Goal: Task Accomplishment & Management: Manage account settings

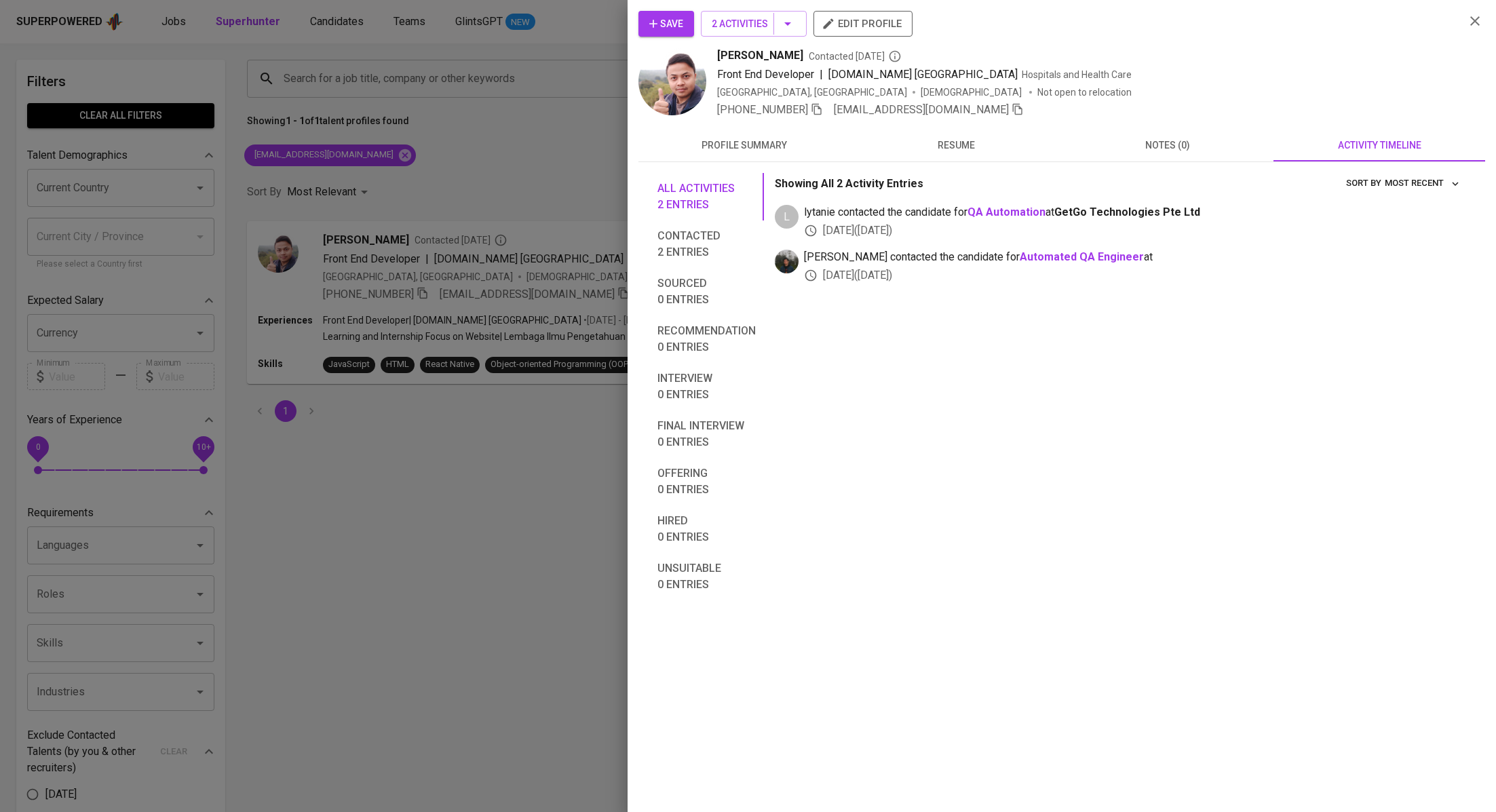
click at [475, 174] on div at bounding box center [748, 406] width 1496 height 812
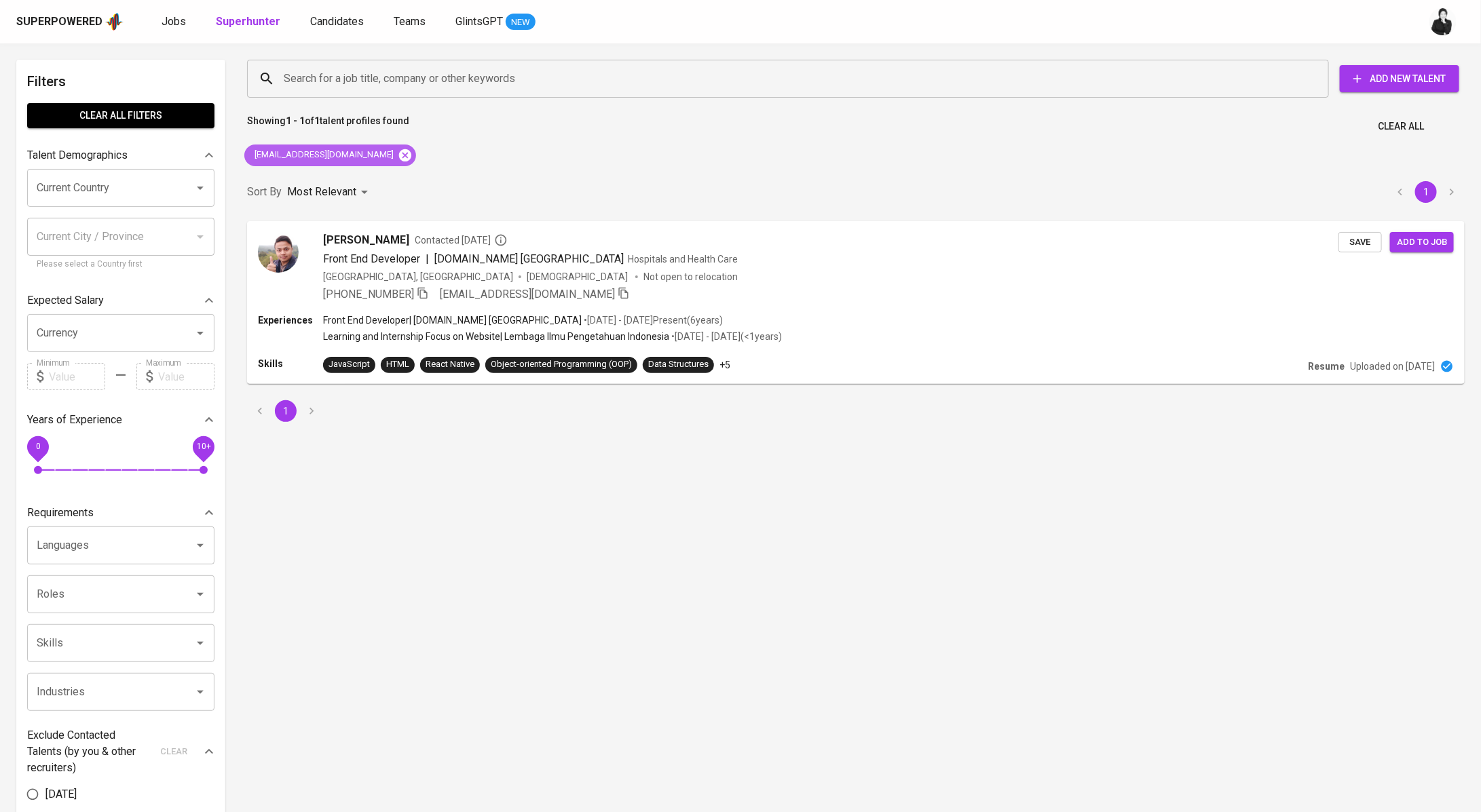
click at [398, 162] on icon at bounding box center [405, 155] width 15 height 15
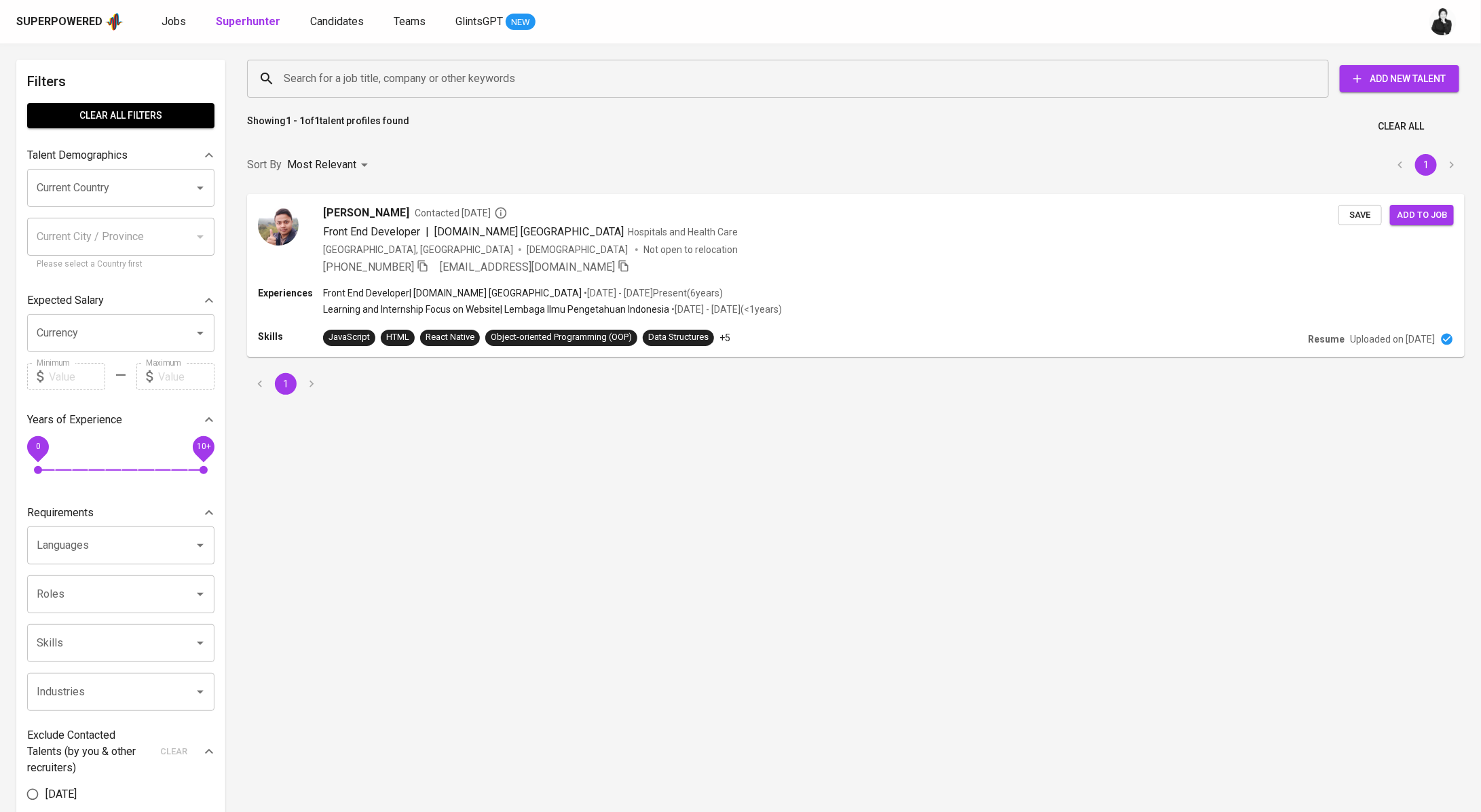
click at [327, 12] on div "Superpowered Jobs Superhunter Candidates Teams GlintsGPT NEW" at bounding box center [719, 22] width 1405 height 21
click at [331, 15] on span "Candidates" at bounding box center [336, 21] width 54 height 13
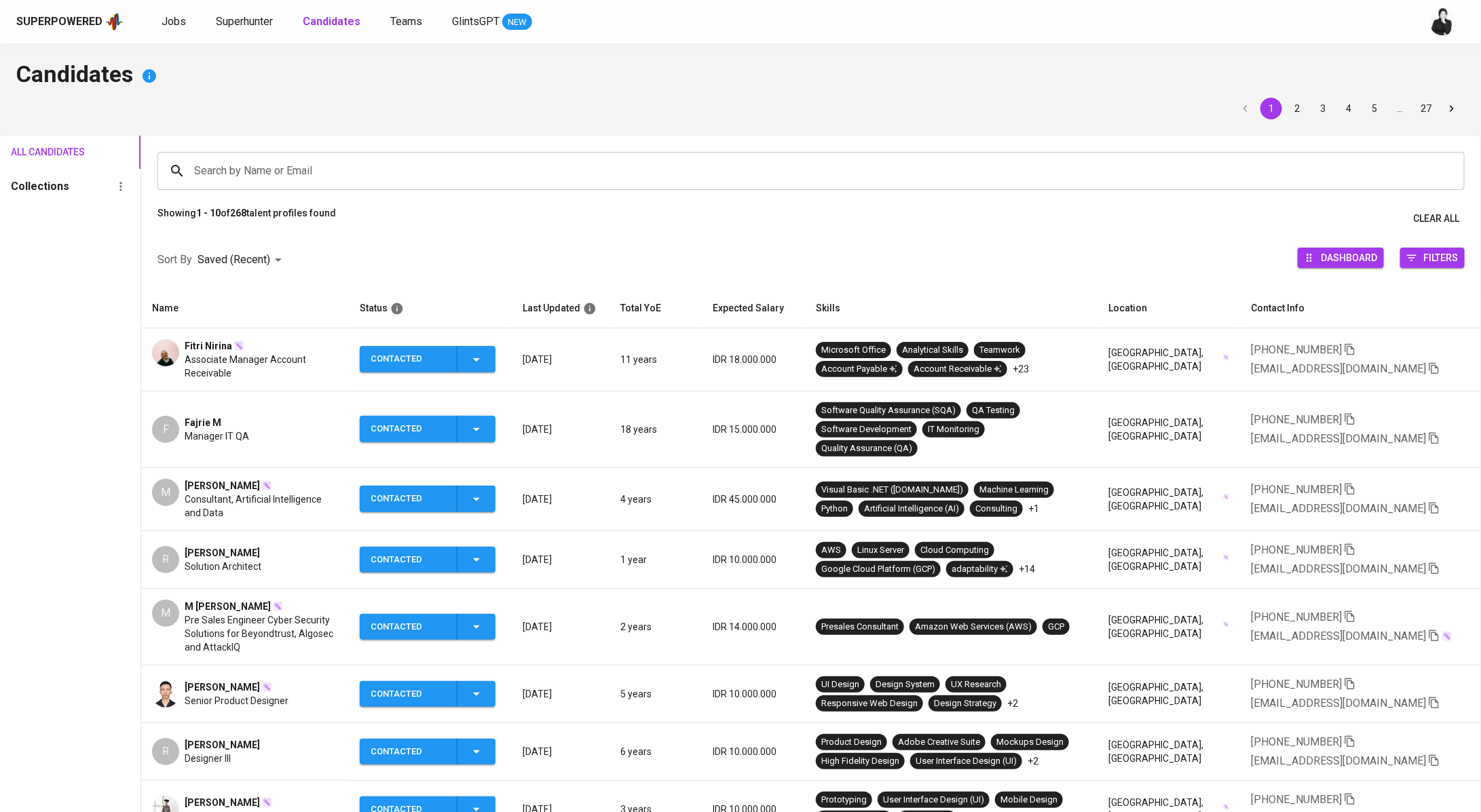
click at [260, 342] on div "Fitri Nirina" at bounding box center [261, 346] width 153 height 13
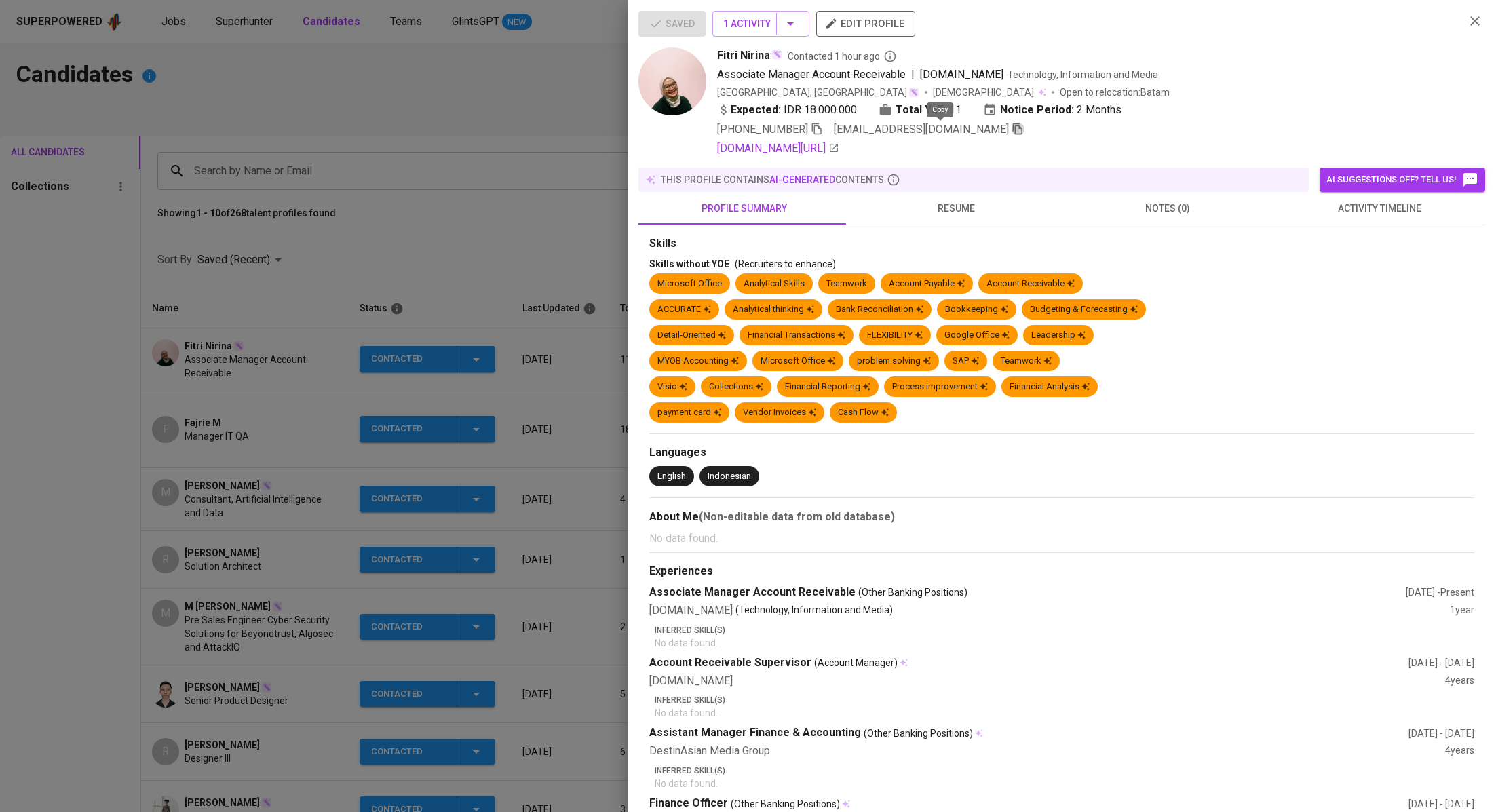
click at [1011, 131] on icon "button" at bounding box center [1017, 128] width 13 height 13
click at [518, 154] on div at bounding box center [748, 406] width 1496 height 812
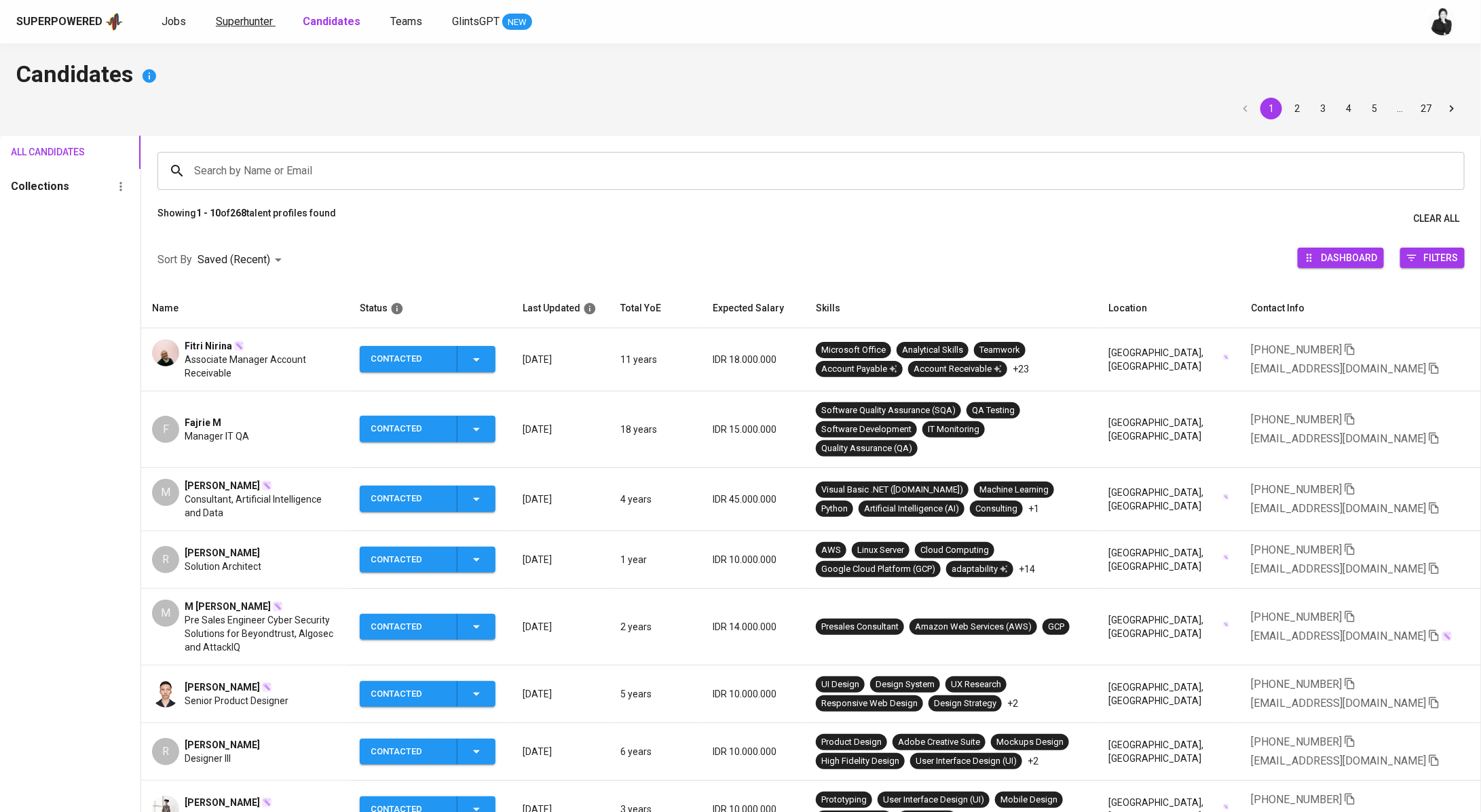
click at [217, 24] on span "Superhunter" at bounding box center [244, 21] width 57 height 13
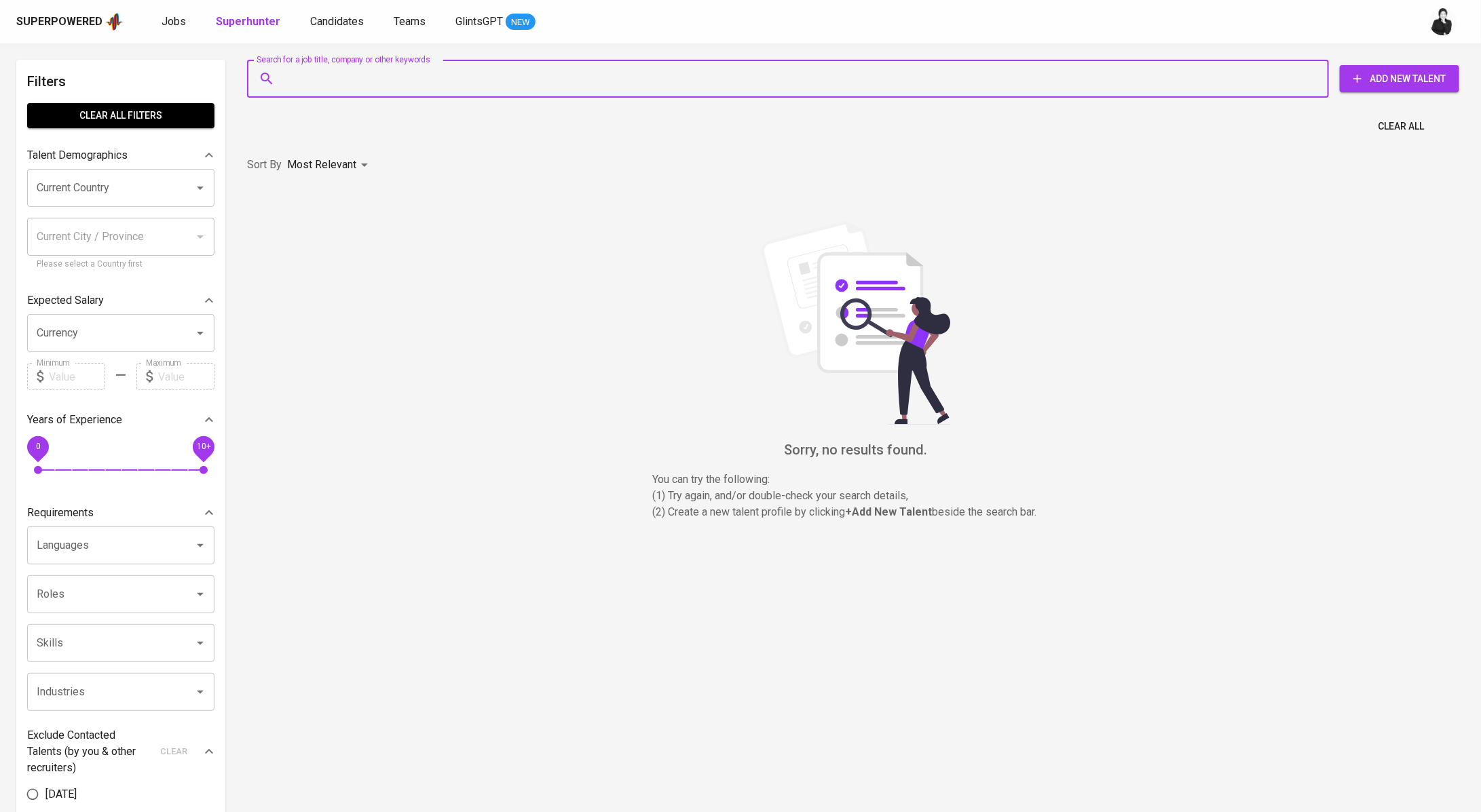
click at [373, 86] on input "Search for a job title, company or other keywords" at bounding box center [791, 78] width 1022 height 26
paste input "f.nirina@gmail.com"
type input "f.nirina@gmail.com"
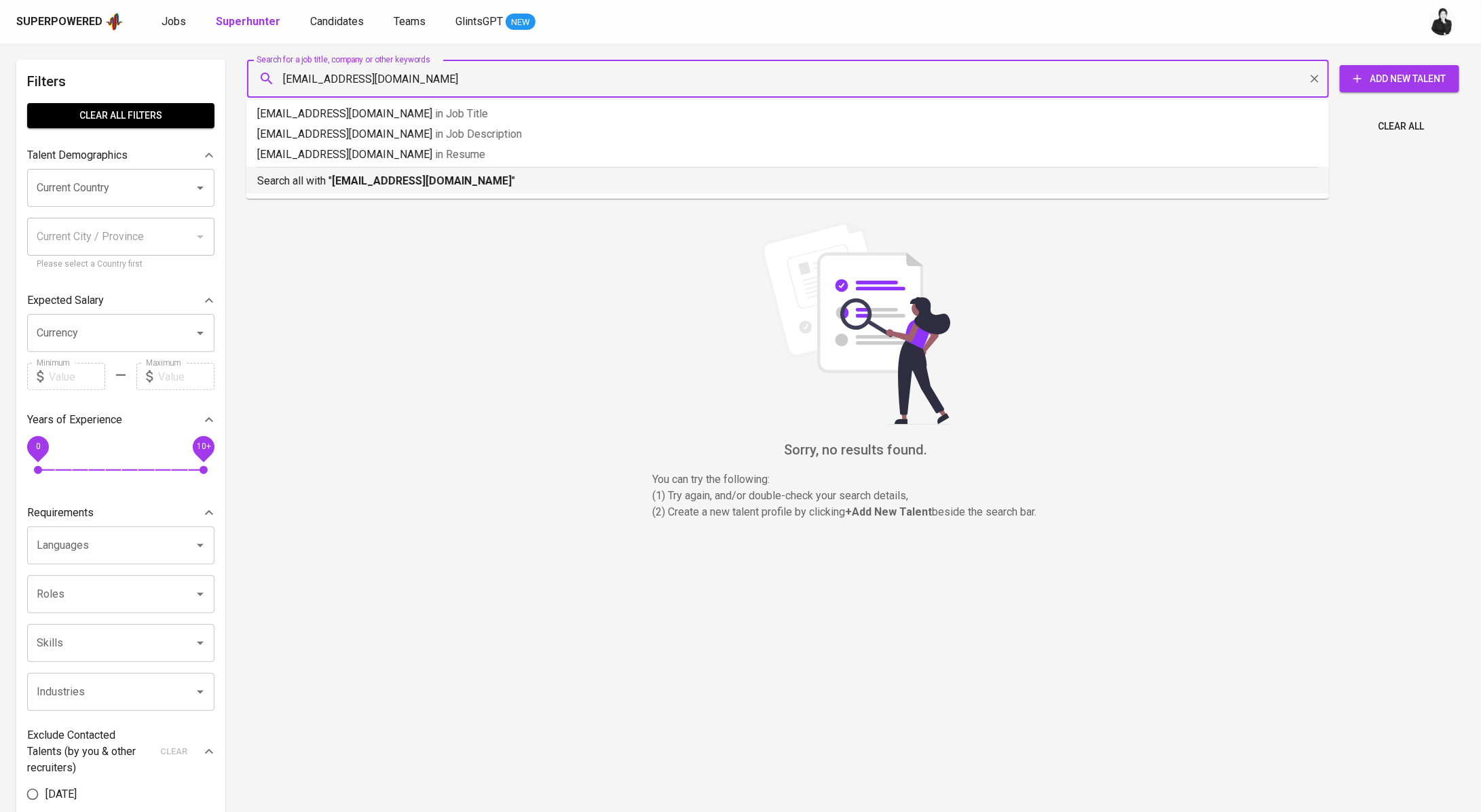
click at [461, 186] on p "Search all with " f.nirina@gmail.com "" at bounding box center [787, 181] width 1060 height 16
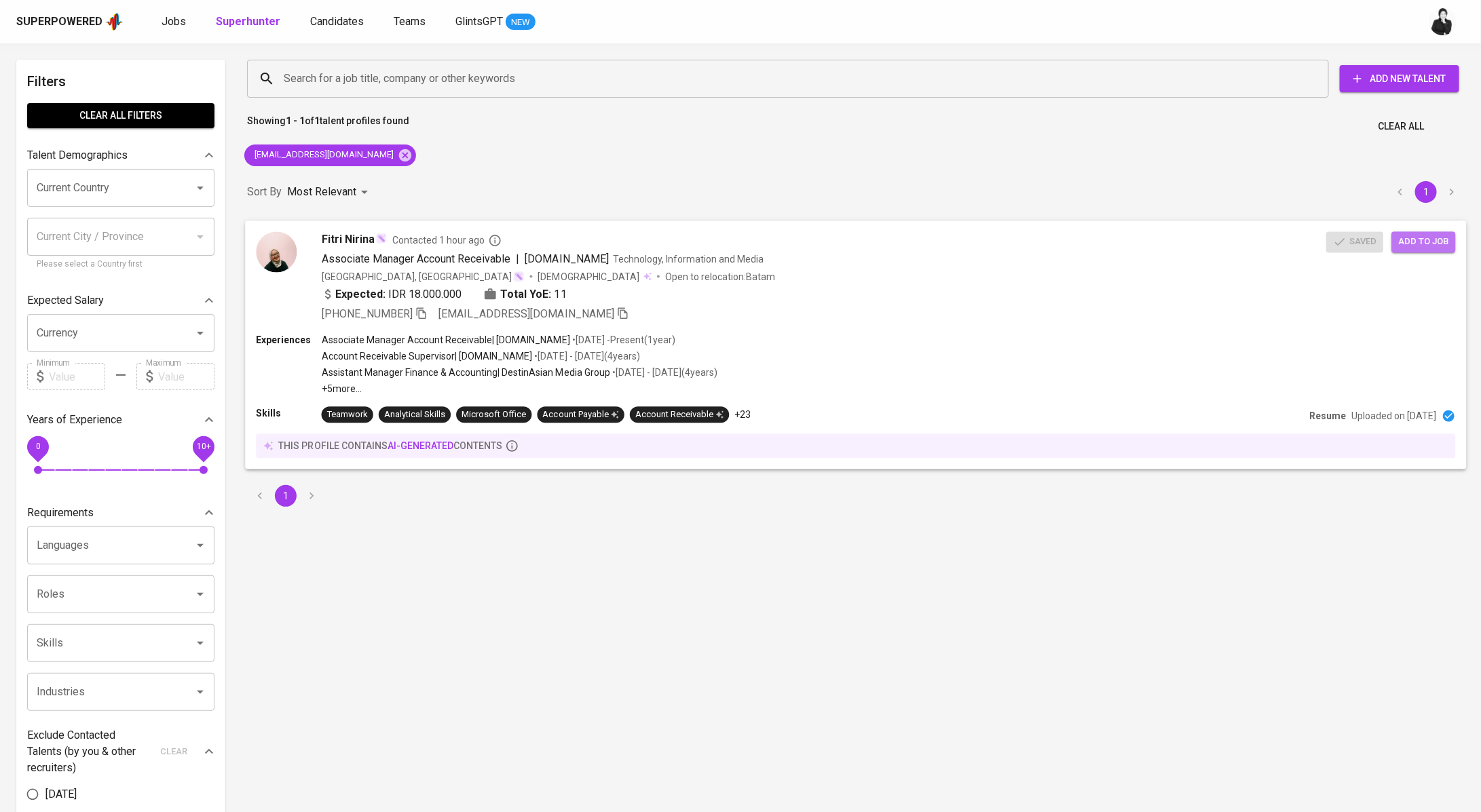
click at [1433, 249] on span "Add to job" at bounding box center [1423, 241] width 50 height 15
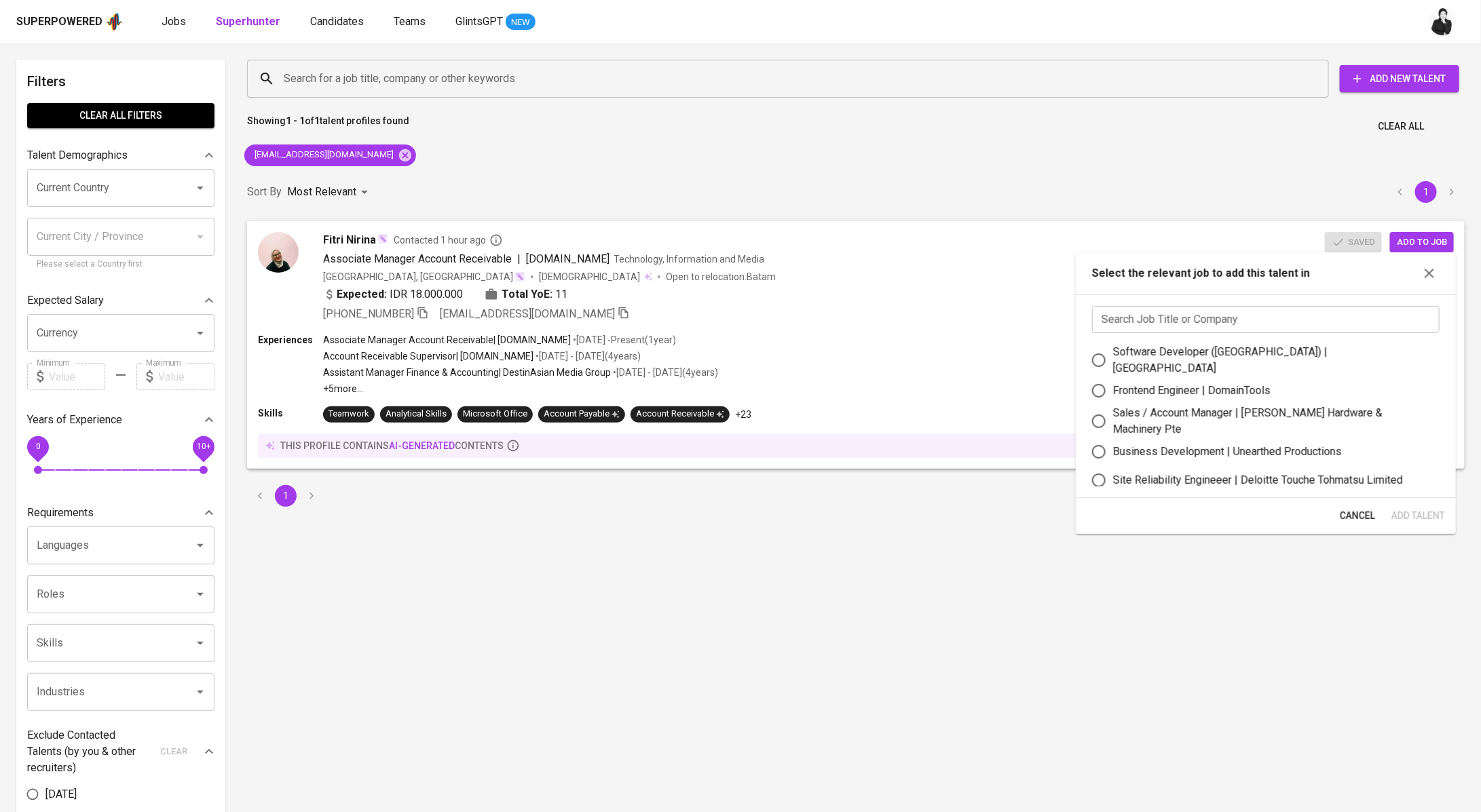
click at [1211, 336] on div "Search Job Title or Company Search Job Title or Company Software Developer (Jav…" at bounding box center [1266, 396] width 380 height 204
click at [1211, 326] on input "text" at bounding box center [1266, 319] width 348 height 27
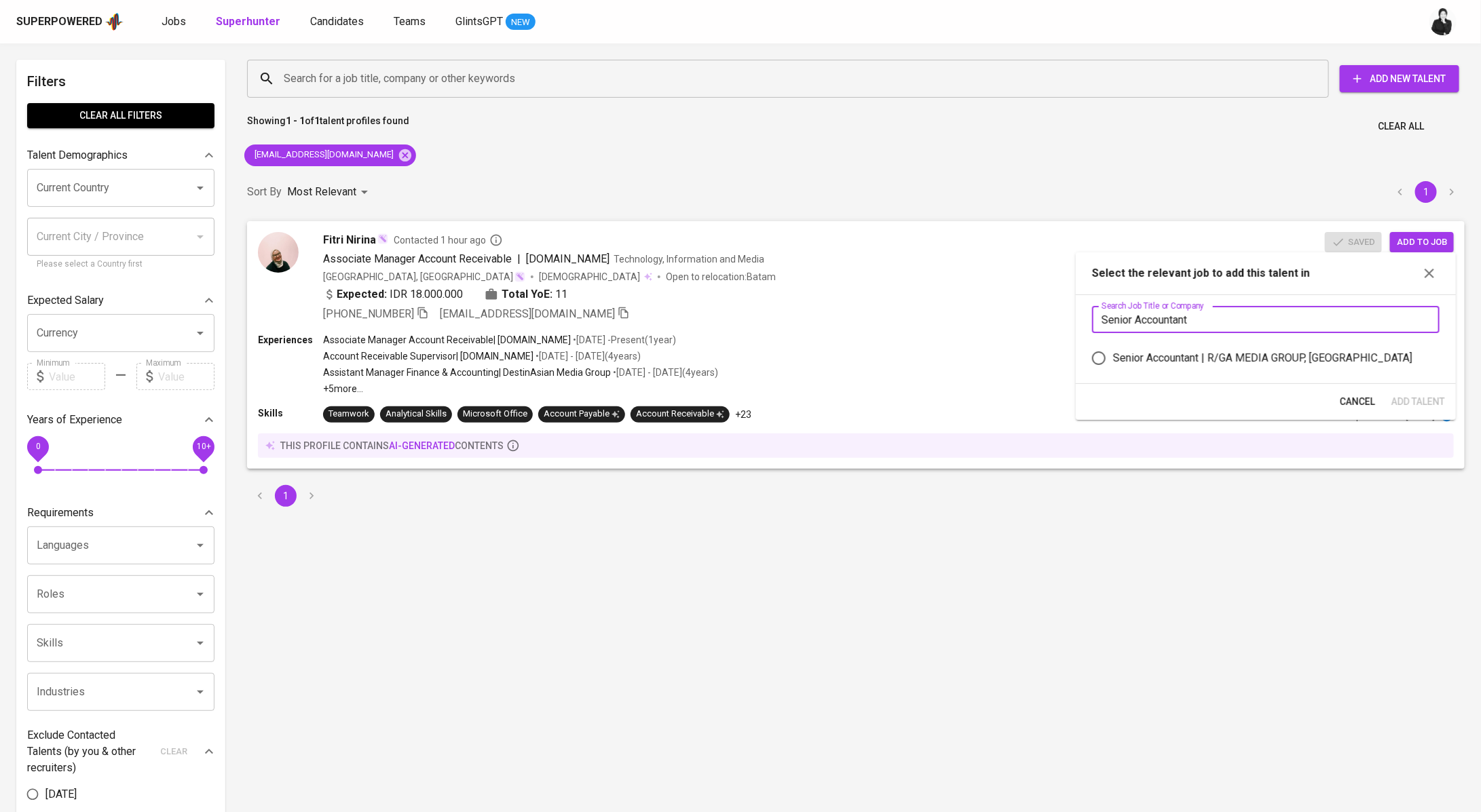
type input "Senior Accountant"
click at [1282, 351] on div "Senior Accountant | R/GA MEDIA GROUP, SINGAPORE" at bounding box center [1263, 358] width 300 height 16
click at [1113, 351] on input "Senior Accountant | R/GA MEDIA GROUP, SINGAPORE" at bounding box center [1099, 358] width 29 height 29
radio input "true"
click at [1428, 402] on span "Add Talent" at bounding box center [1418, 401] width 54 height 17
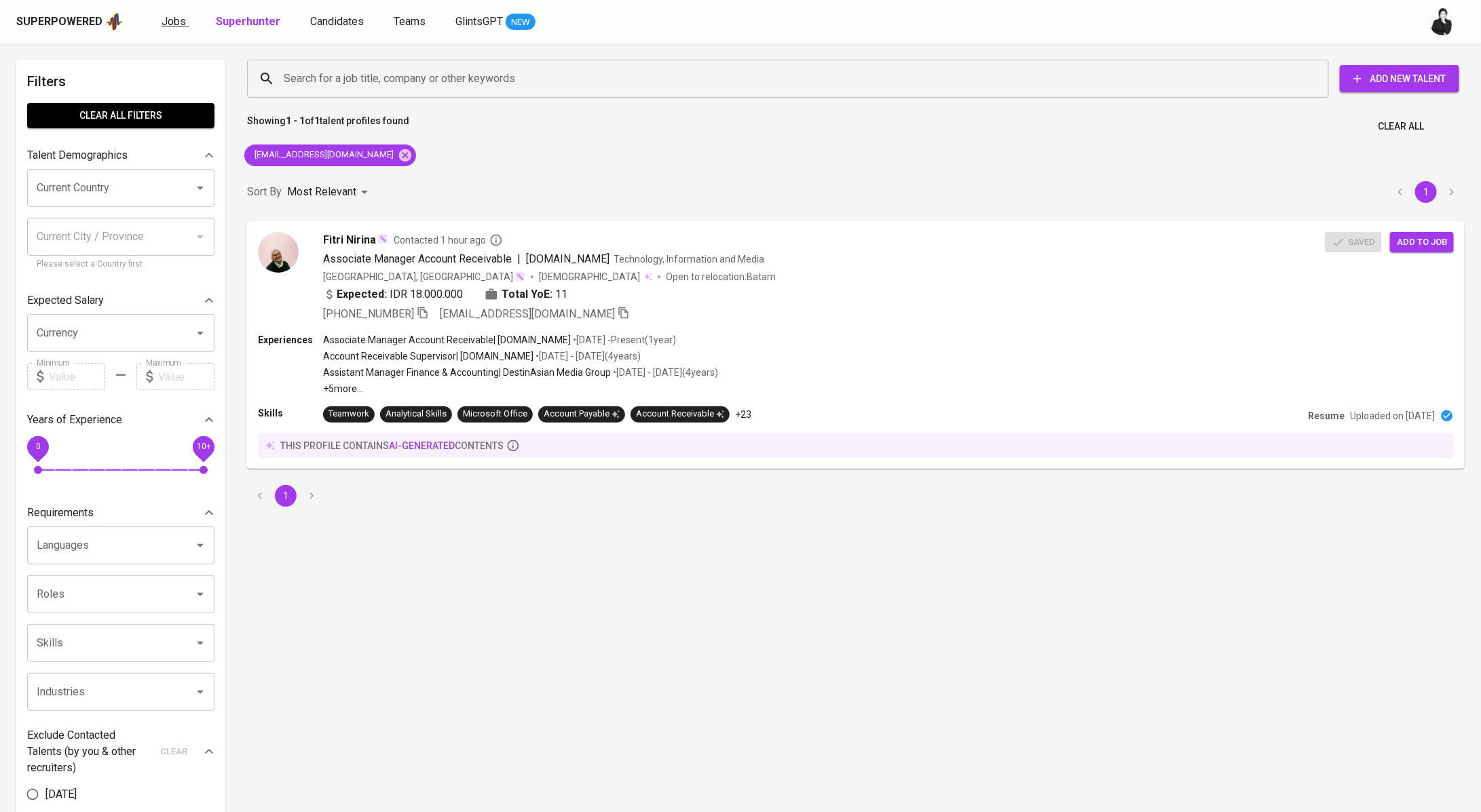
click at [176, 21] on span "Jobs" at bounding box center [173, 21] width 24 height 13
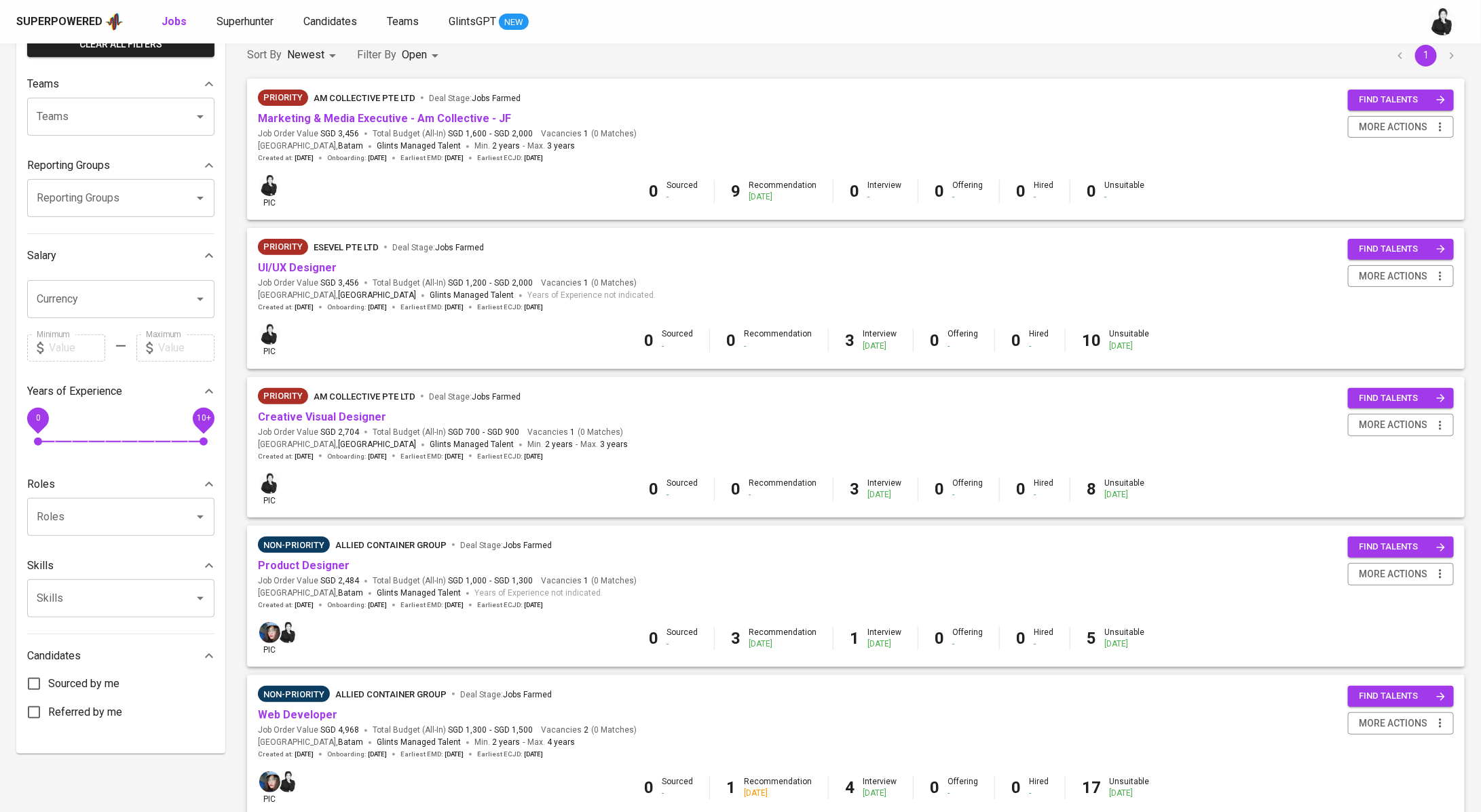
scroll to position [122, 0]
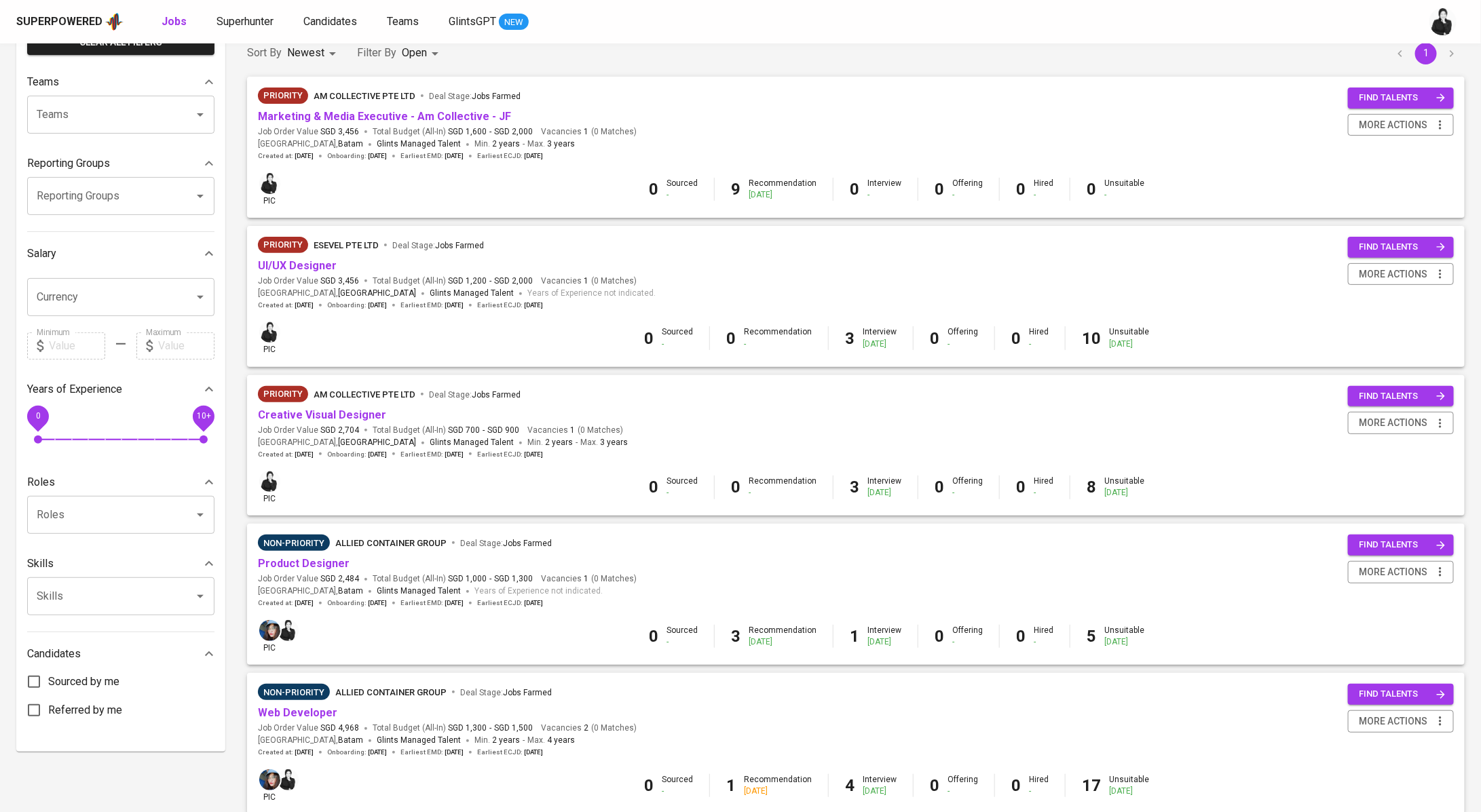
click at [407, 124] on div "Priority AM Collective Pte Ltd Deal Stage : Jobs Farmed Marketing & Media Execu…" at bounding box center [446, 124] width 379 height 73
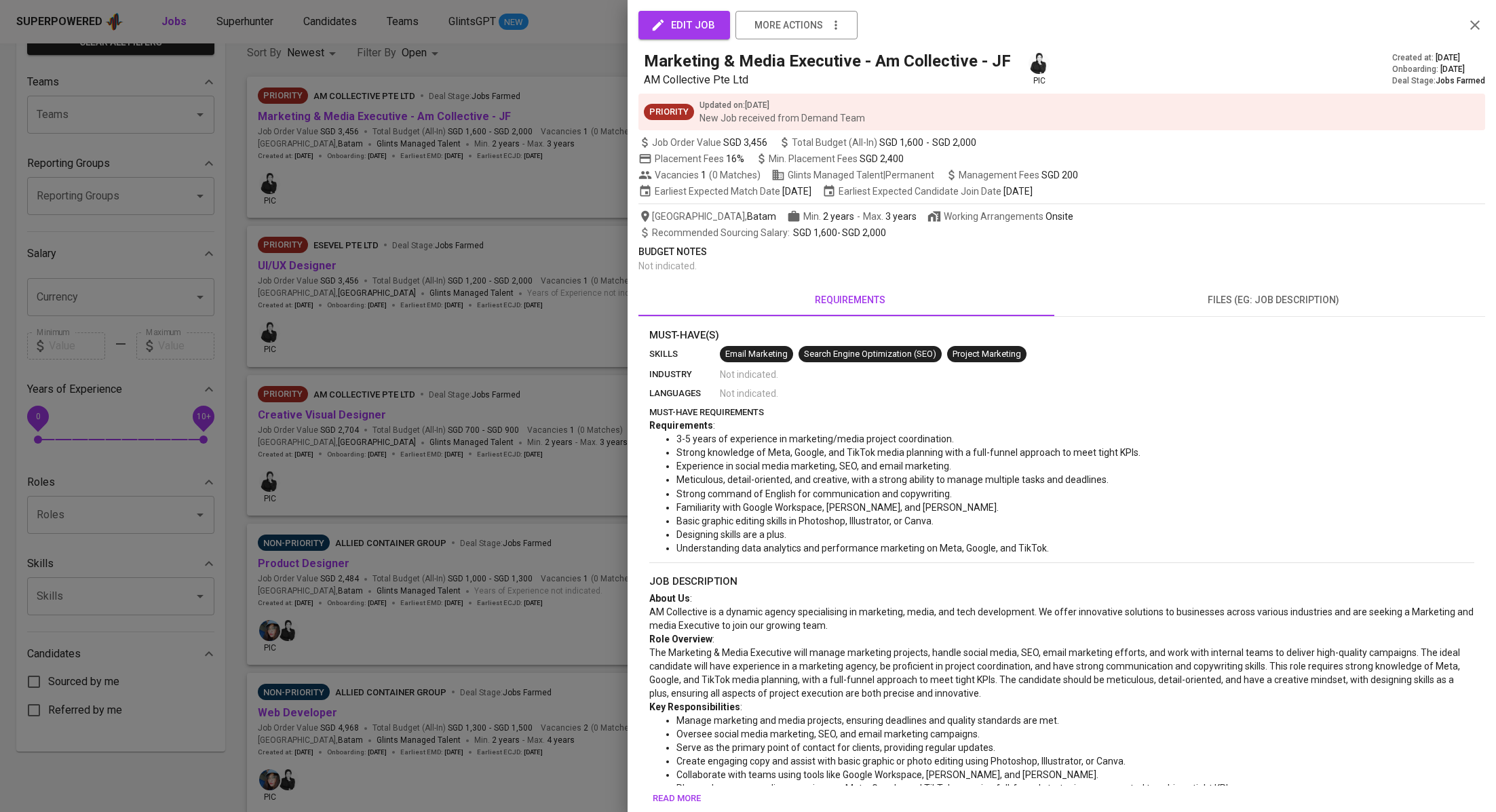
click at [426, 109] on div at bounding box center [748, 406] width 1496 height 812
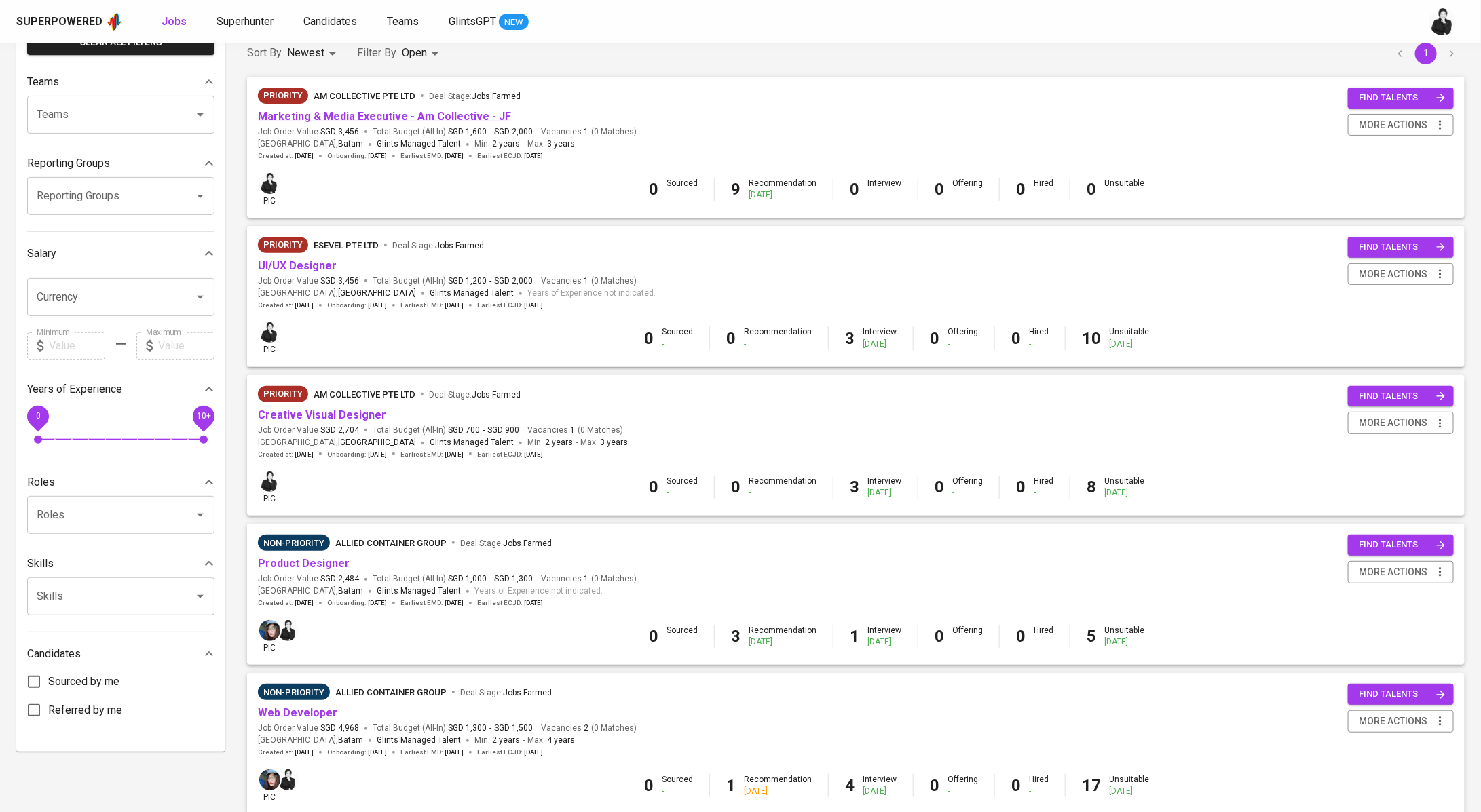
click at [417, 114] on link "Marketing & Media Executive - Am Collective - JF" at bounding box center [384, 116] width 253 height 13
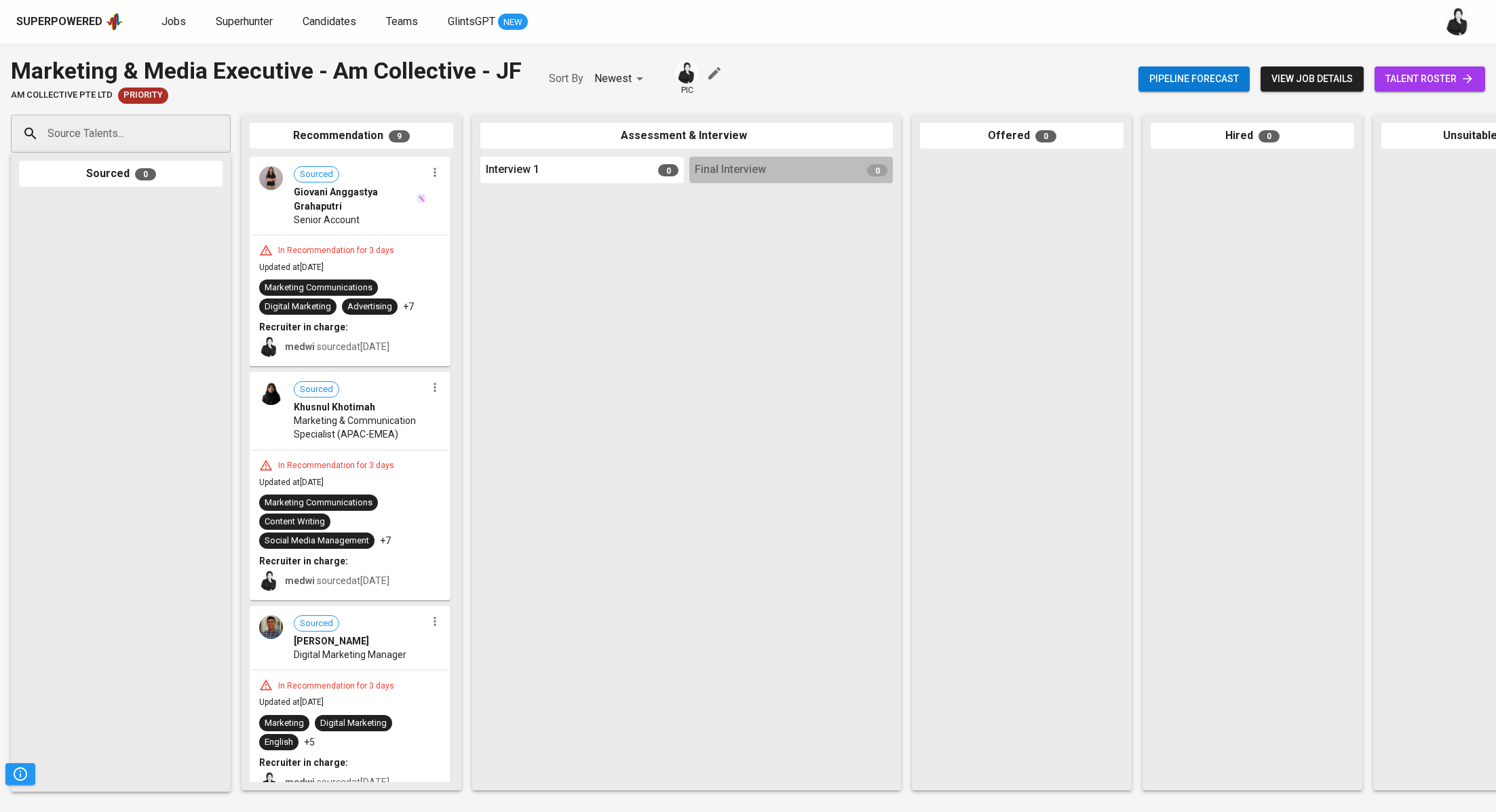
click at [1400, 79] on span "talent roster" at bounding box center [1430, 79] width 89 height 17
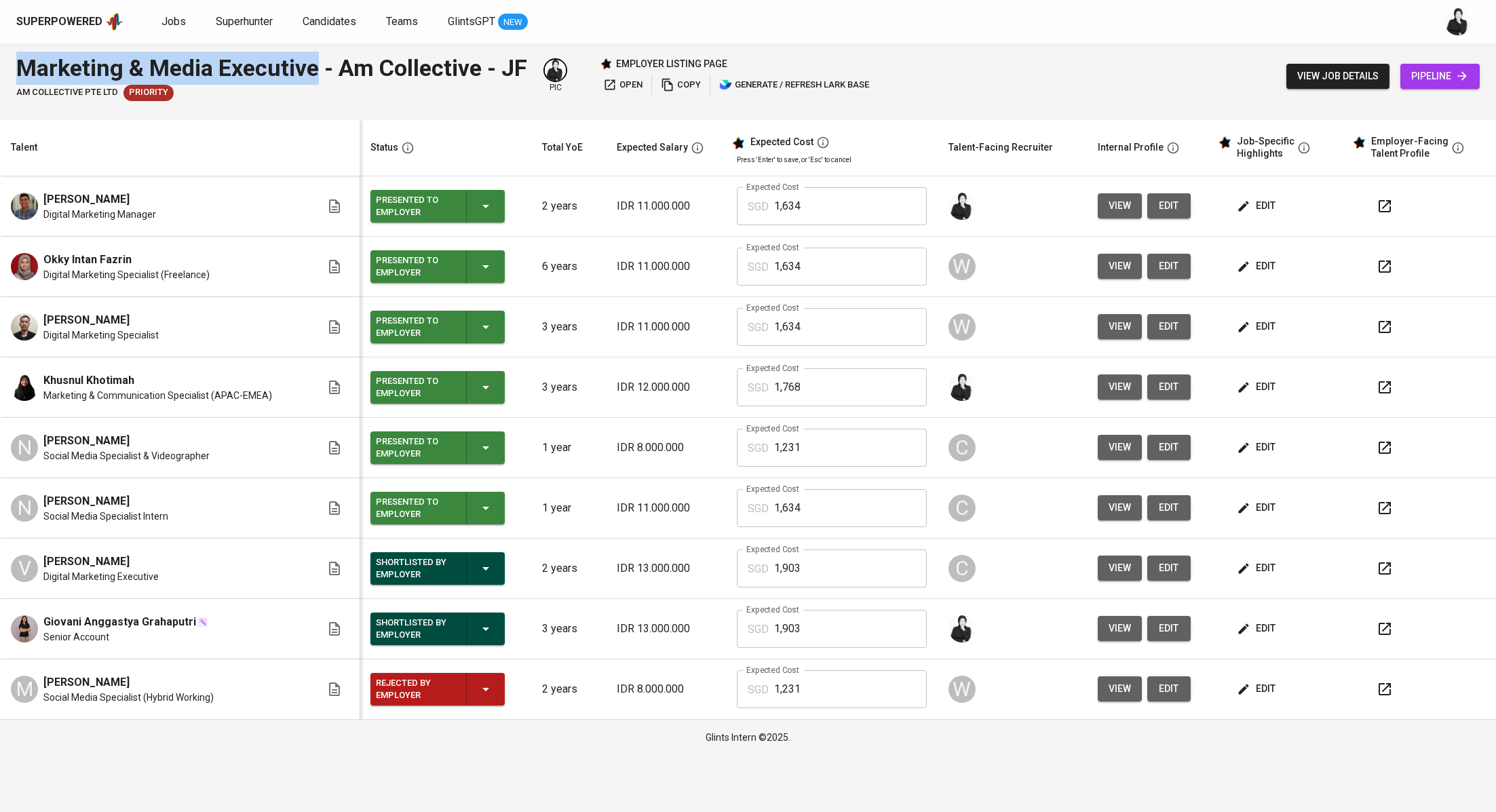
drag, startPoint x: 21, startPoint y: 69, endPoint x: 319, endPoint y: 79, distance: 298.2
click at [319, 79] on div "Marketing & Media Executive - Am Collective - JF" at bounding box center [271, 68] width 511 height 33
copy div "Marketing & Media Executive"
click at [109, 561] on td "V Vivien Novita Digital Marketing Executive" at bounding box center [179, 569] width 359 height 60
copy span "Vivien Novita"
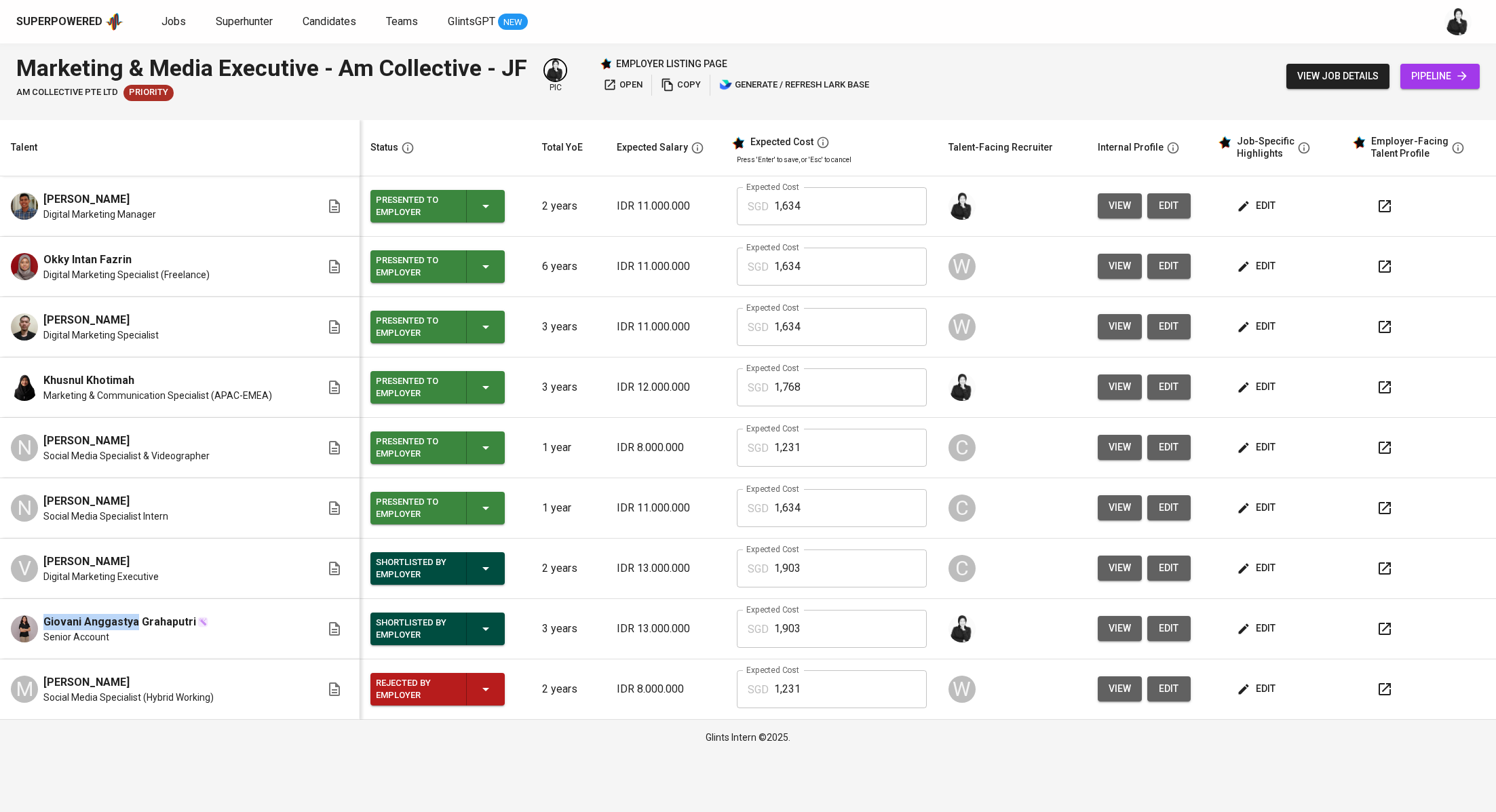
drag, startPoint x: 117, startPoint y: 617, endPoint x: 37, endPoint y: 622, distance: 80.2
click at [37, 622] on div "Giovani Anggastya Grahaputri Senior Account" at bounding box center [166, 628] width 310 height 30
copy span "Giovani Anggastya"
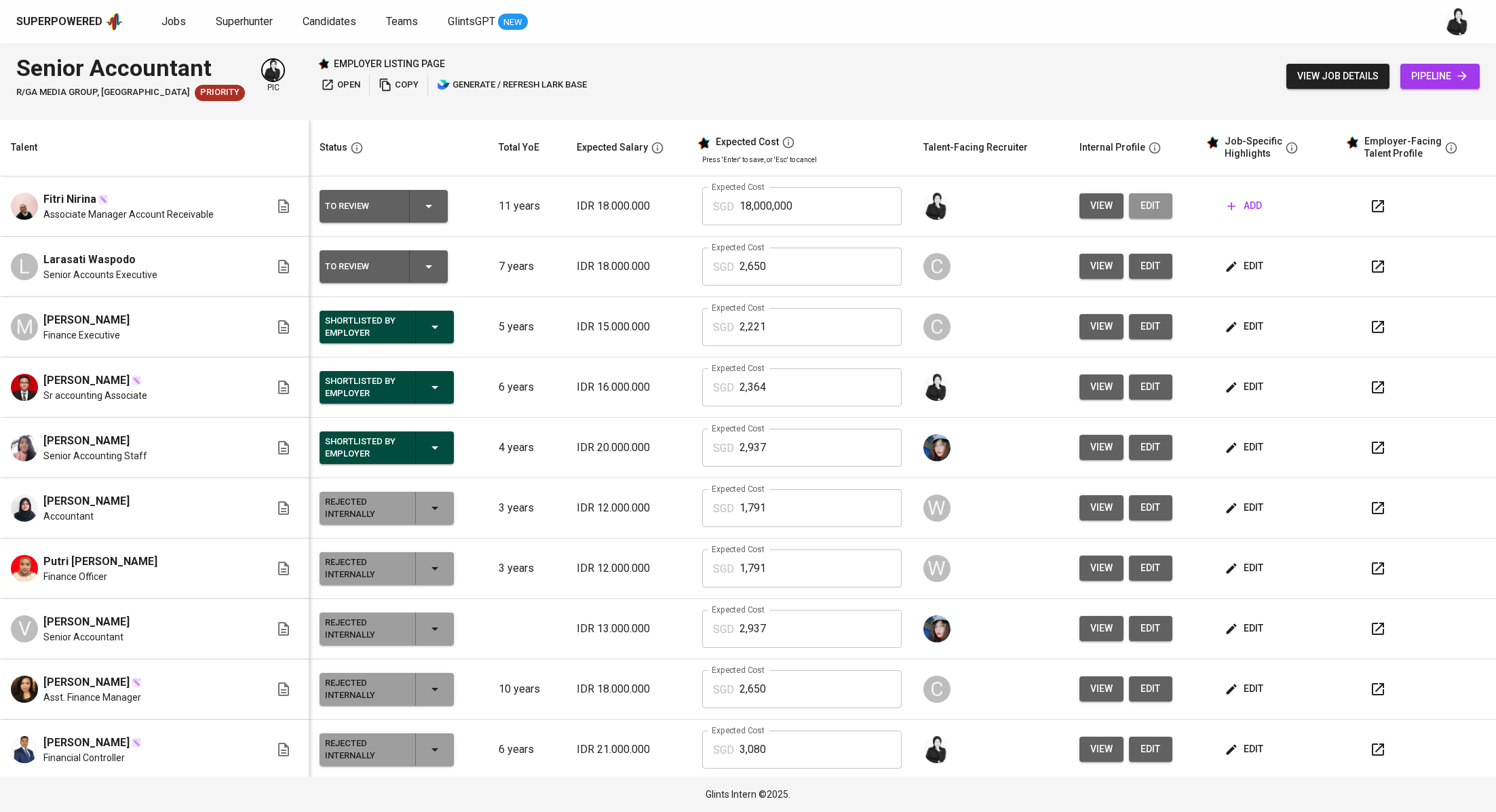
click at [1140, 213] on span "edit" at bounding box center [1150, 206] width 21 height 17
click at [1372, 209] on icon "button" at bounding box center [1378, 206] width 13 height 13
click at [1236, 207] on span "add" at bounding box center [1244, 206] width 35 height 17
click at [1145, 205] on span "edit" at bounding box center [1150, 206] width 21 height 17
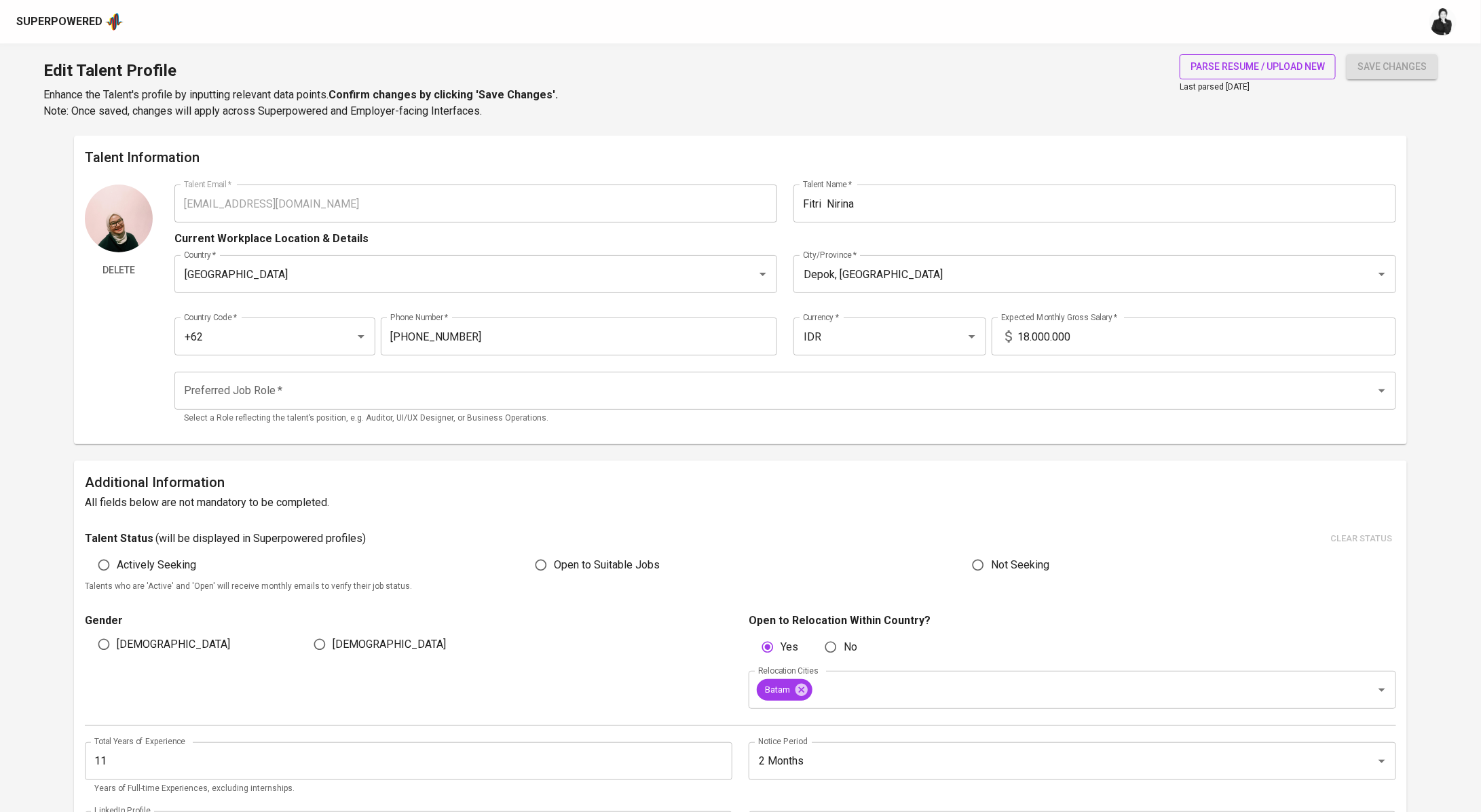
click at [1269, 65] on span "parse resume / upload new" at bounding box center [1257, 66] width 134 height 17
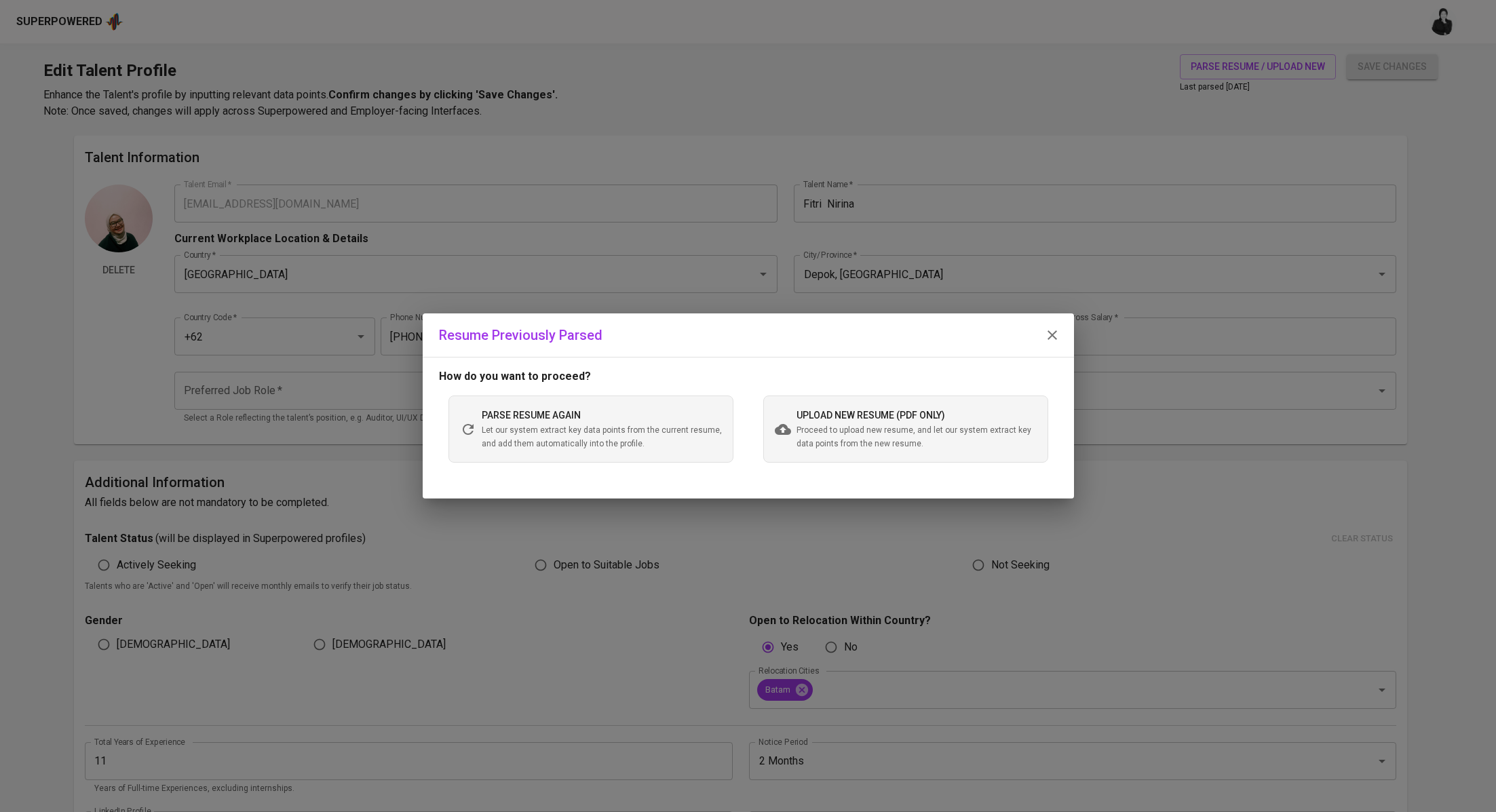
click at [815, 443] on span "Proceed to upload new resume, and let our system extract key data points from t…" at bounding box center [917, 437] width 240 height 27
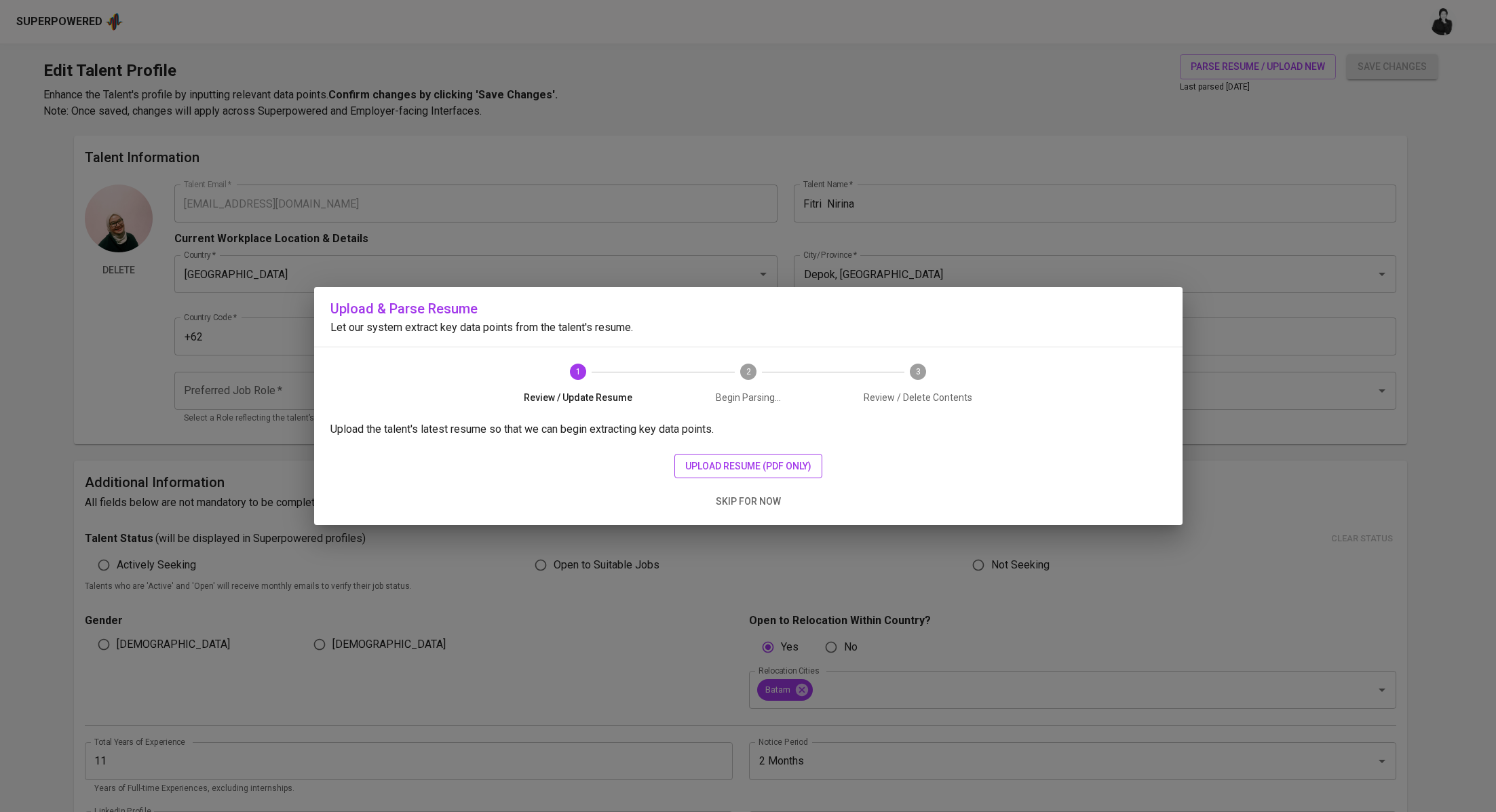
click at [756, 458] on span "upload resume (pdf only)" at bounding box center [748, 466] width 126 height 17
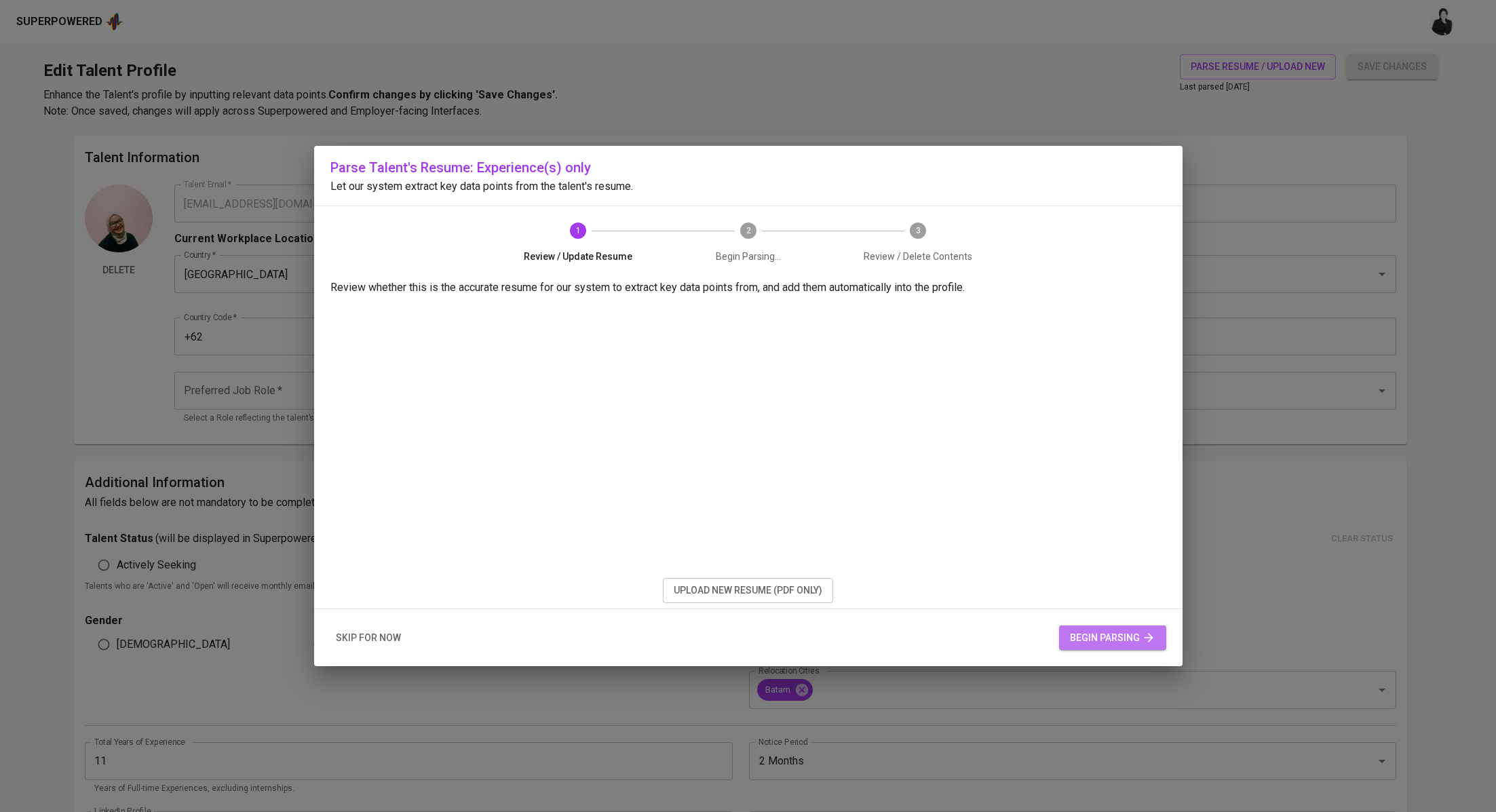
click at [1148, 643] on icon "button" at bounding box center [1149, 637] width 13 height 13
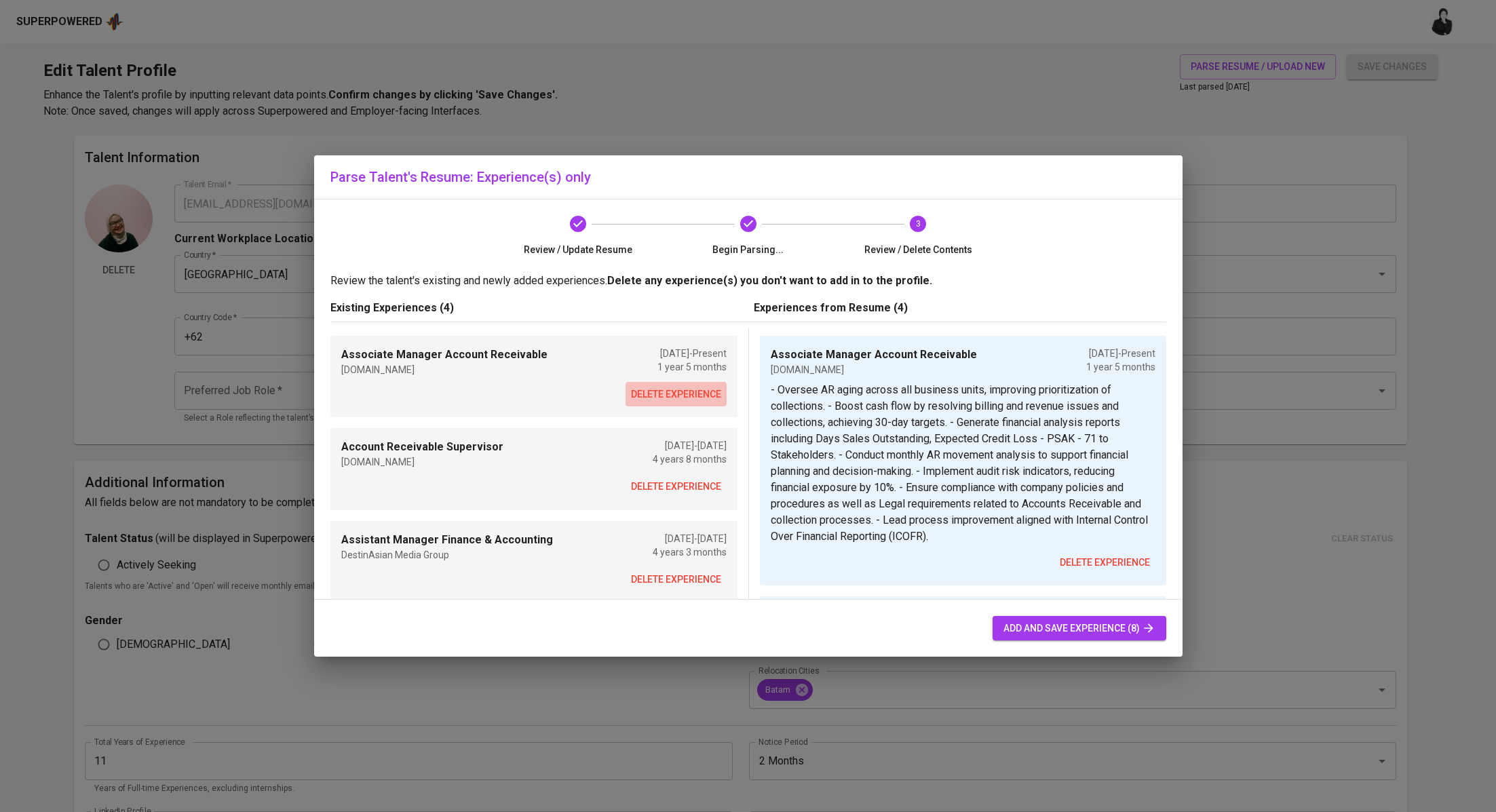
click at [673, 398] on span "delete experience" at bounding box center [676, 394] width 90 height 17
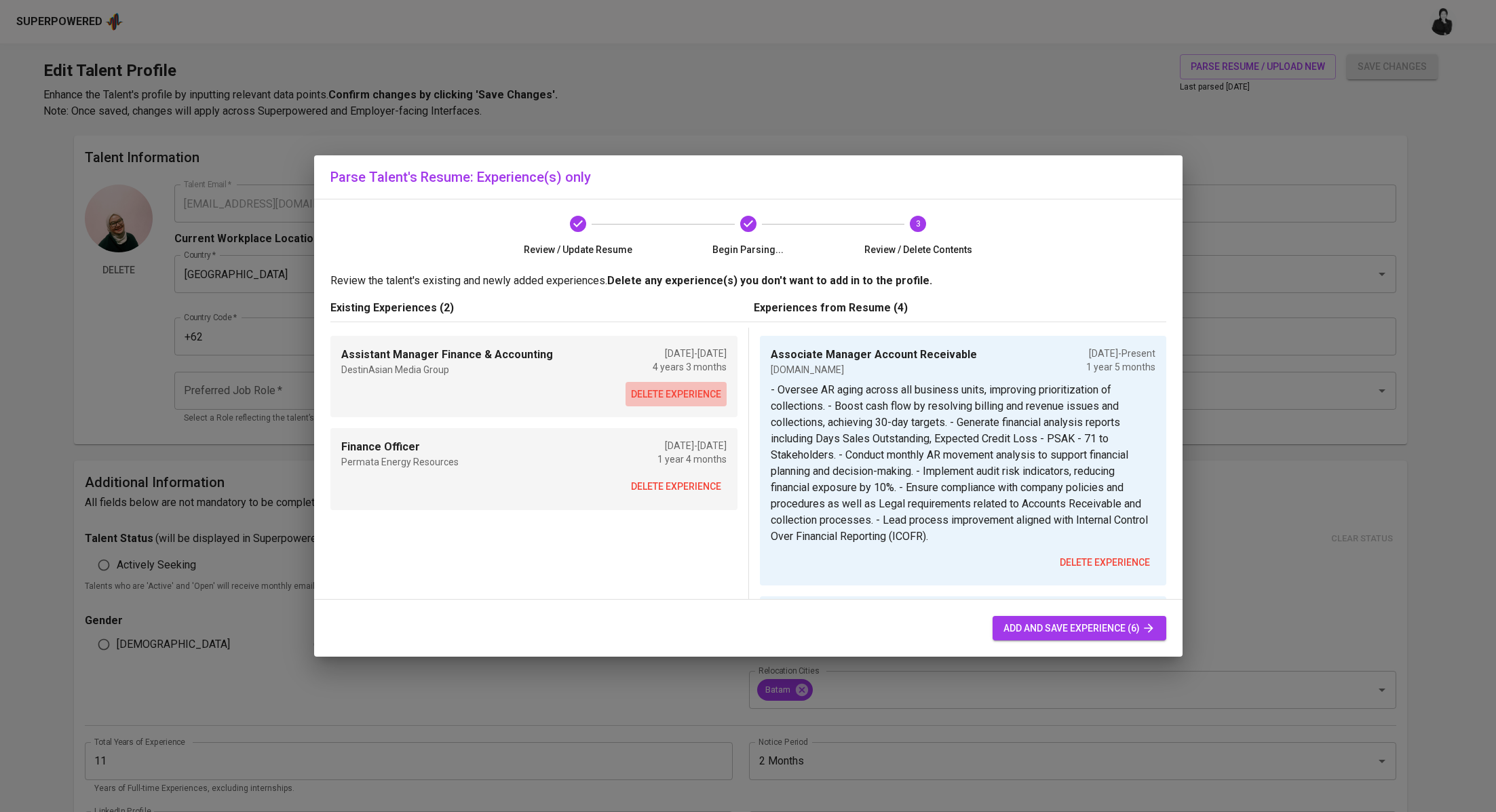
click at [673, 398] on span "delete experience" at bounding box center [676, 394] width 90 height 17
click at [673, 478] on span "delete experience" at bounding box center [676, 486] width 90 height 17
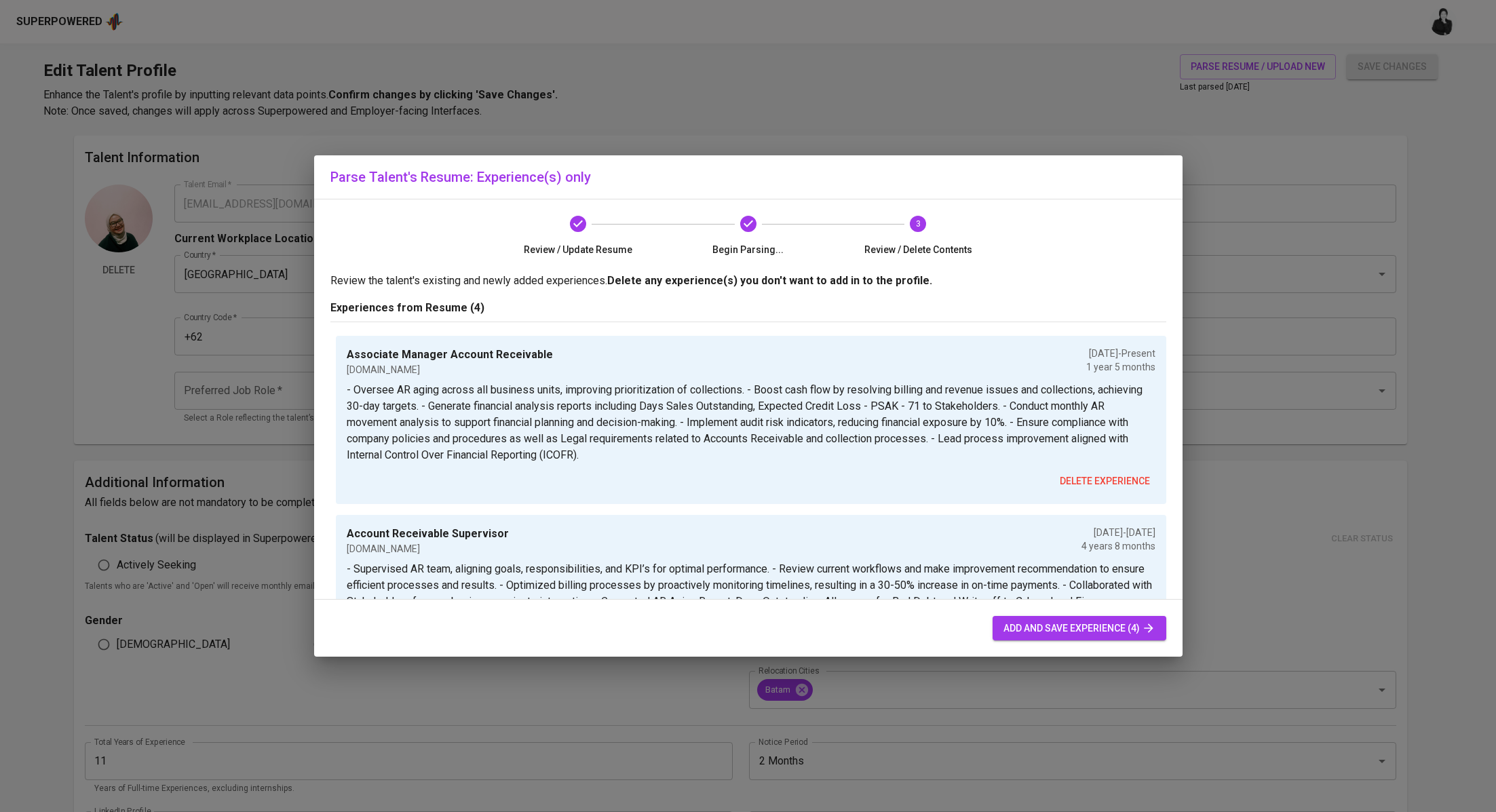
click at [1068, 630] on span "add and save experience (4)" at bounding box center [1079, 628] width 152 height 17
type input "03/01/2024"
type input "Finance & Accounting Assistant Manager"
type input "06/01/2019"
type input "03/01/2015"
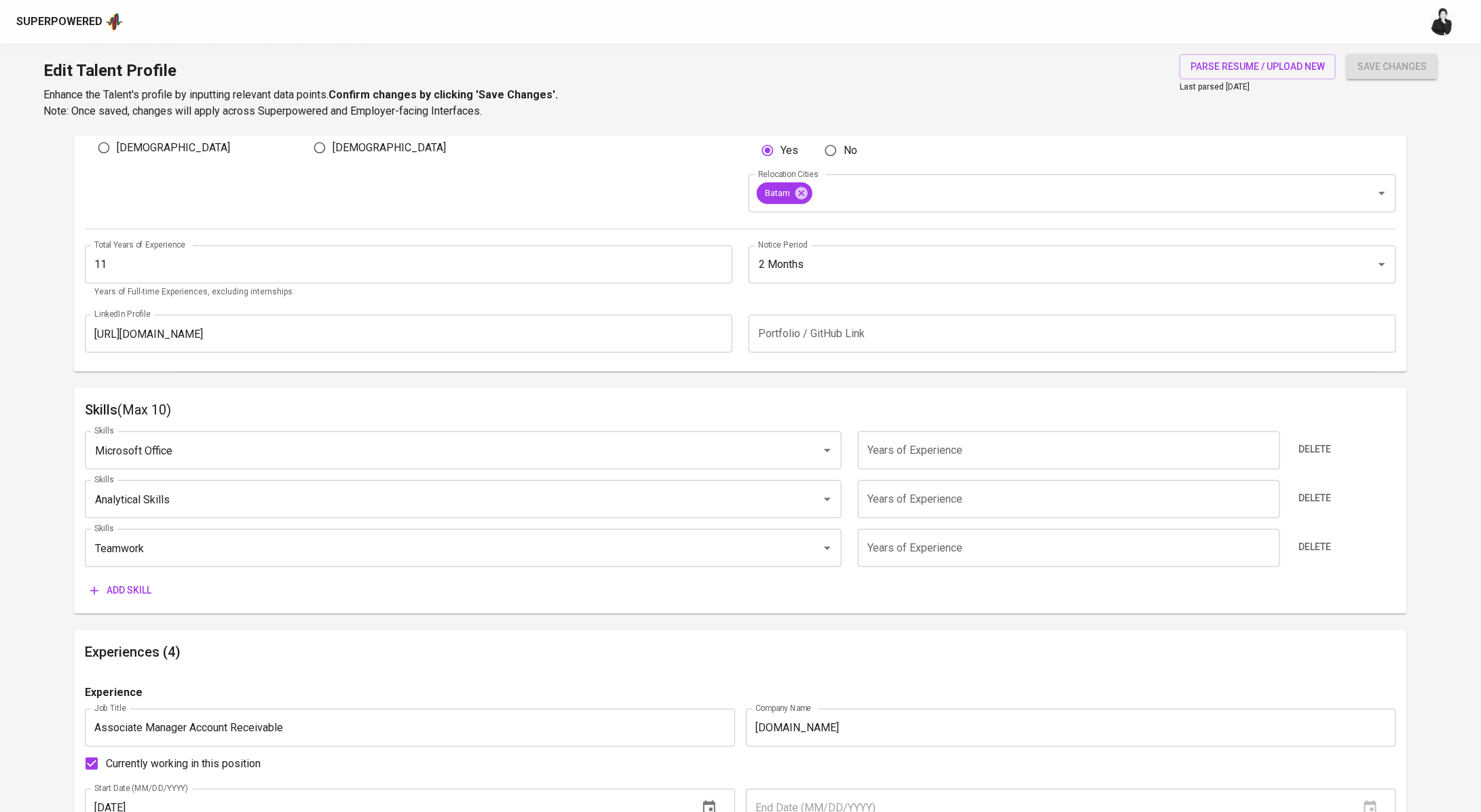
scroll to position [508, 0]
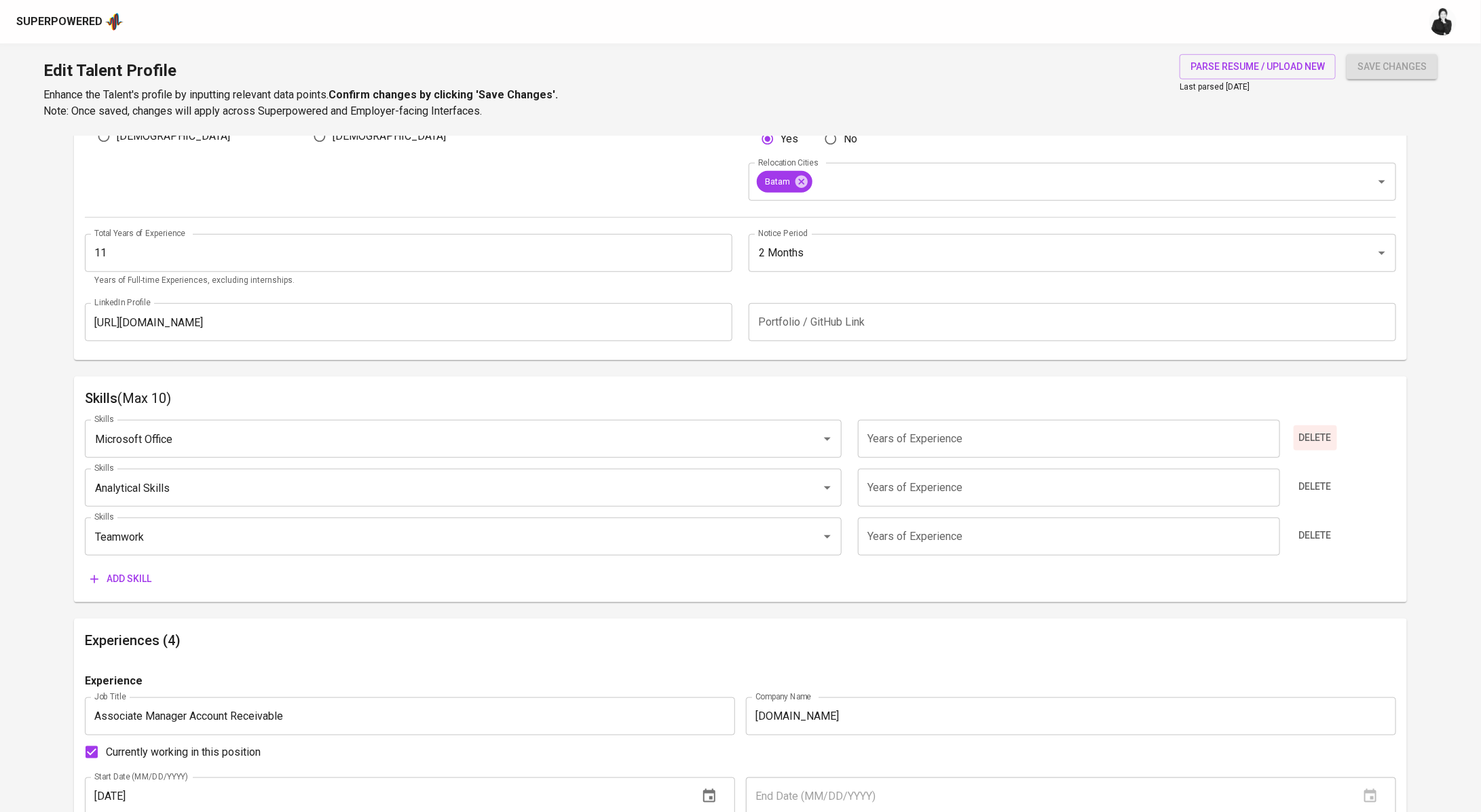
click at [1316, 439] on span "Delete" at bounding box center [1315, 437] width 32 height 17
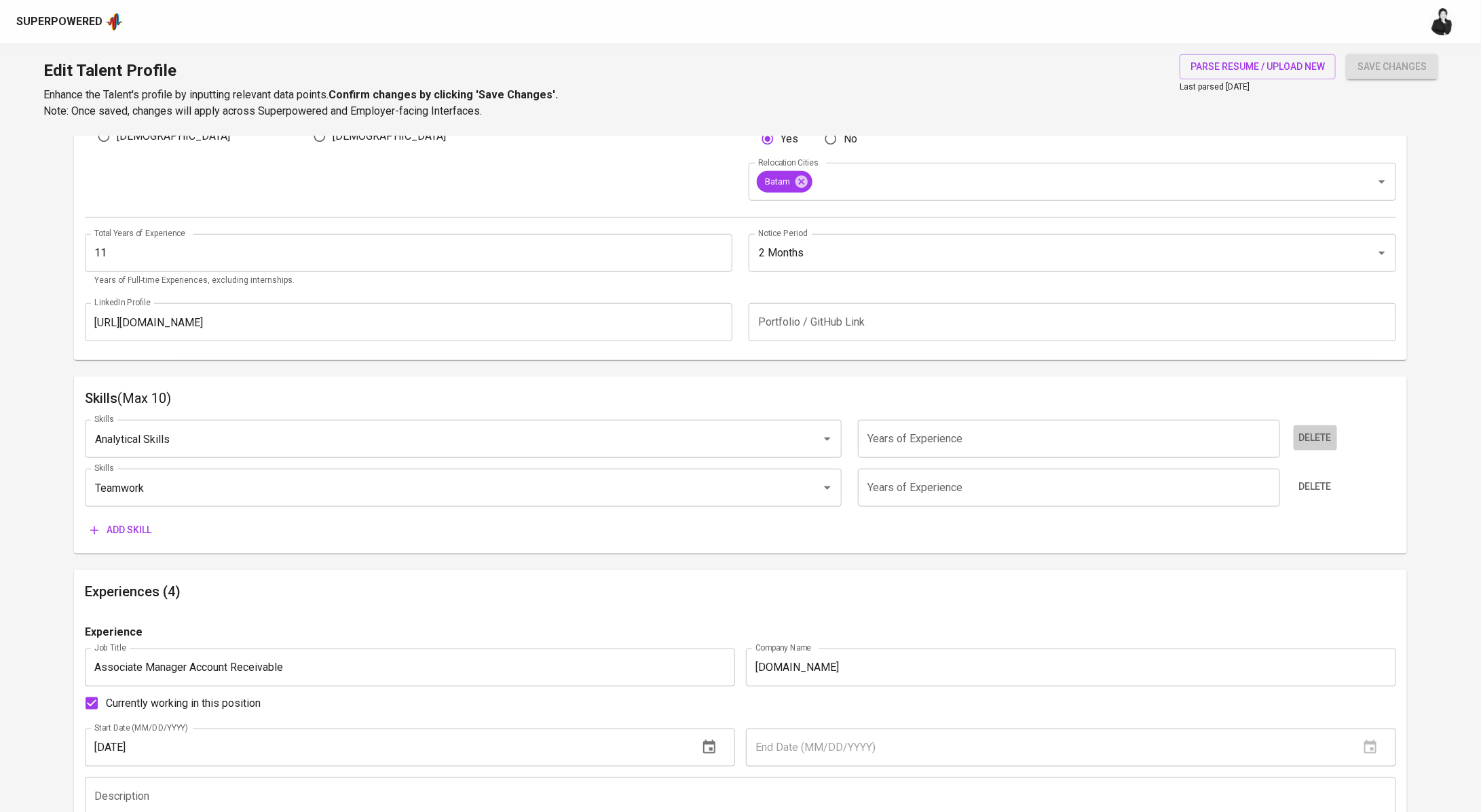
click at [1316, 439] on span "Delete" at bounding box center [1315, 437] width 32 height 17
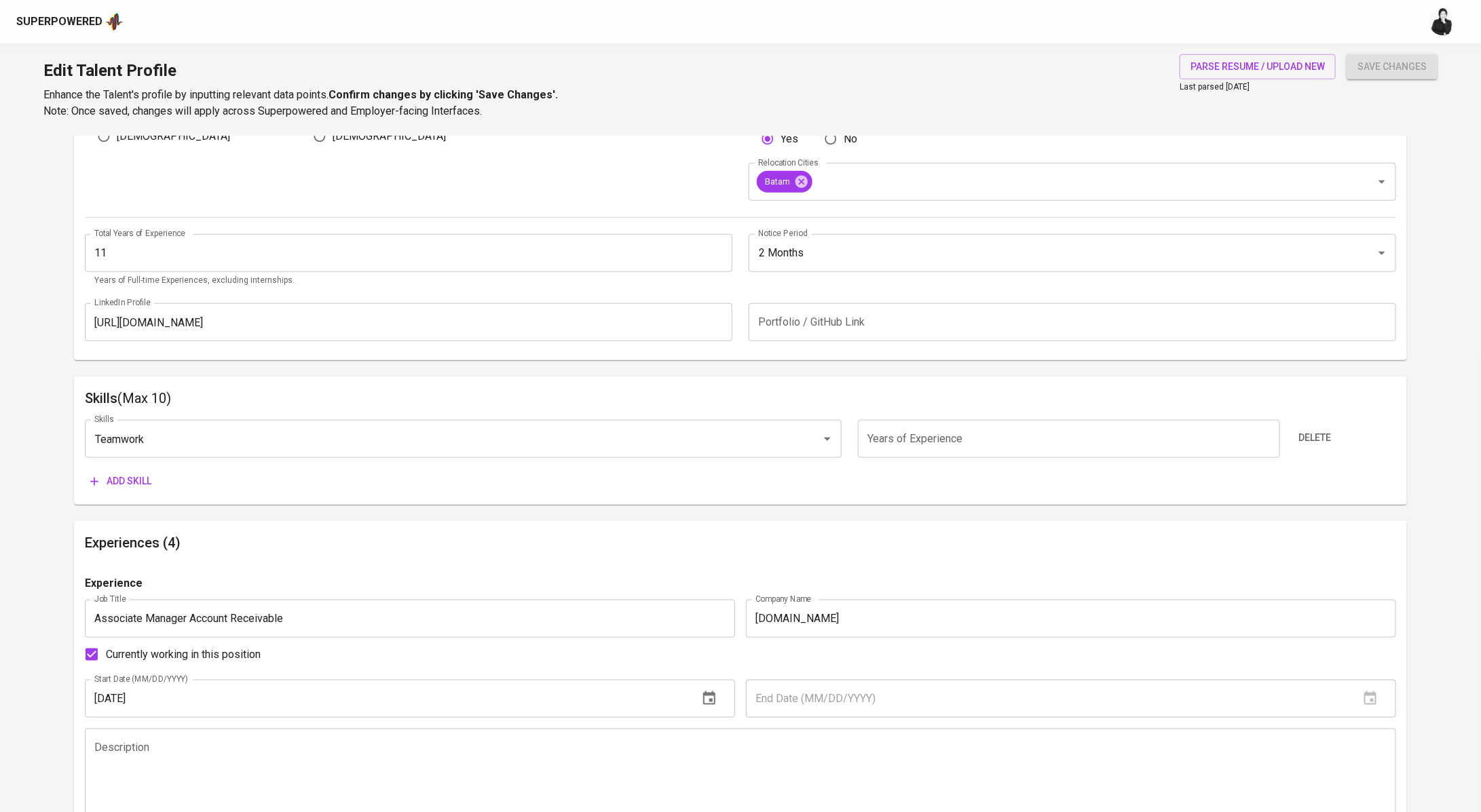
click at [1316, 439] on span "Delete" at bounding box center [1315, 437] width 32 height 17
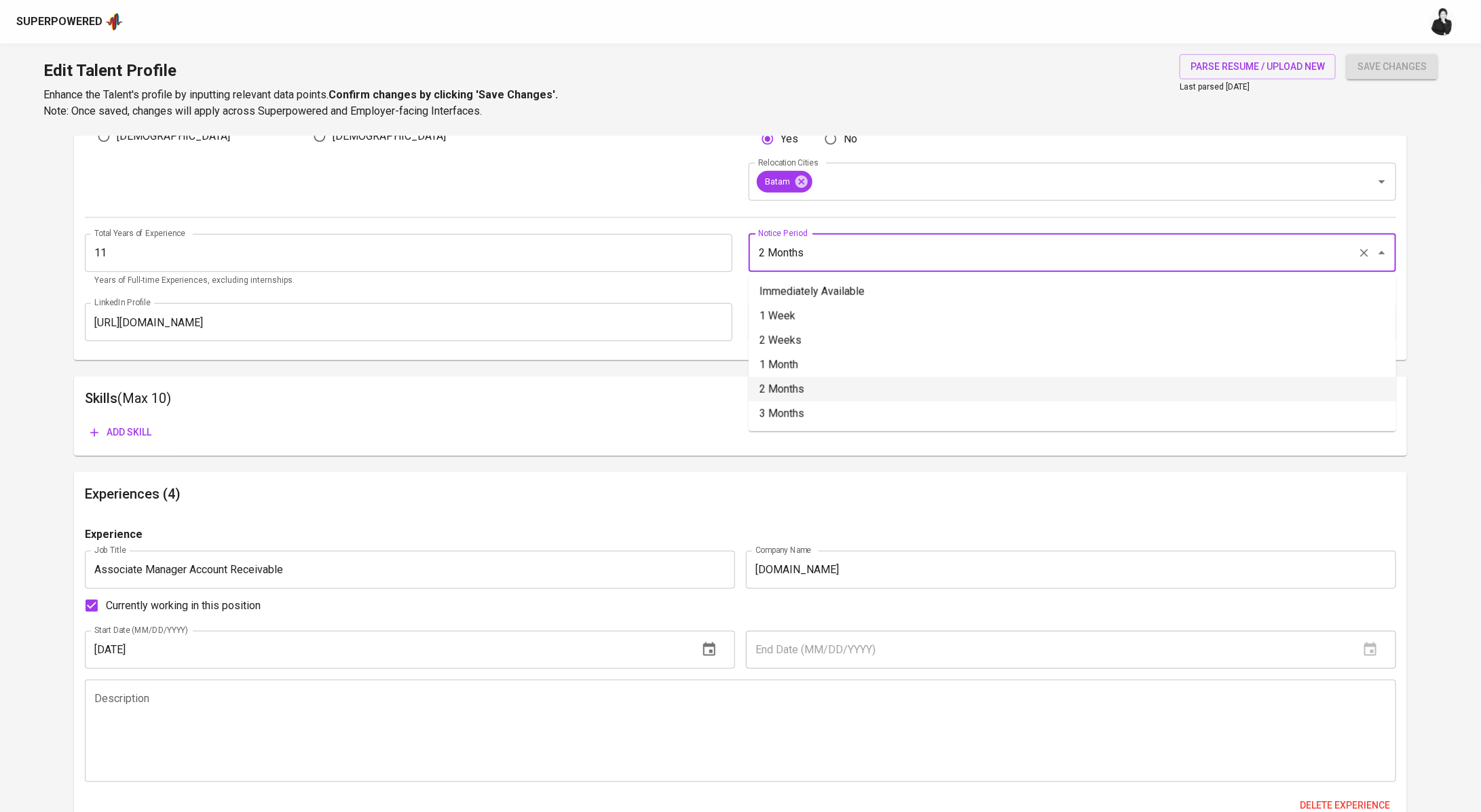
drag, startPoint x: 869, startPoint y: 257, endPoint x: 771, endPoint y: 255, distance: 98.0
click at [771, 255] on input "2 Months" at bounding box center [1053, 253] width 597 height 26
click at [812, 310] on li "1 Week" at bounding box center [1071, 316] width 647 height 24
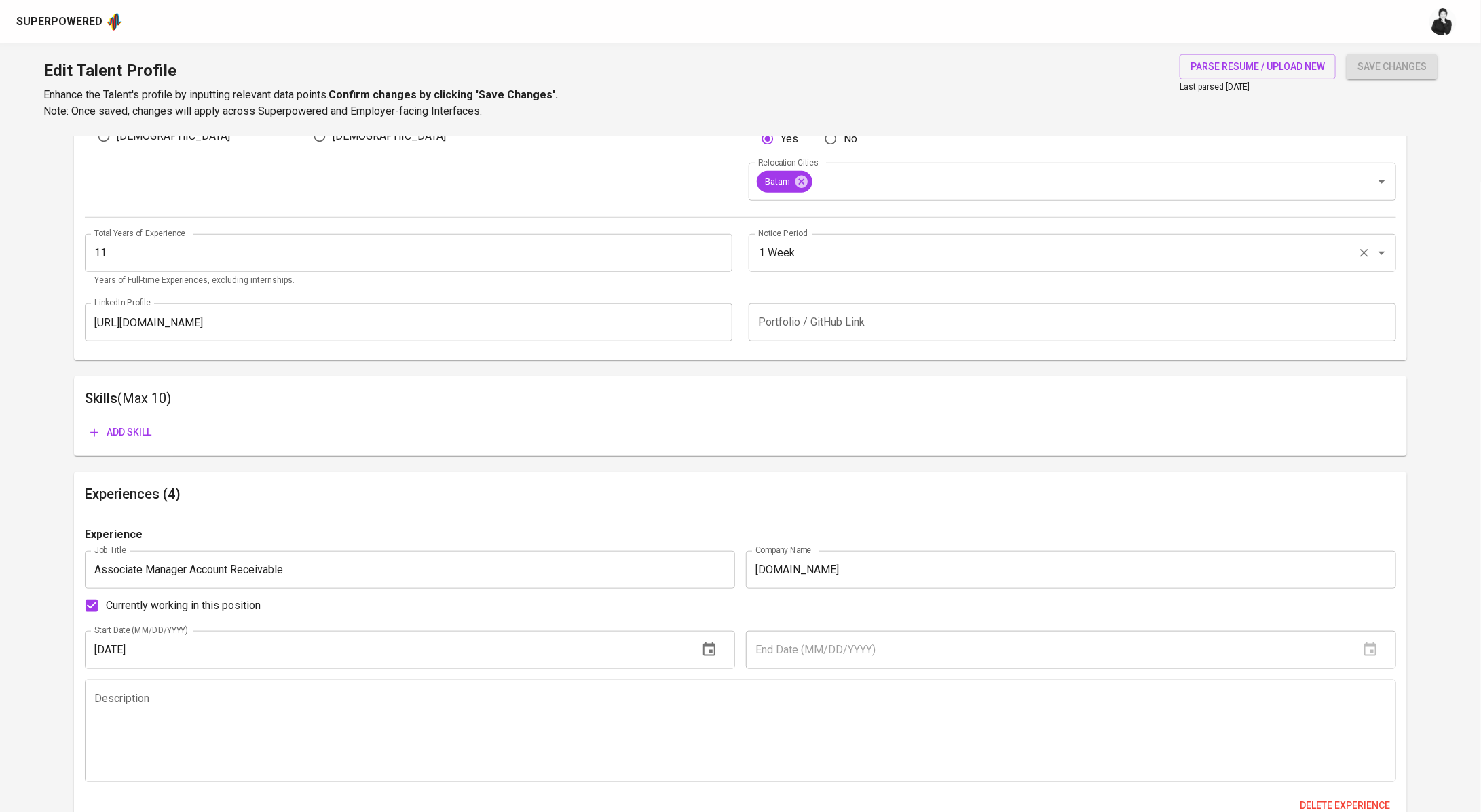
click at [849, 251] on input "1 Week" at bounding box center [1053, 253] width 597 height 26
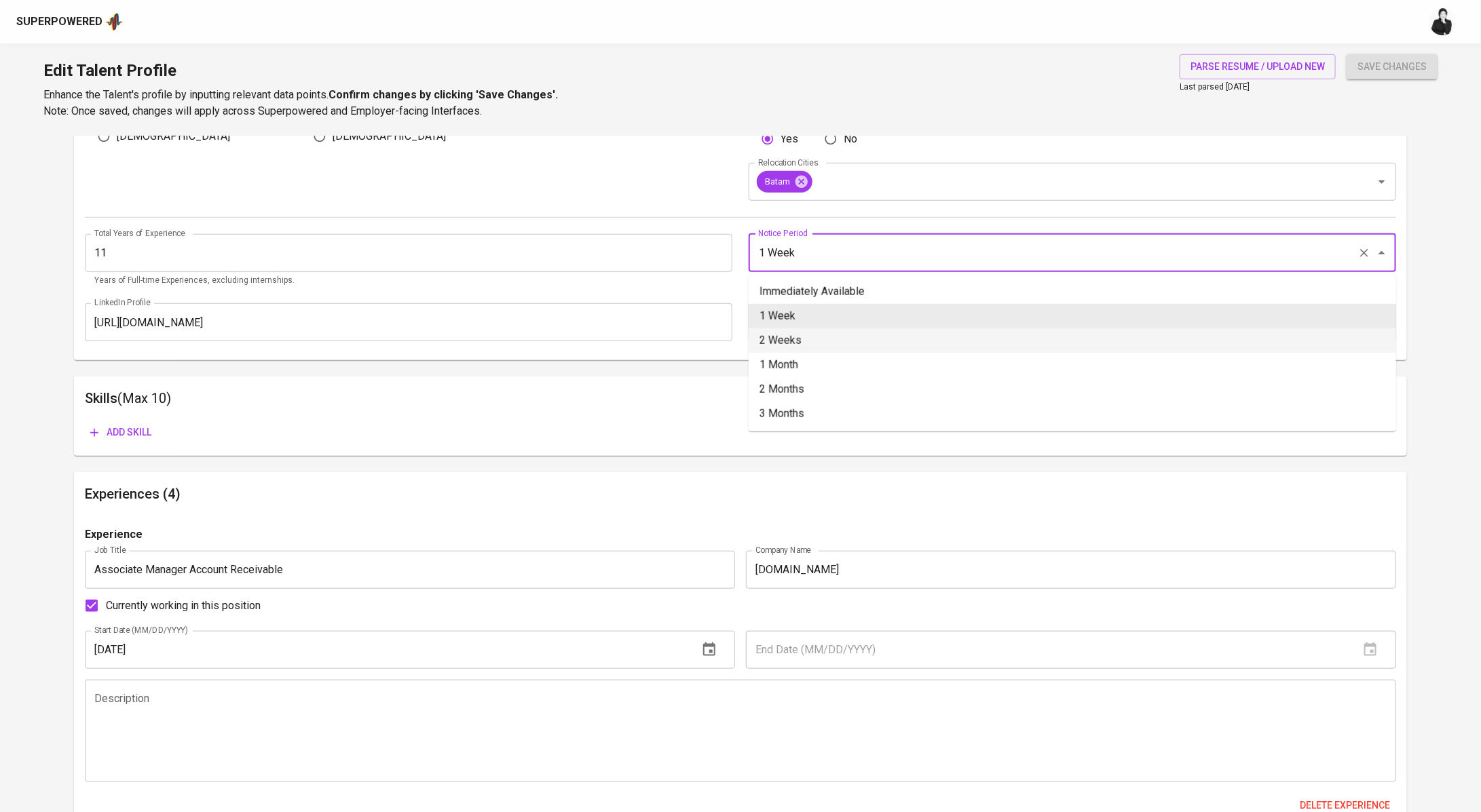
click at [832, 342] on li "2 Weeks" at bounding box center [1071, 340] width 647 height 24
type input "2 Weeks"
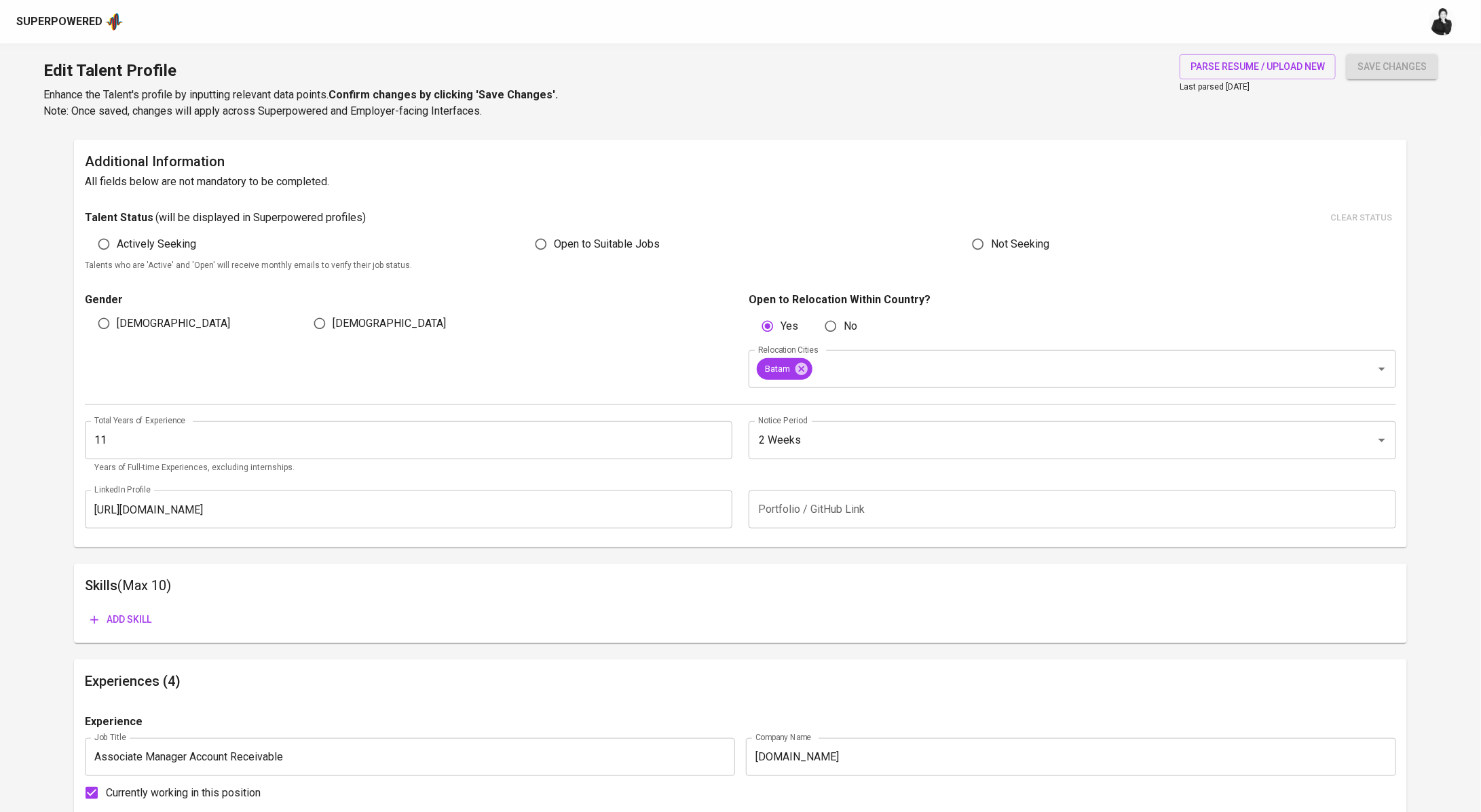
scroll to position [534, 0]
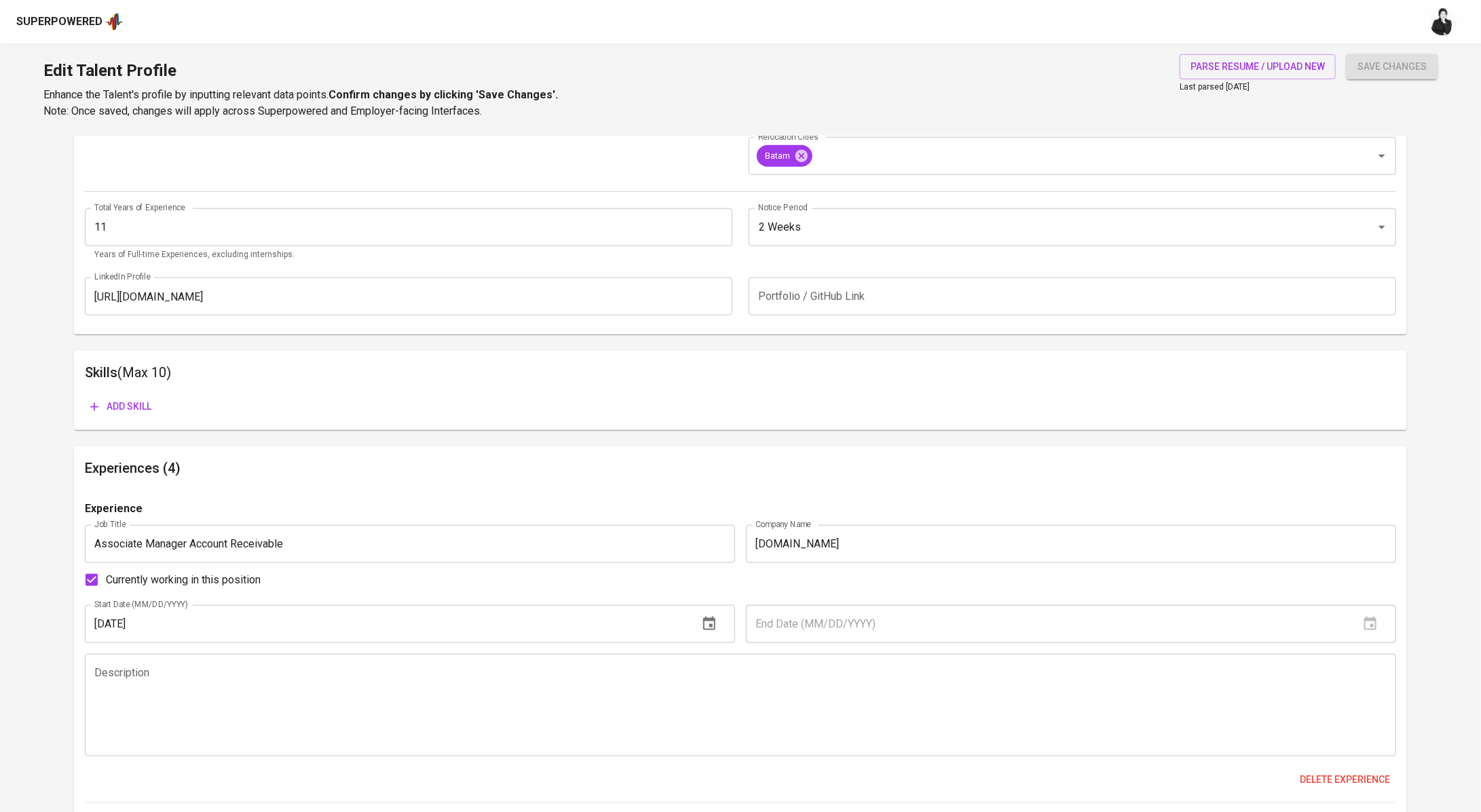
click at [188, 235] on input "11" at bounding box center [408, 227] width 647 height 38
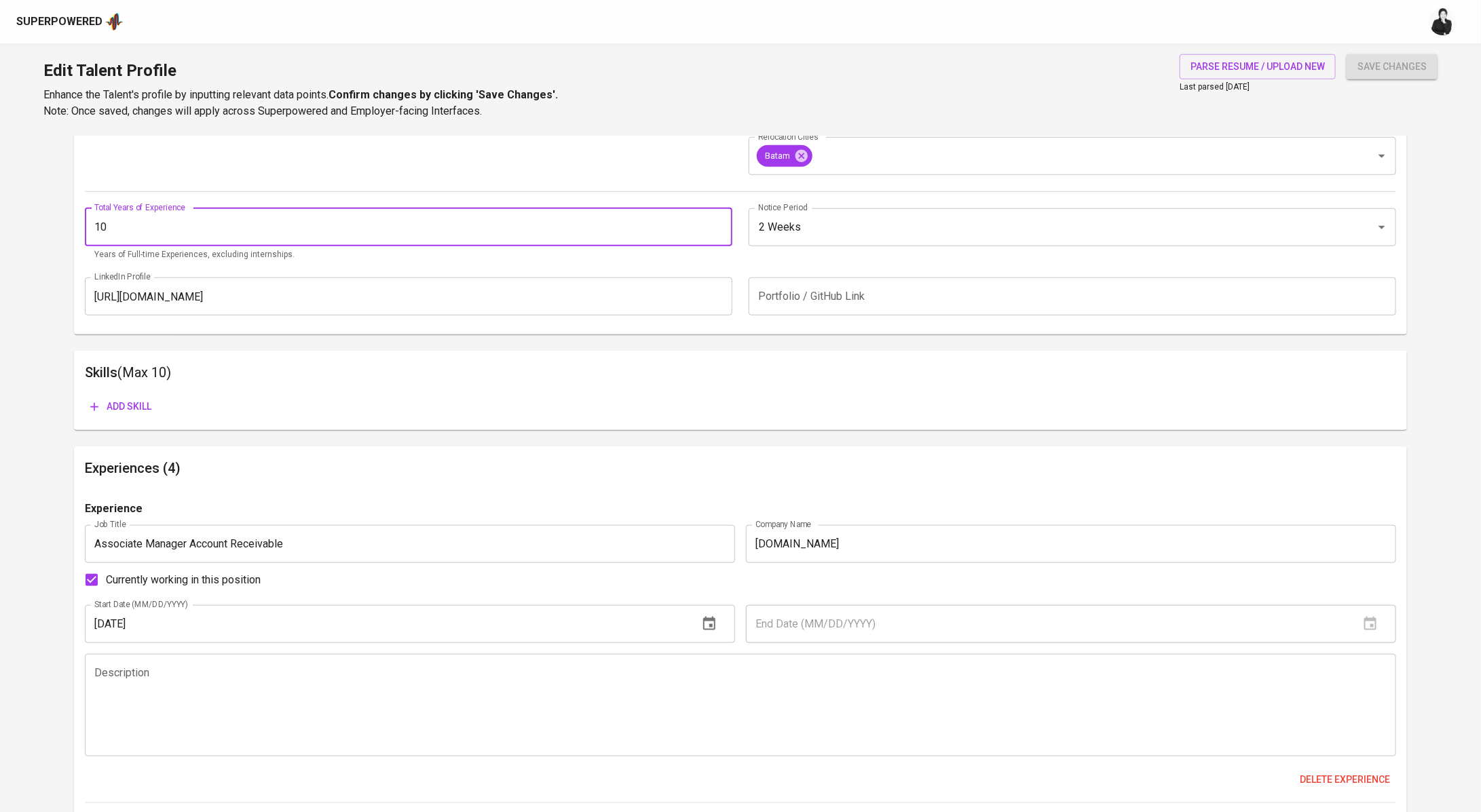
type input "10"
click at [720, 231] on input "10" at bounding box center [408, 227] width 647 height 38
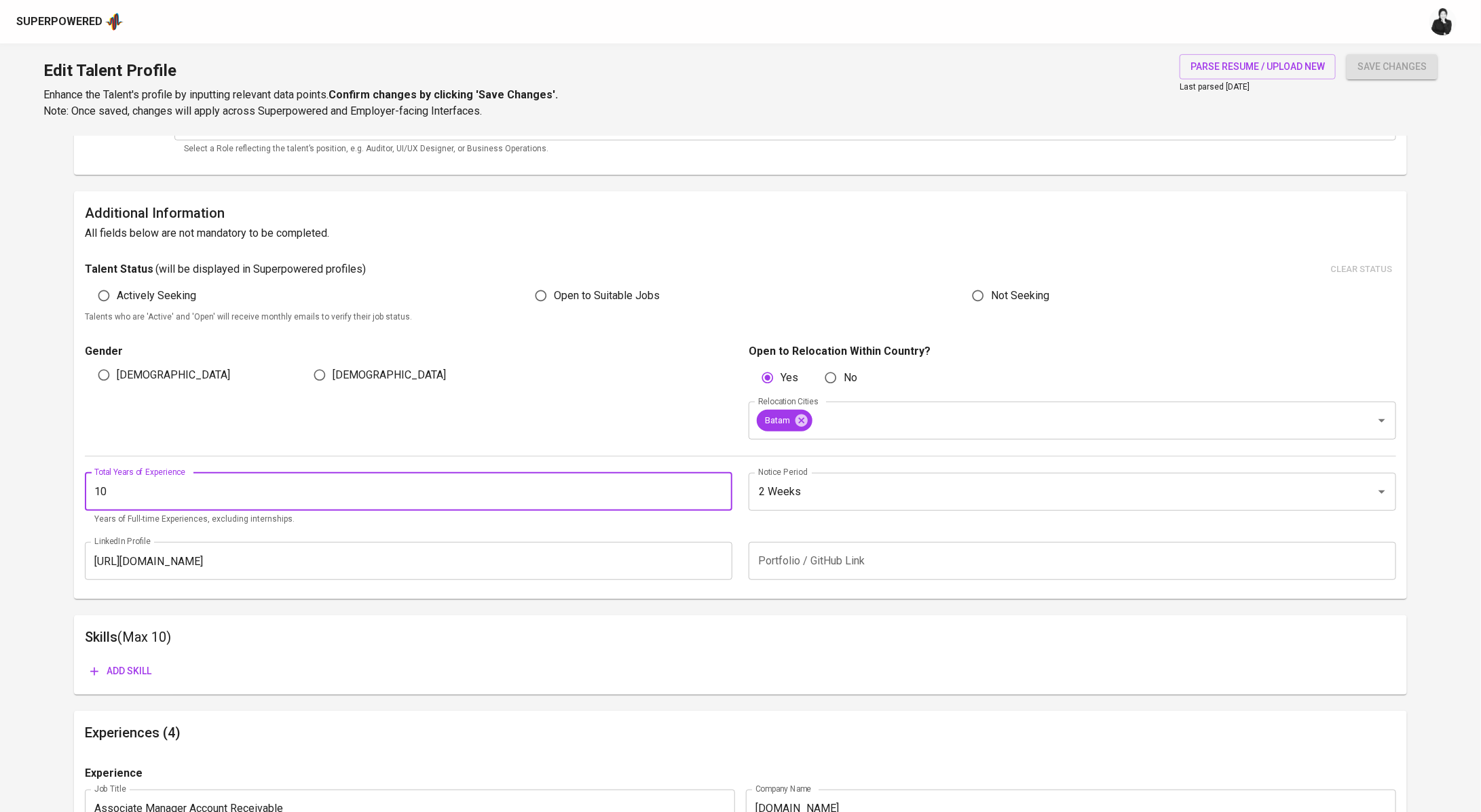
scroll to position [276, 0]
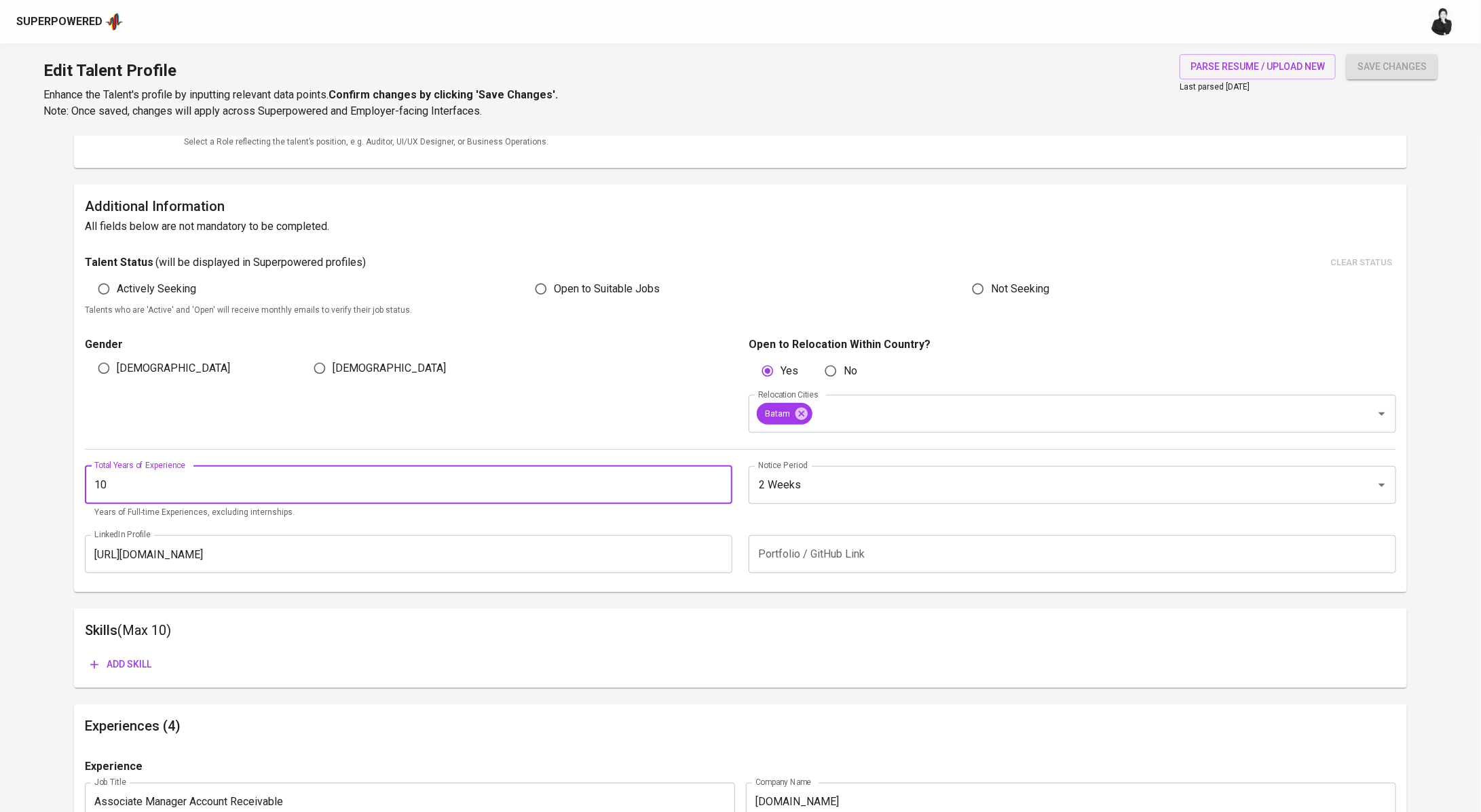
click at [131, 670] on span "Add skill" at bounding box center [120, 664] width 61 height 17
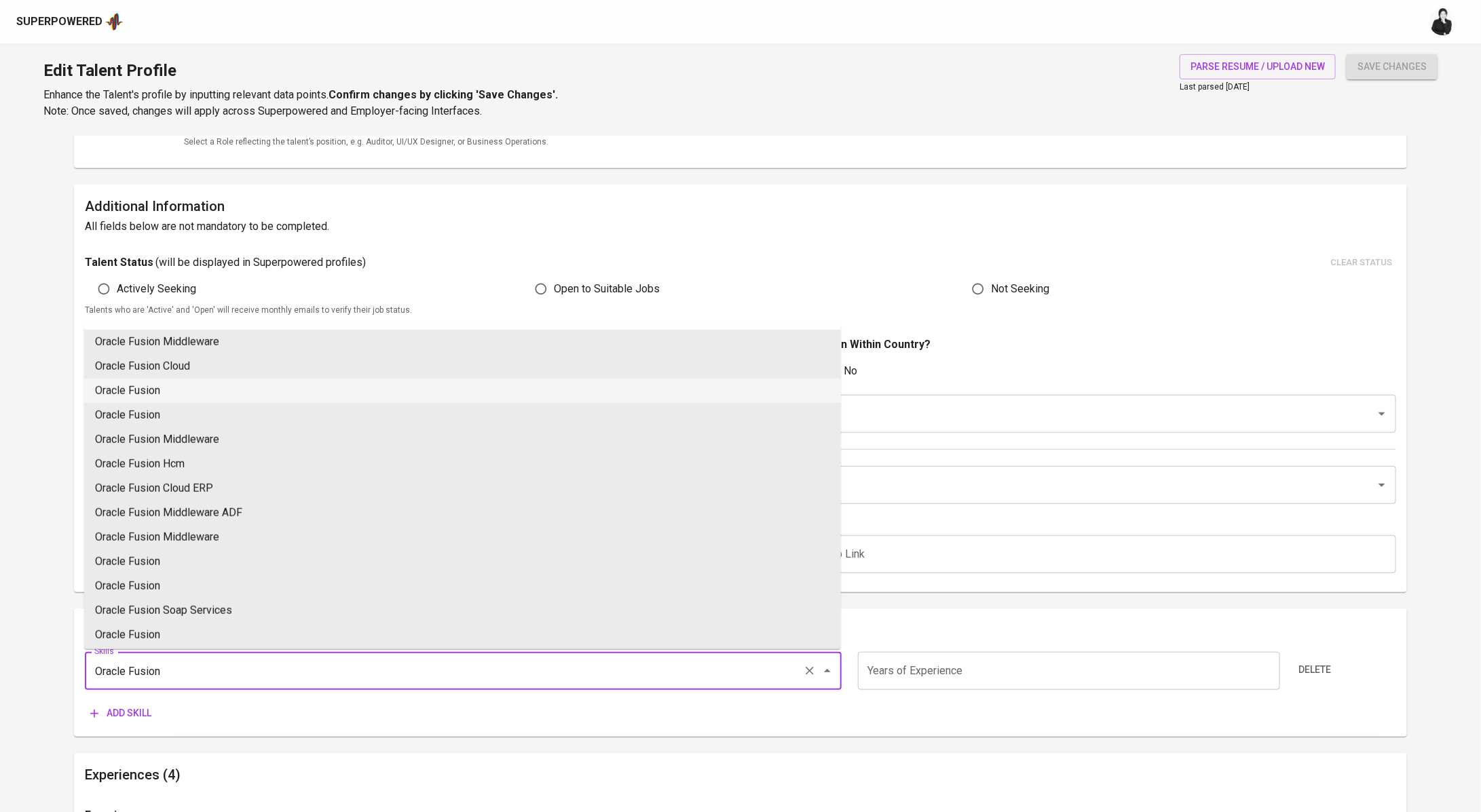
drag, startPoint x: 200, startPoint y: 385, endPoint x: 614, endPoint y: 520, distance: 435.5
click at [200, 386] on li "Oracle Fusion" at bounding box center [462, 390] width 756 height 24
type input "Oracle Fusion"
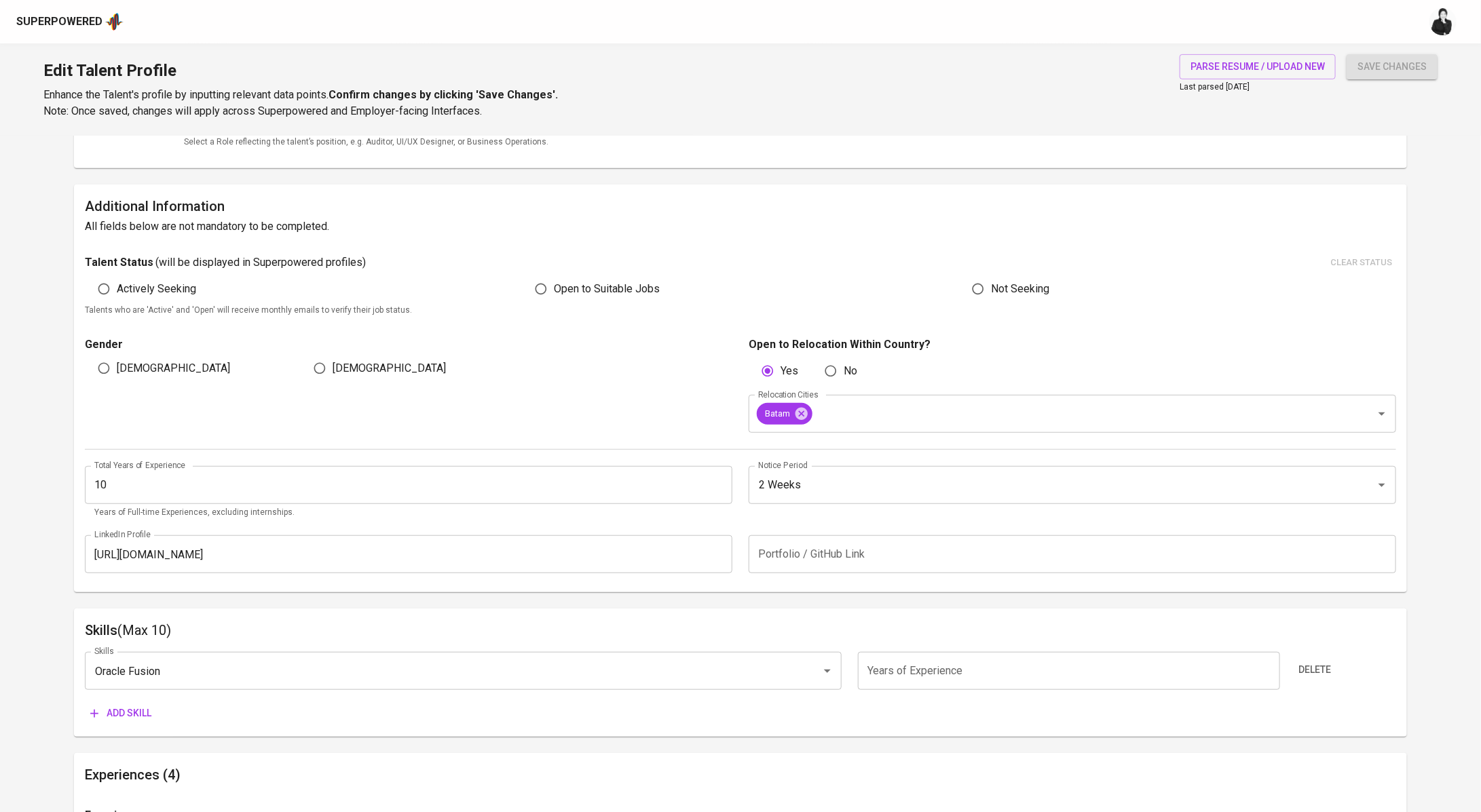
click at [926, 671] on input "number" at bounding box center [1069, 671] width 422 height 38
type input "10"
click at [122, 705] on span "Add skill" at bounding box center [120, 713] width 61 height 17
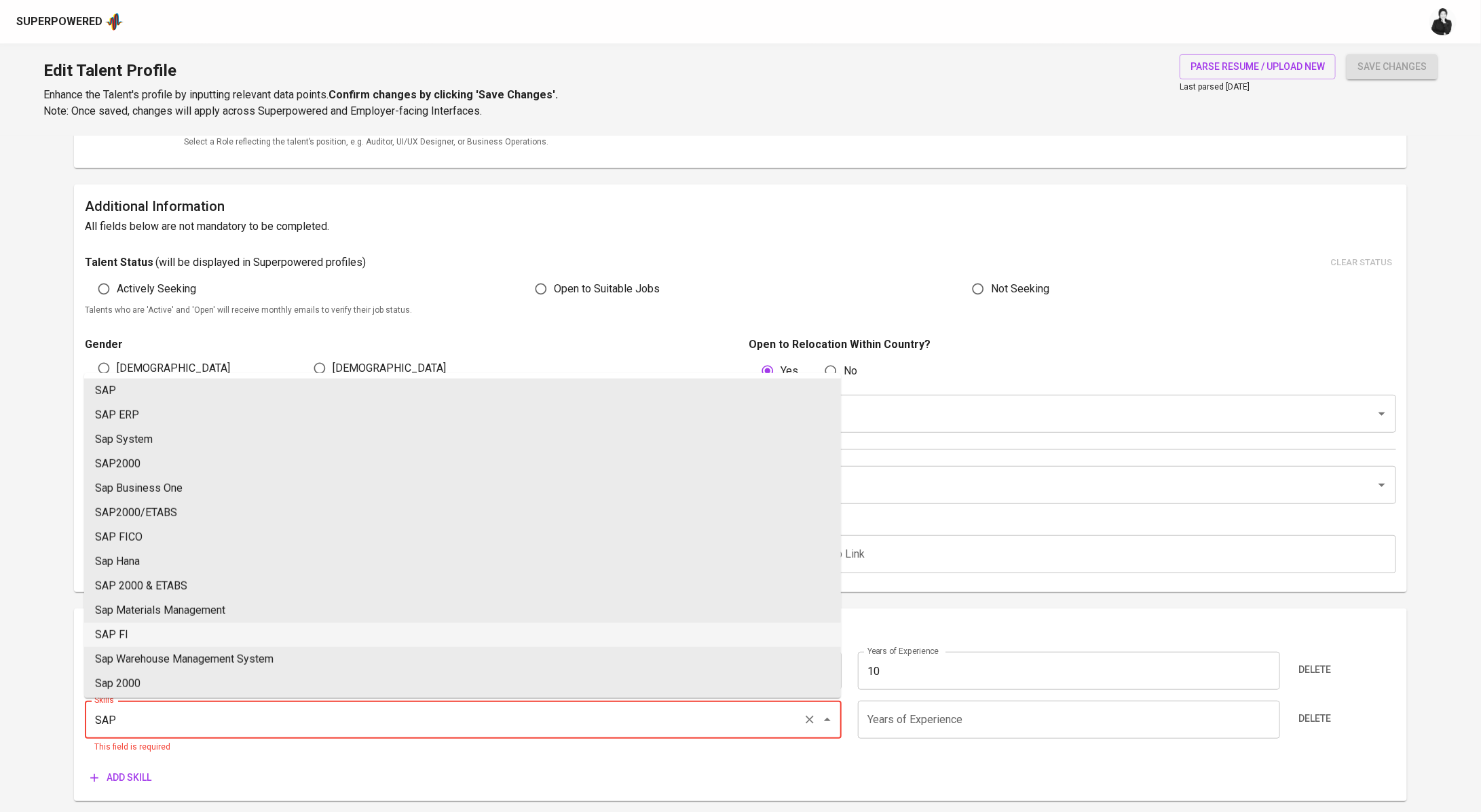
type input "SAP"
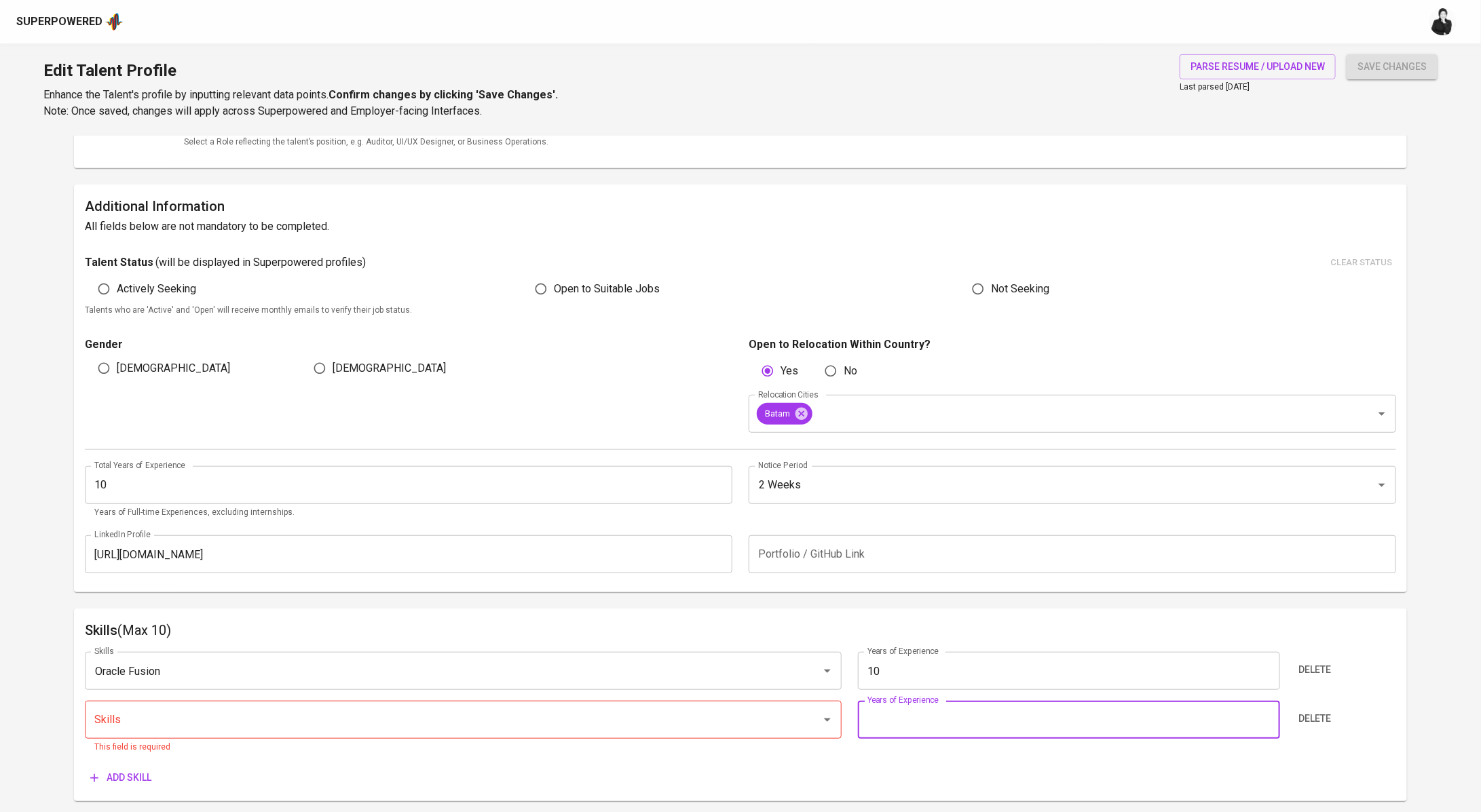
click at [954, 721] on input "number" at bounding box center [1069, 720] width 422 height 38
type input "8"
click at [904, 680] on input "10" at bounding box center [1069, 671] width 422 height 38
type input "1"
type input "7"
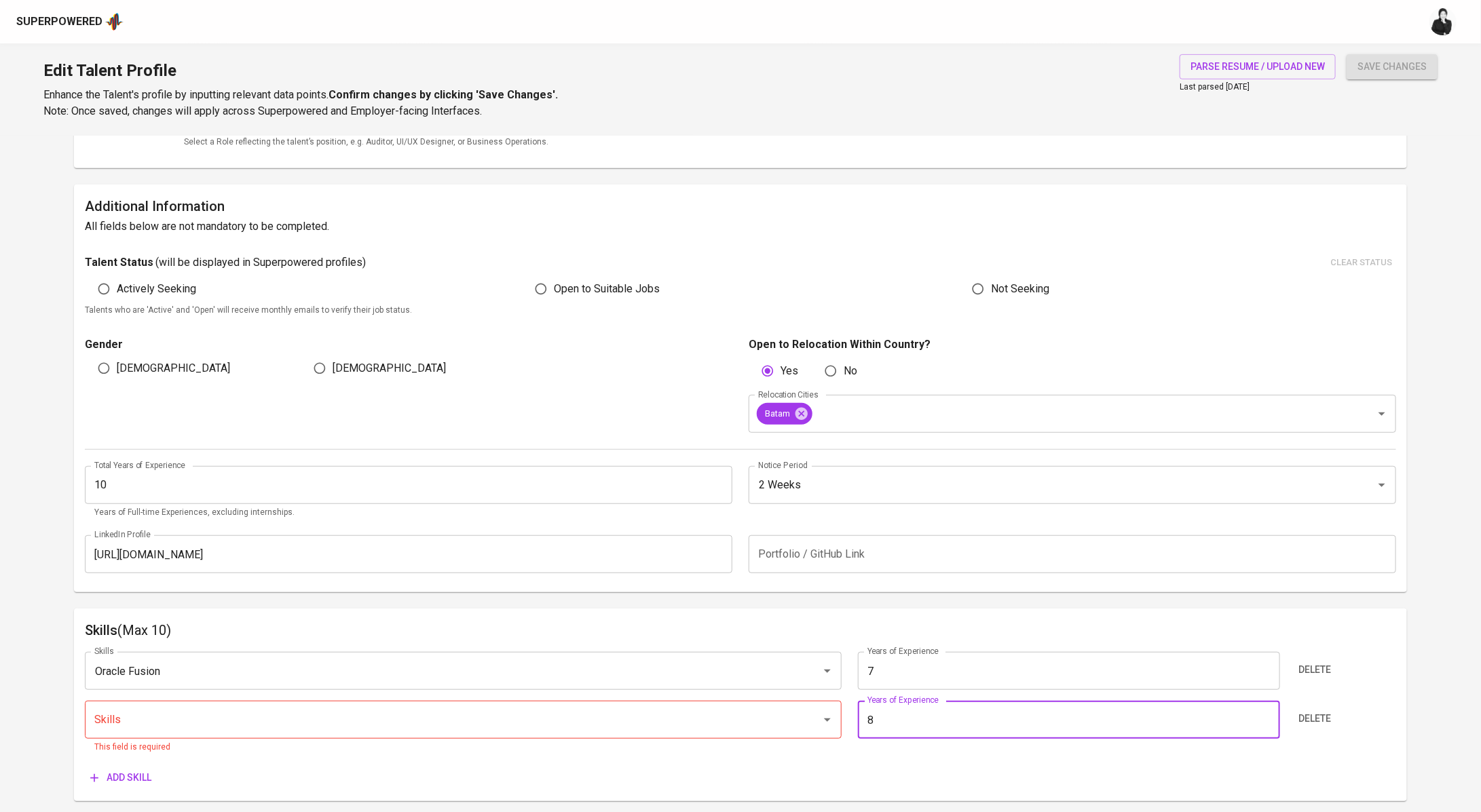
click at [916, 723] on input "8" at bounding box center [1069, 720] width 422 height 38
type input "7"
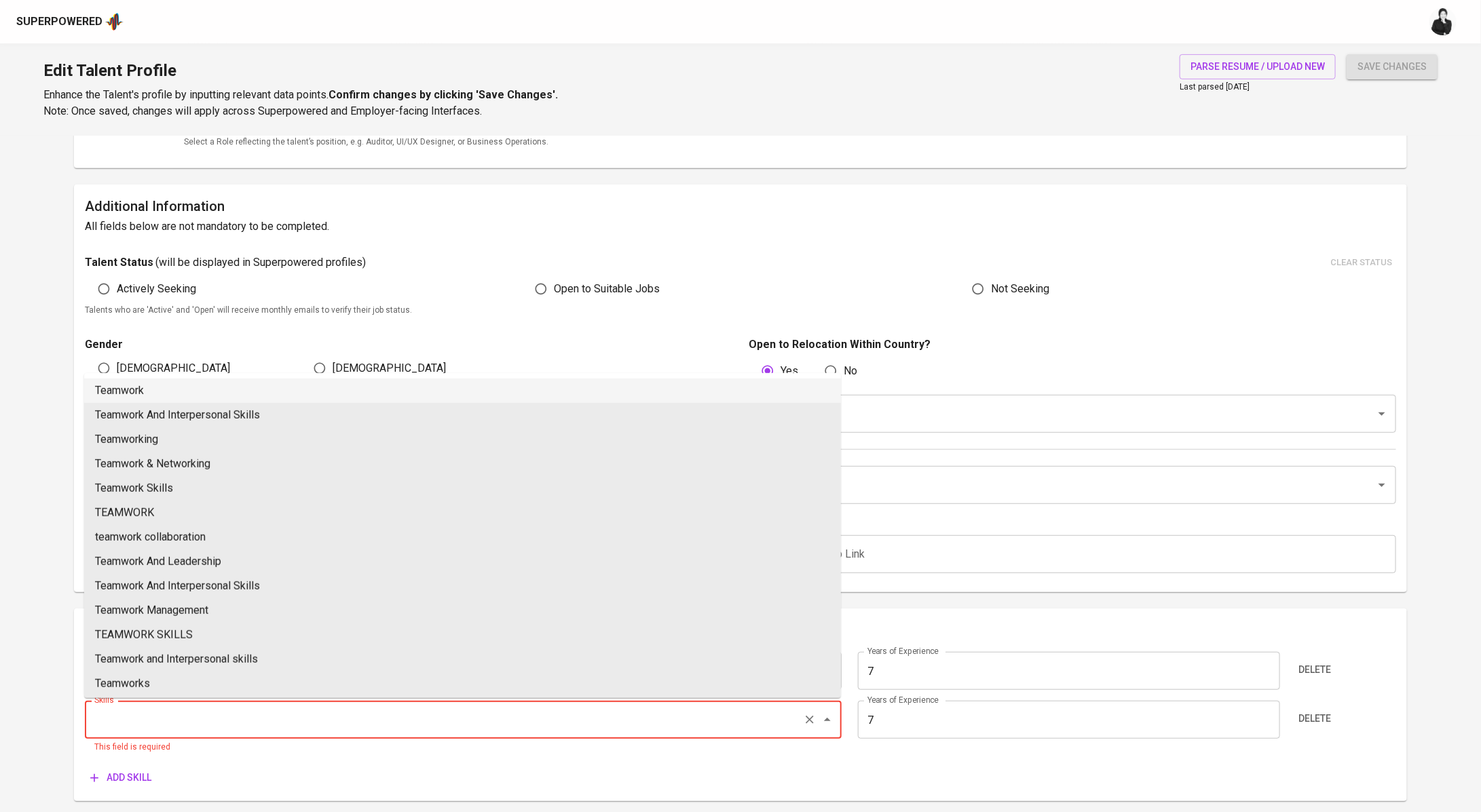
click at [133, 722] on input "Skills" at bounding box center [443, 719] width 706 height 26
click at [164, 383] on li "SAP" at bounding box center [462, 390] width 756 height 24
type input "SAP"
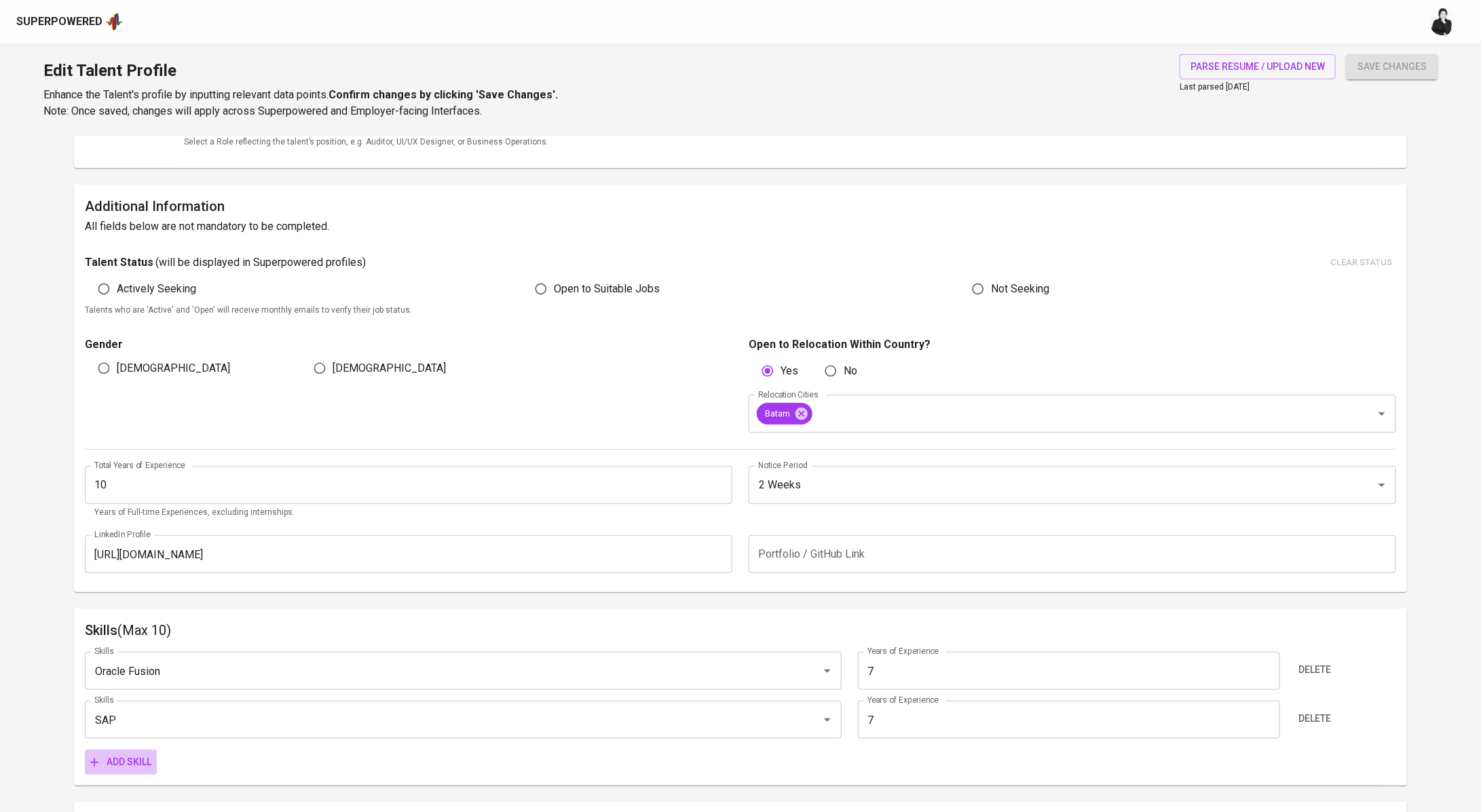
click at [140, 754] on span "Add skill" at bounding box center [120, 762] width 61 height 17
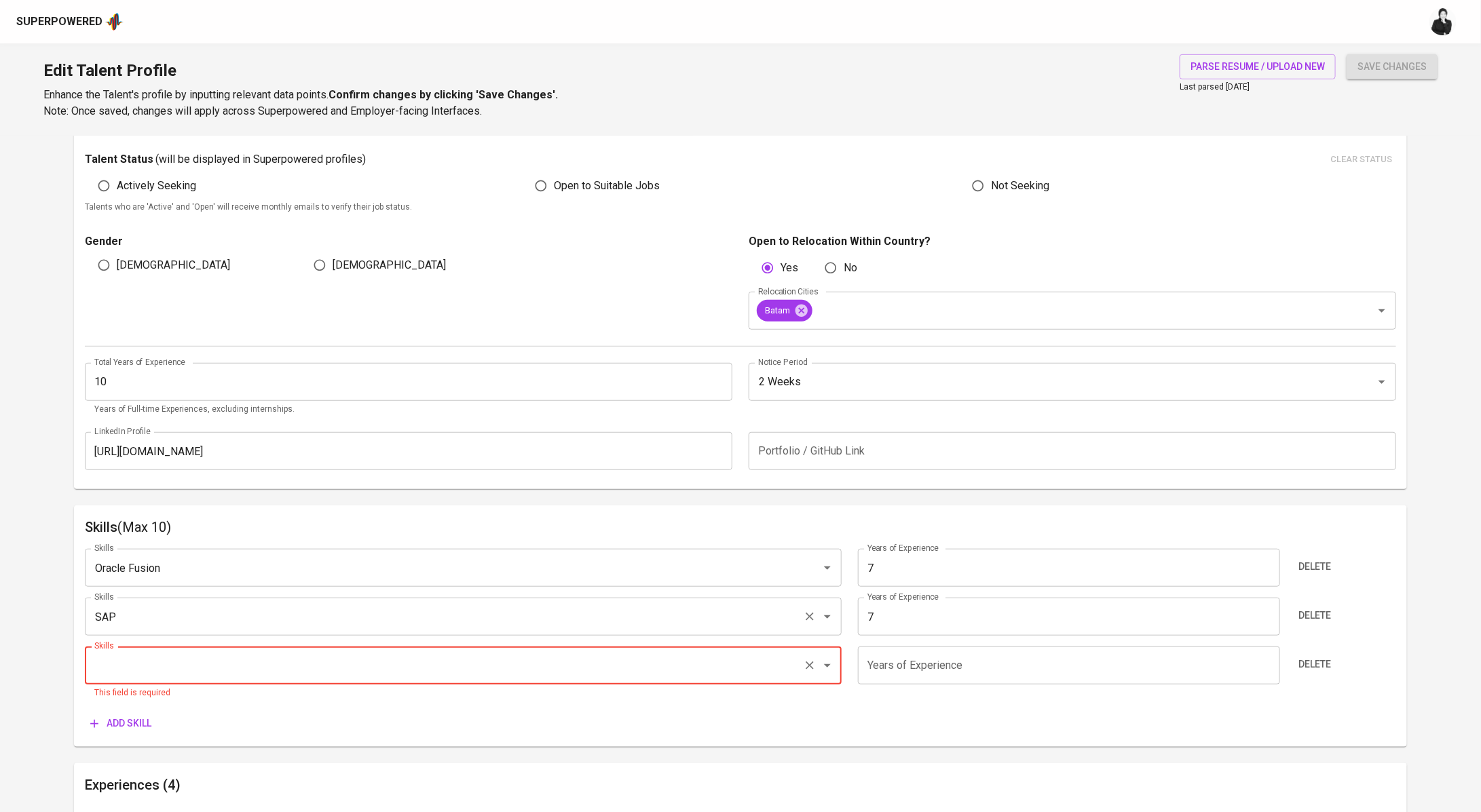
scroll to position [622, 0]
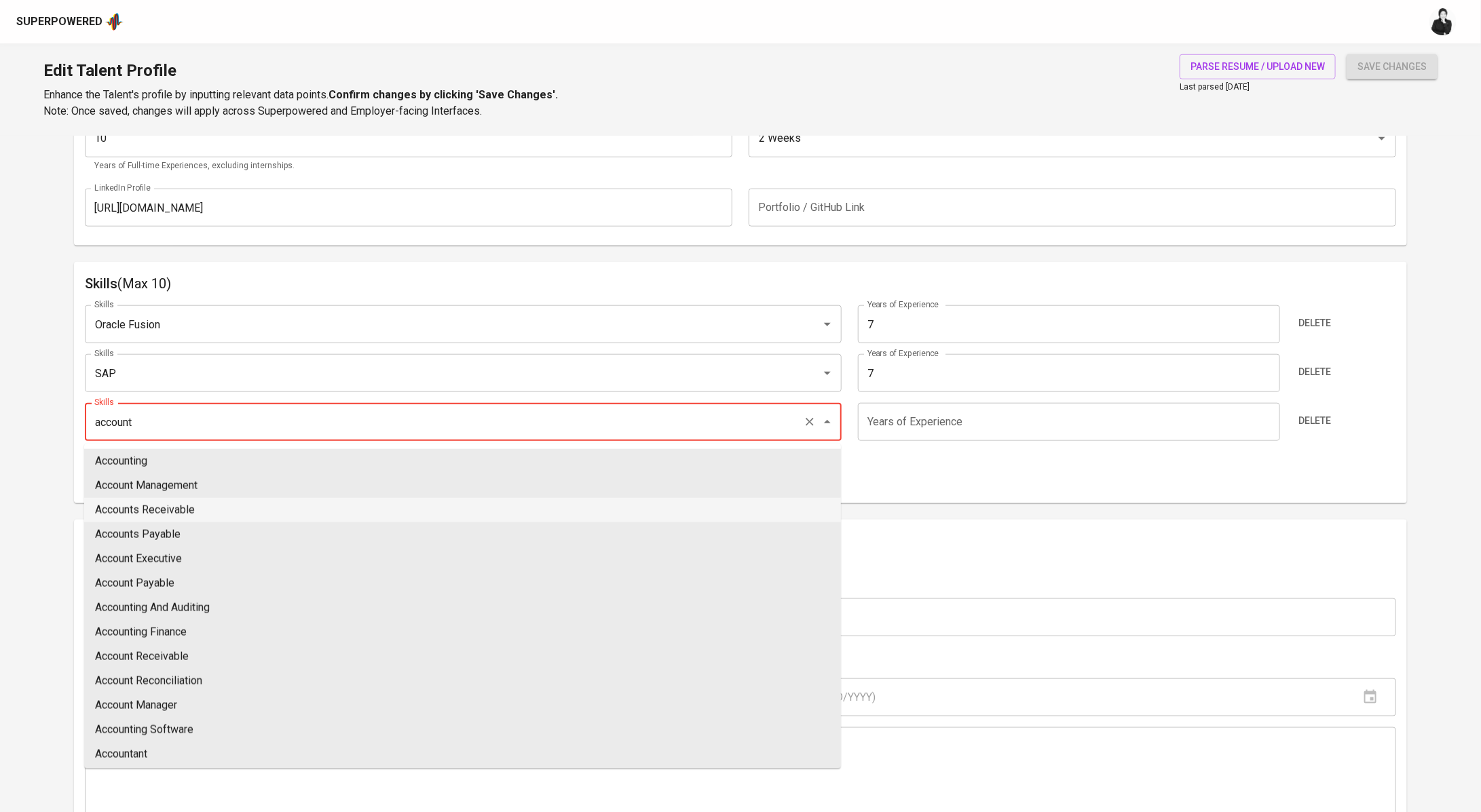
click at [229, 513] on li "Accounts Receivable" at bounding box center [462, 510] width 756 height 24
type input "Accounts Receivable"
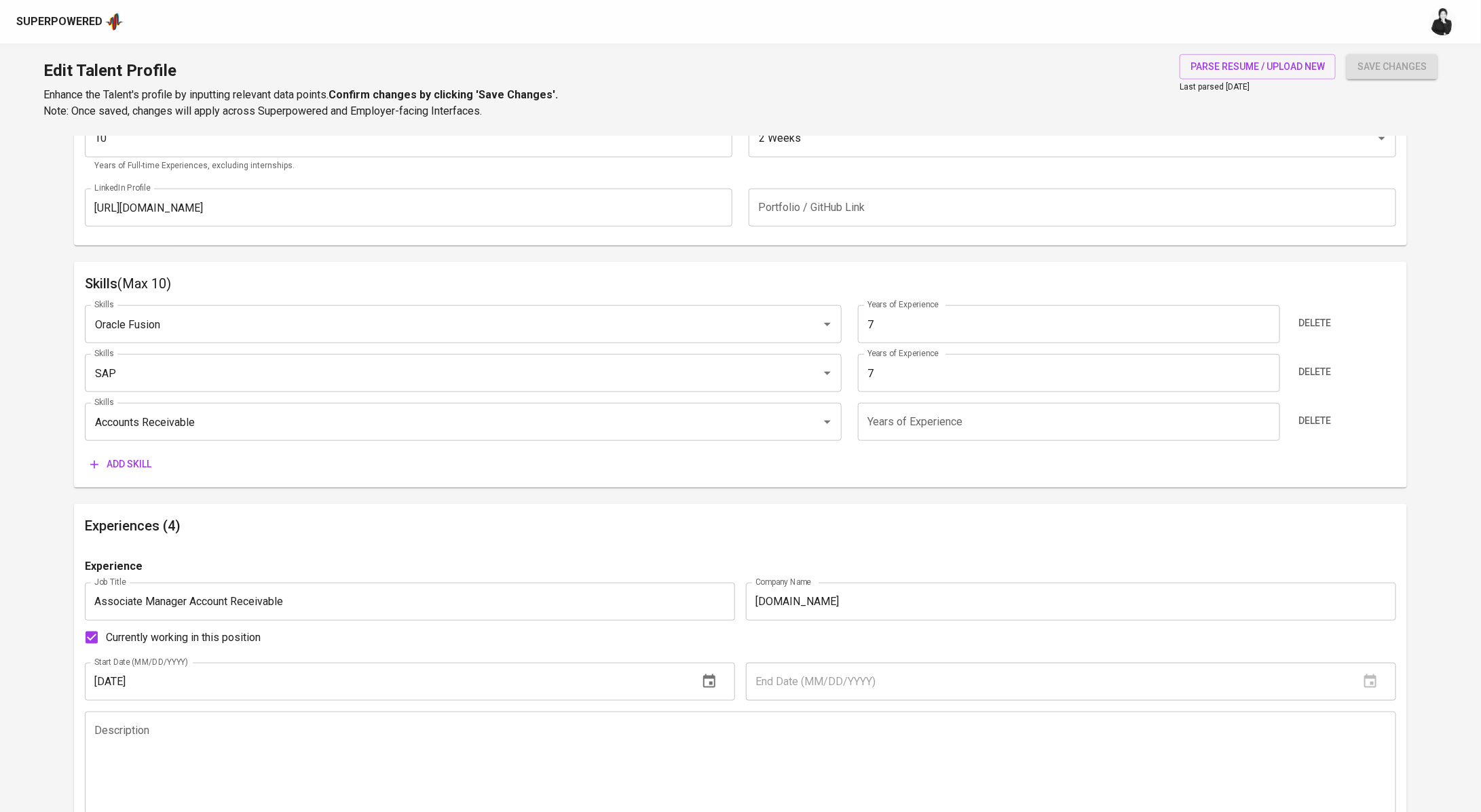
click at [877, 419] on input "number" at bounding box center [1069, 422] width 422 height 38
type input "7"
click at [131, 477] on div "Skills (Max 10) Skills Oracle Fusion Skills Years of Experience 7 Years of Expe…" at bounding box center [740, 375] width 1333 height 226
click at [137, 471] on span "Add skill" at bounding box center [120, 464] width 61 height 17
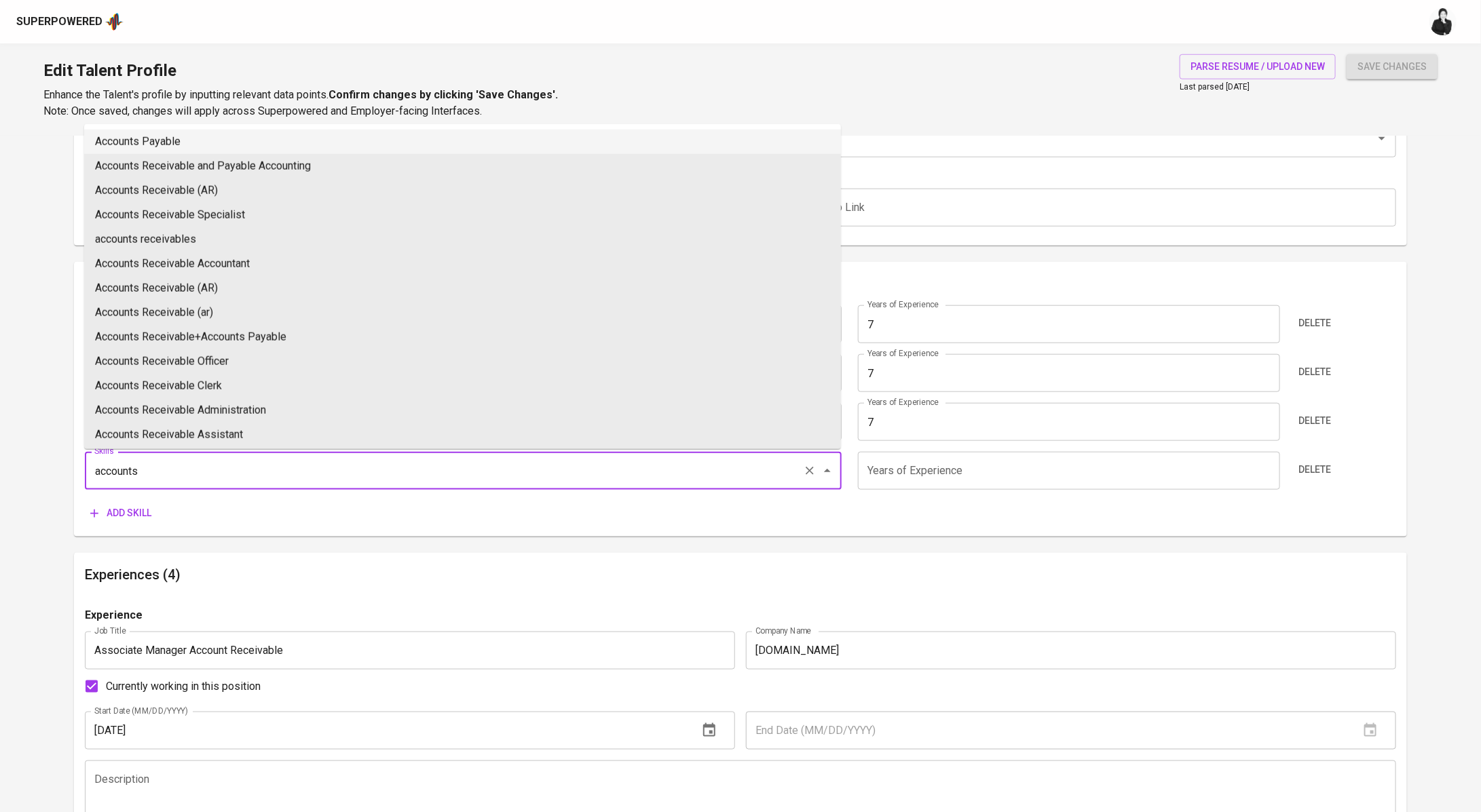
click at [228, 151] on li "Accounts Payable" at bounding box center [462, 142] width 756 height 24
type input "Accounts Payable"
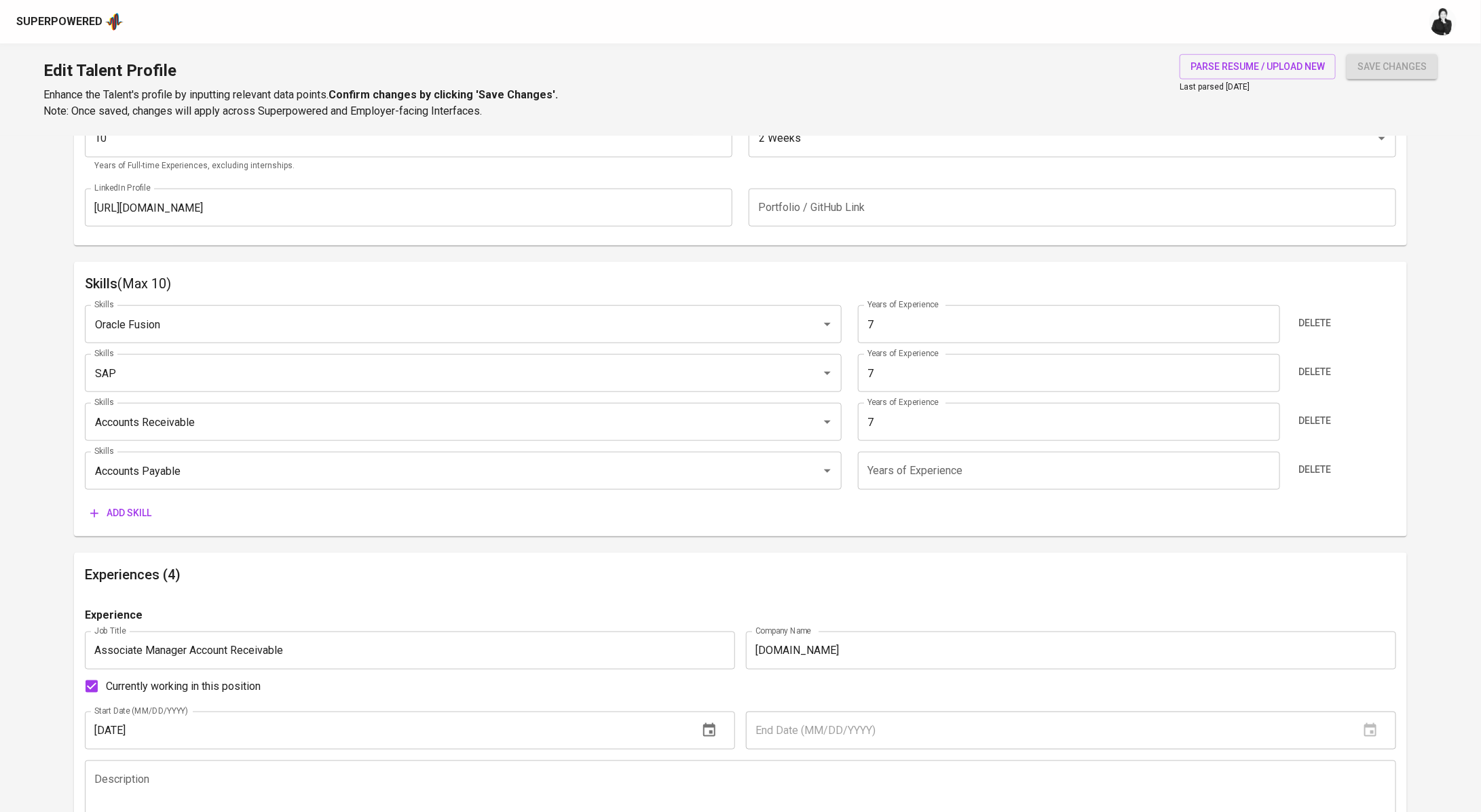
click at [960, 487] on input "number" at bounding box center [1069, 471] width 422 height 38
type input "7"
click at [127, 511] on span "Add skill" at bounding box center [120, 513] width 61 height 17
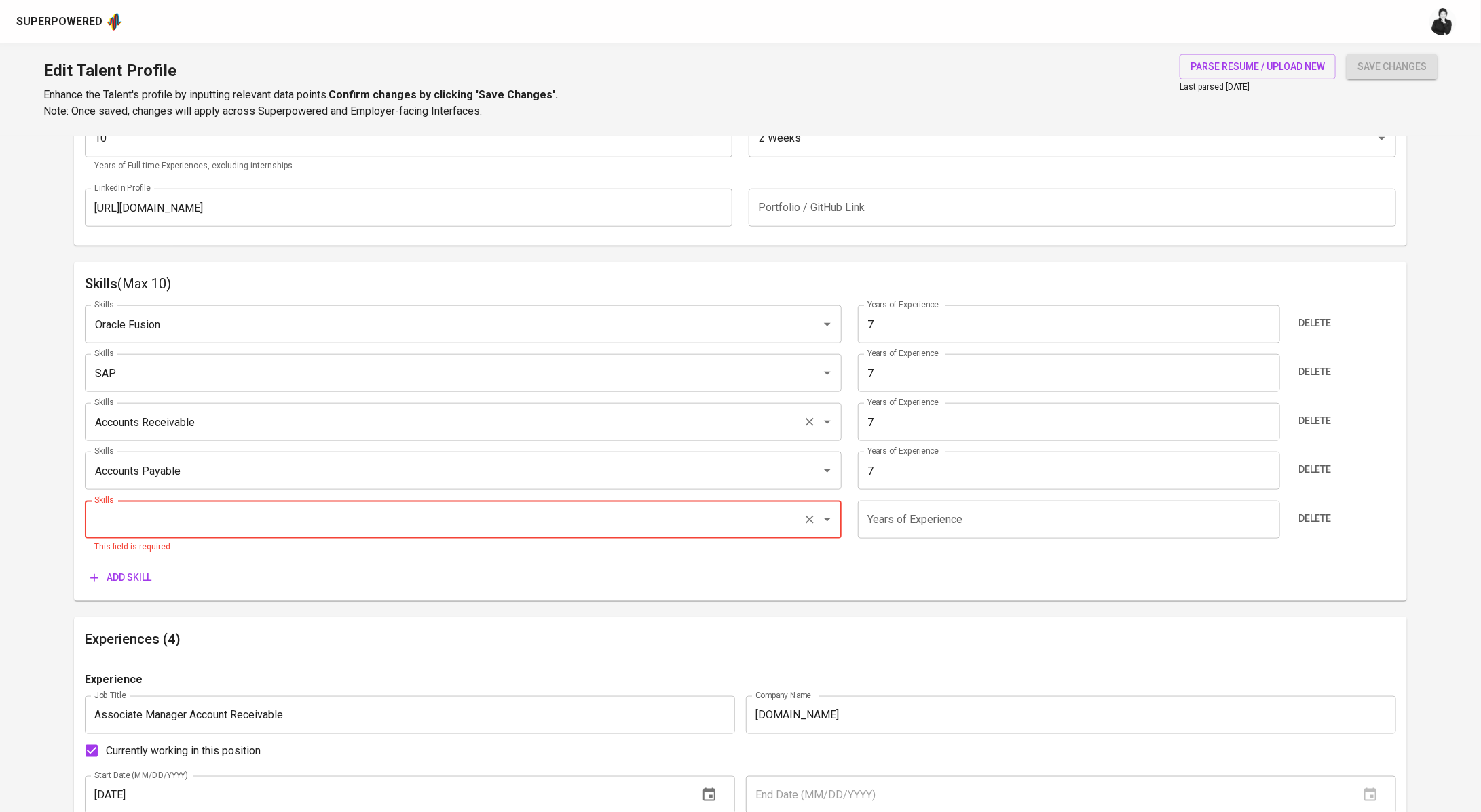
paste input "Bookkeeping"
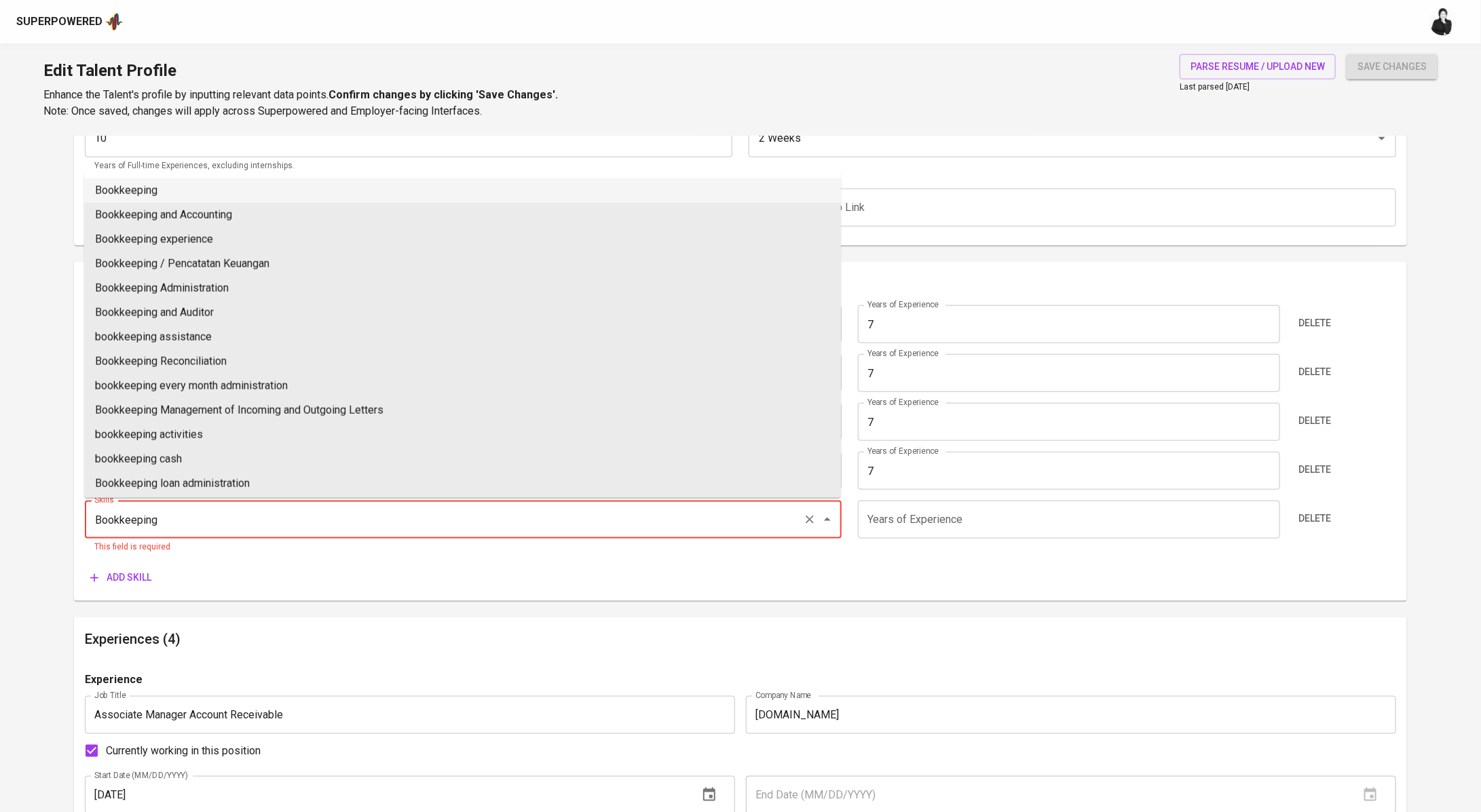
click at [328, 179] on li "Bookkeeping" at bounding box center [462, 190] width 756 height 24
type input "Bookkeeping"
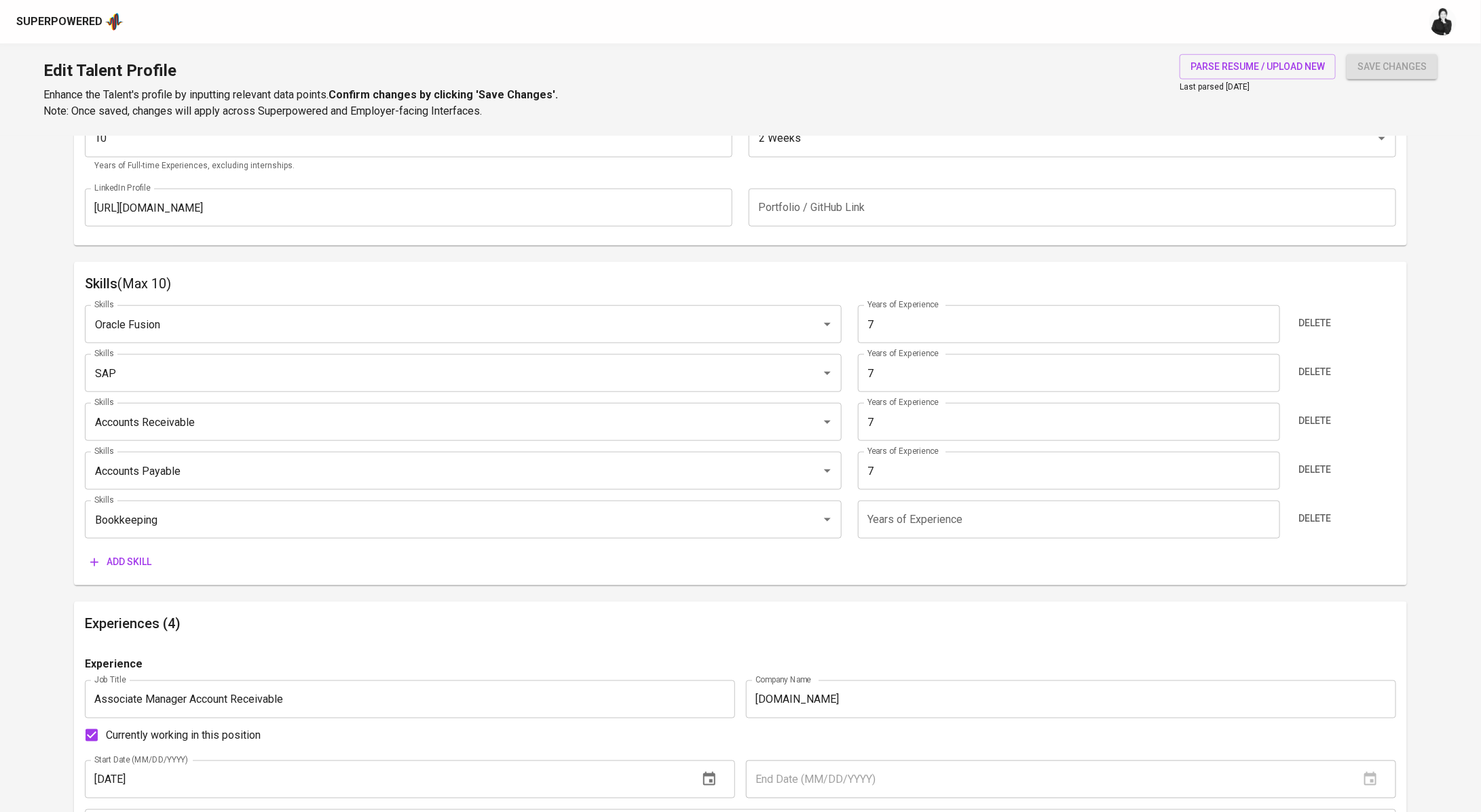
click at [963, 525] on input "number" at bounding box center [1069, 520] width 422 height 38
type input "7"
click at [114, 558] on span "Add skill" at bounding box center [120, 561] width 61 height 17
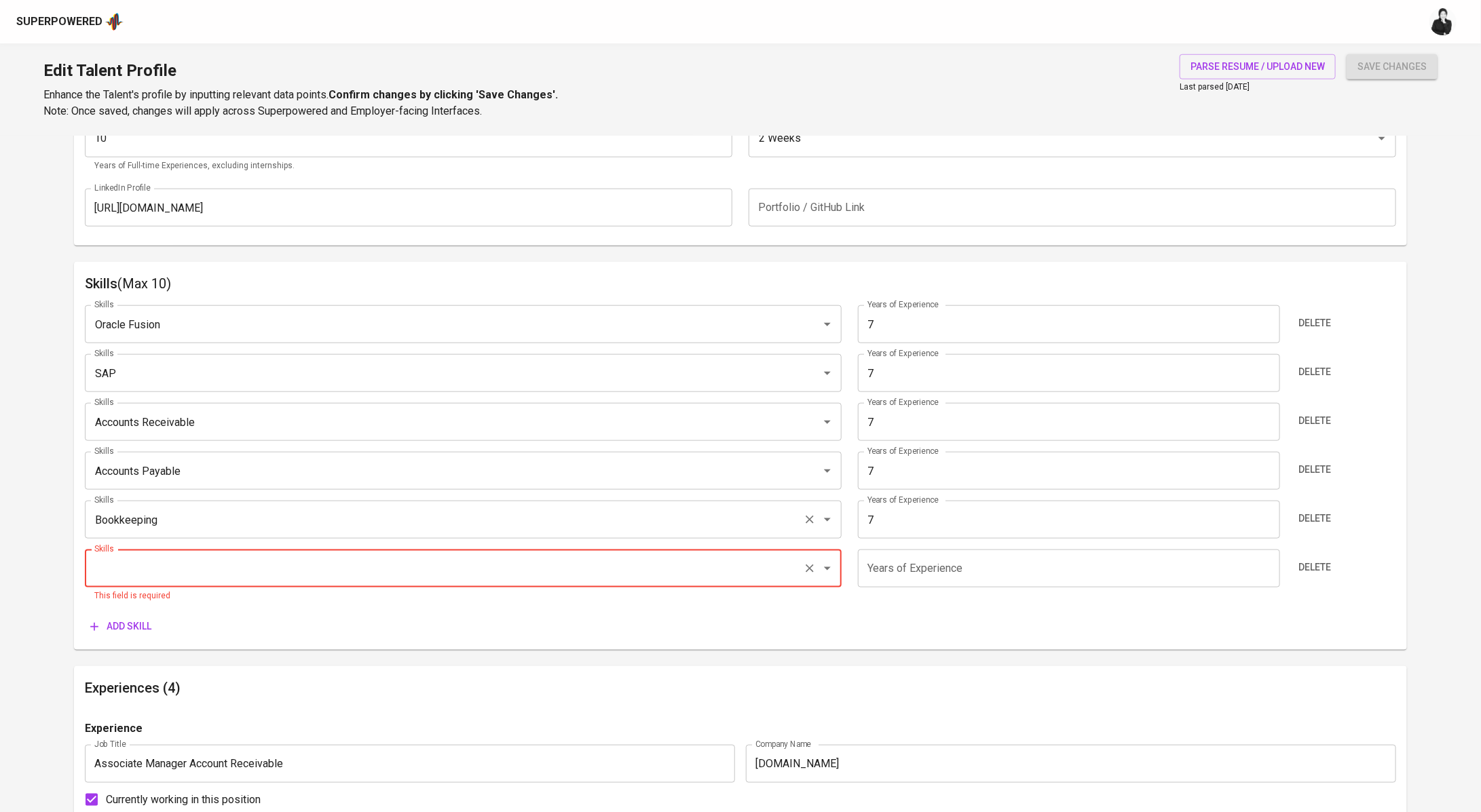
paste input "Bank Reconciliation"
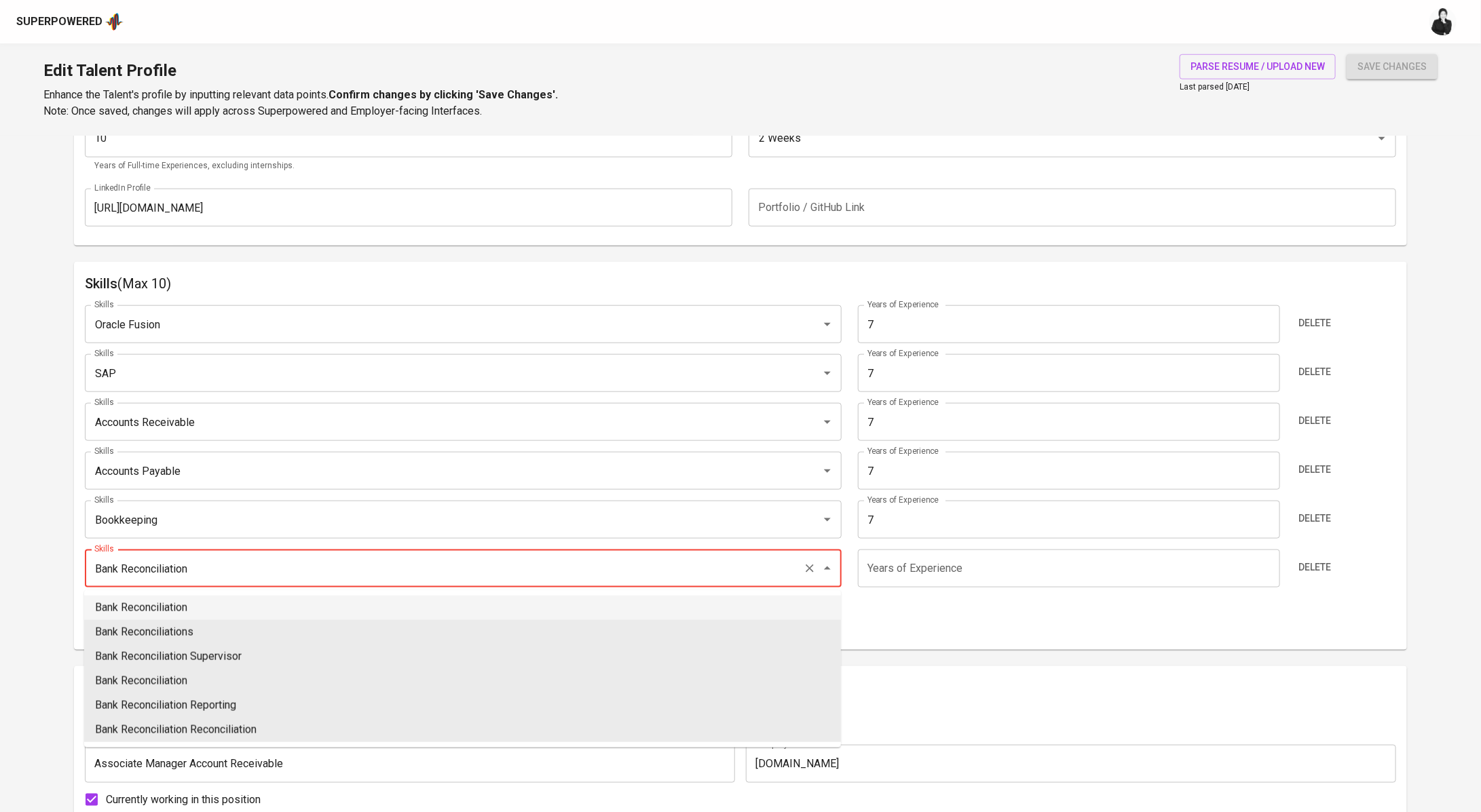
type input "Bank Reconciliation"
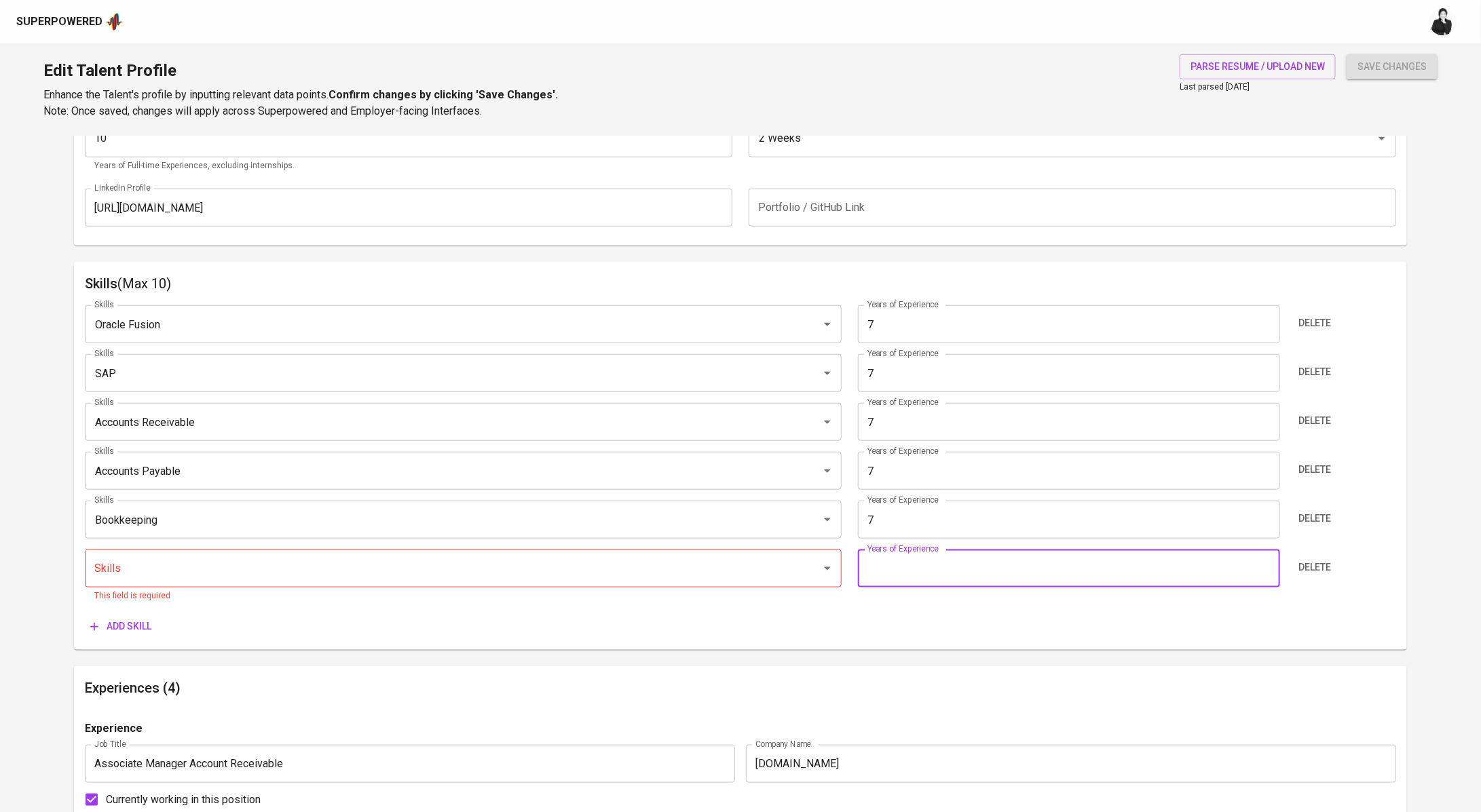
click at [952, 570] on input "number" at bounding box center [1069, 569] width 422 height 38
type input "7"
click at [258, 564] on input "Skills" at bounding box center [443, 568] width 706 height 26
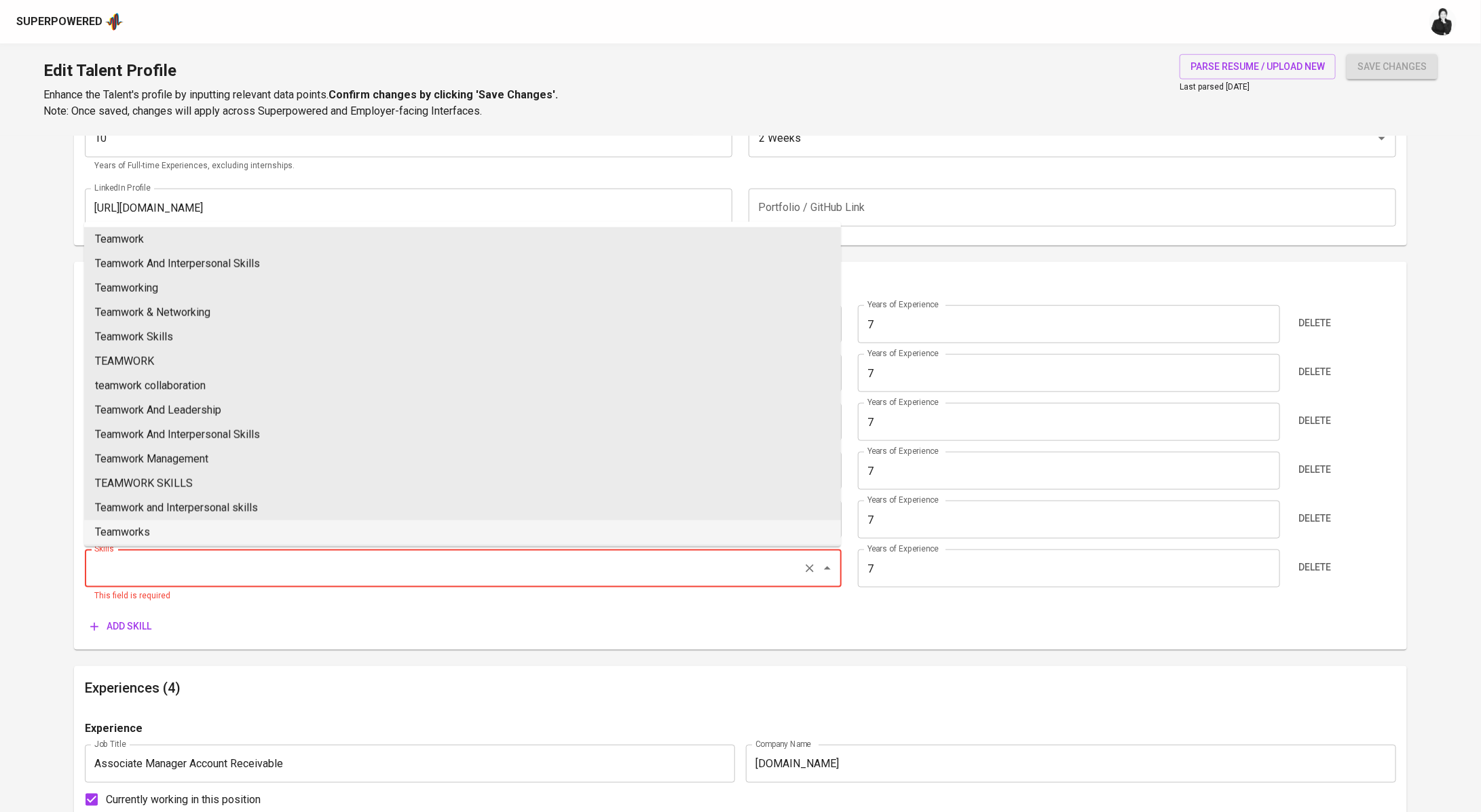
paste input "Bank Reconciliation"
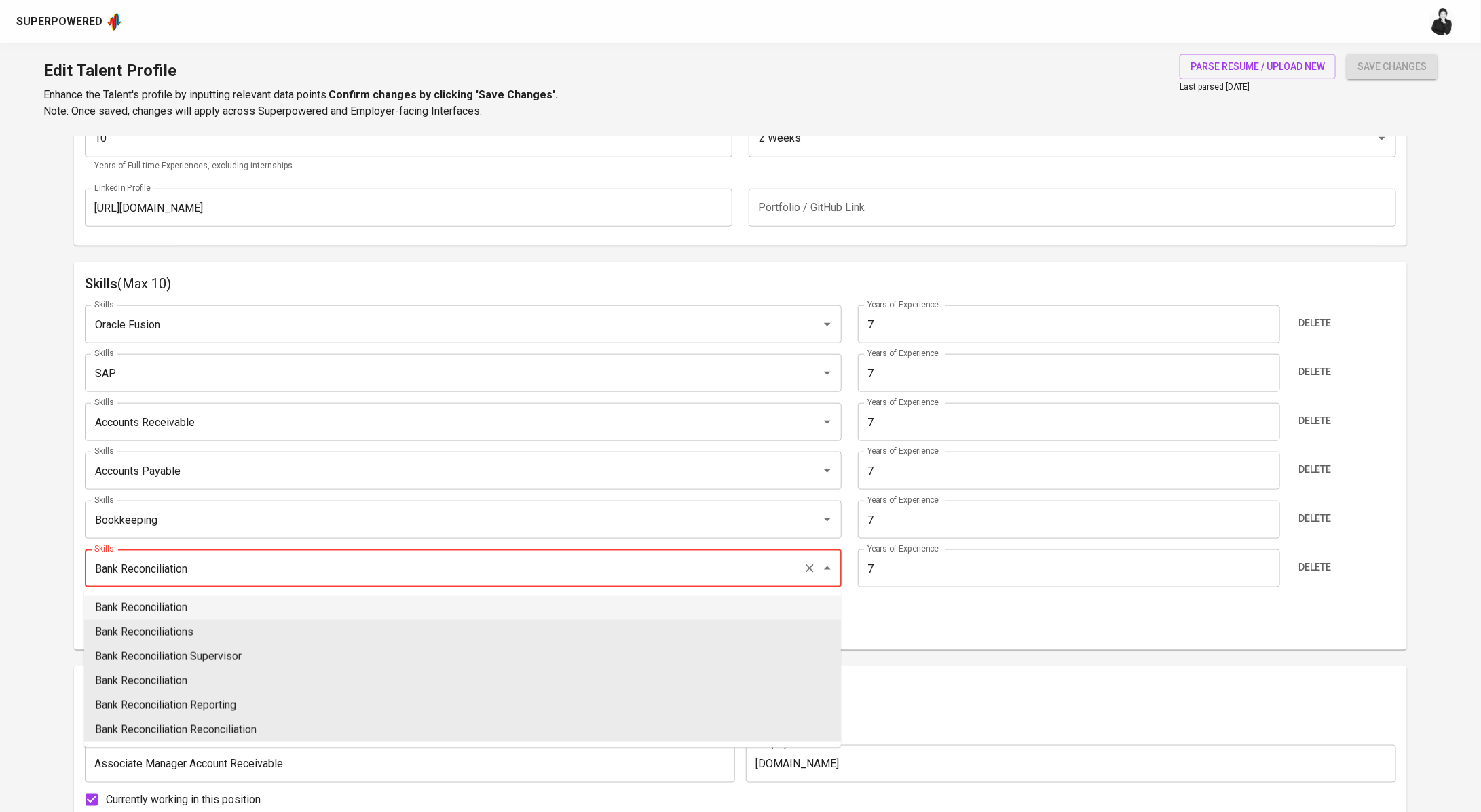
click at [184, 612] on li "Bank Reconciliation" at bounding box center [462, 607] width 756 height 24
type input "Bank Reconciliation"
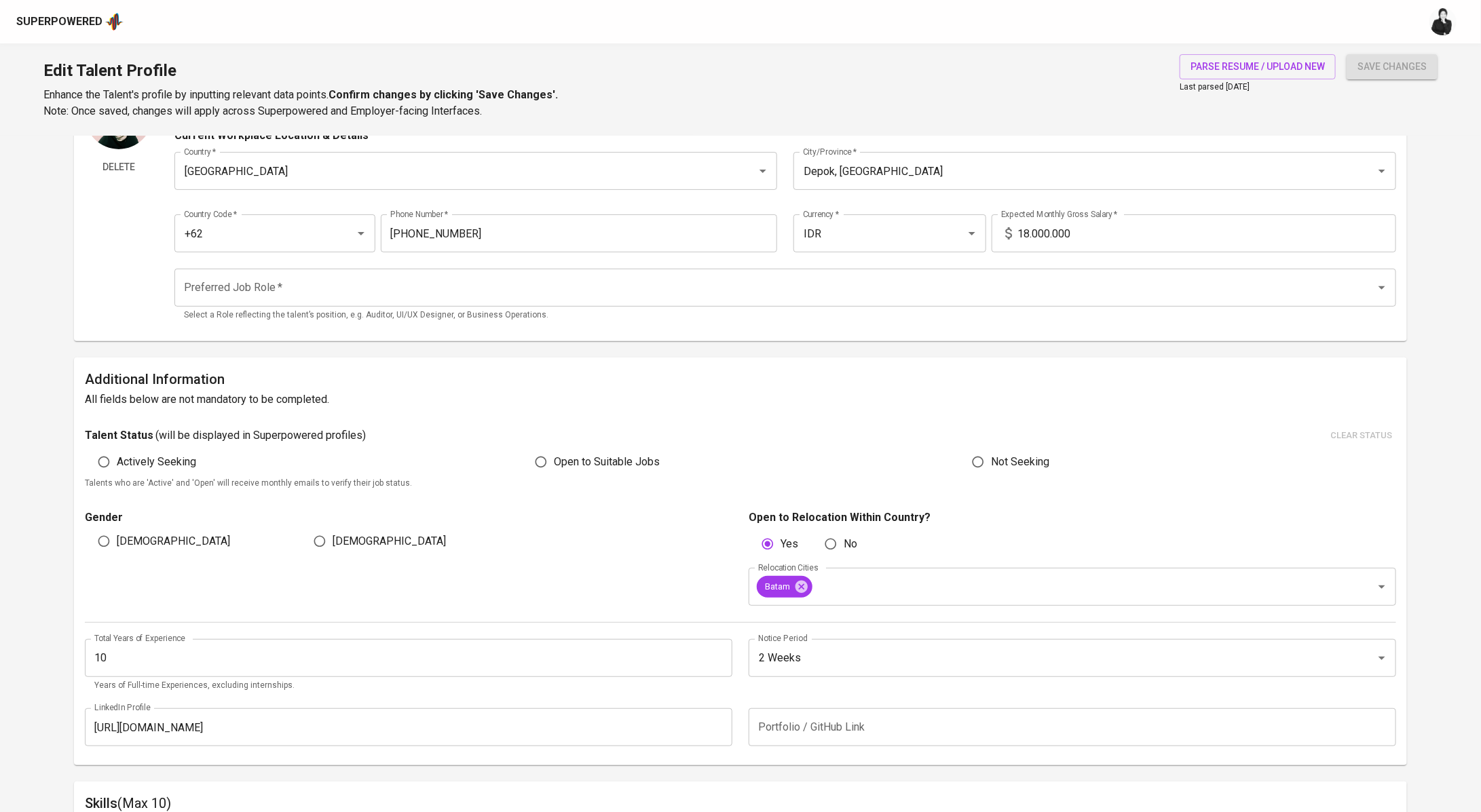
scroll to position [0, 0]
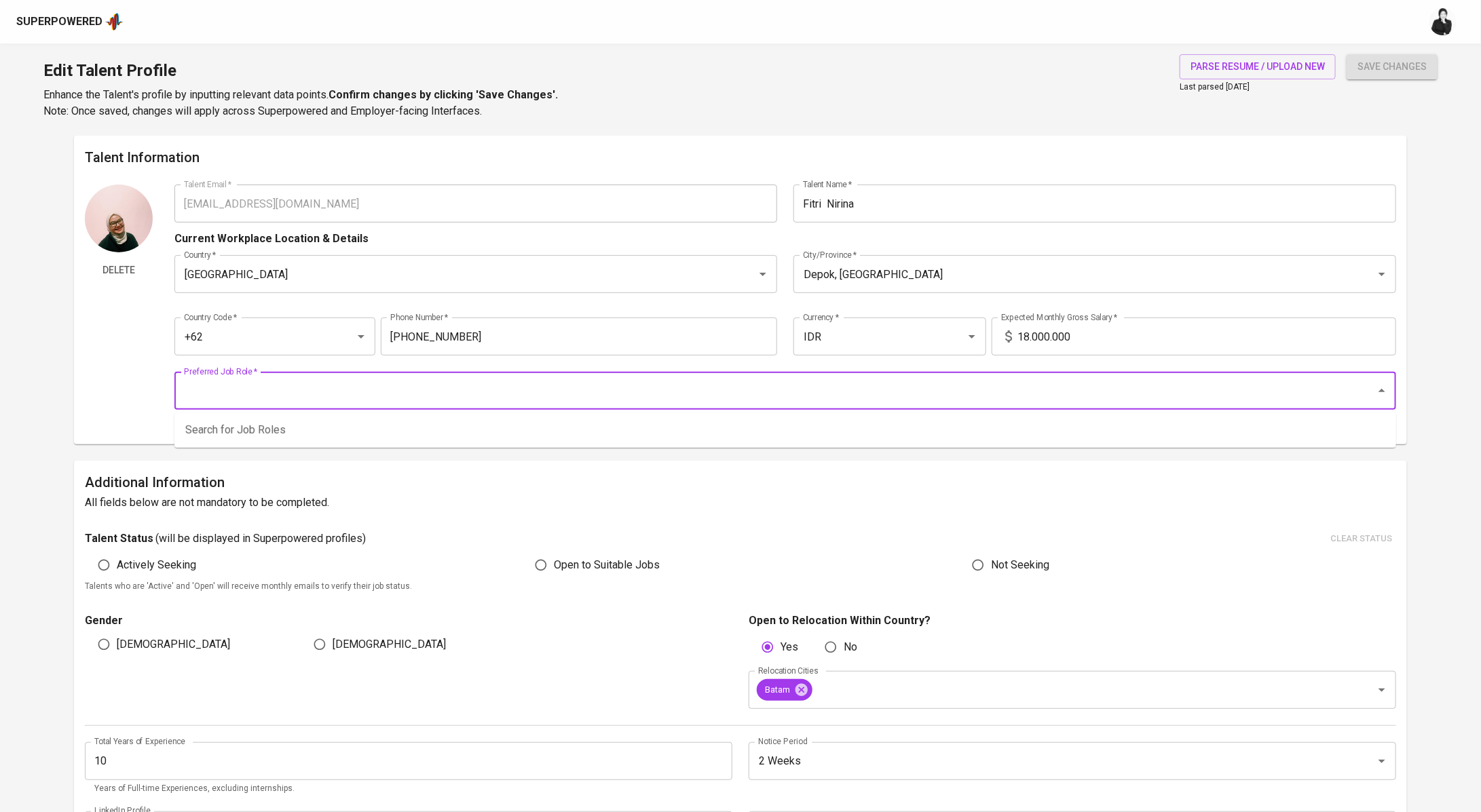
click at [359, 396] on input "Preferred Job Role   *" at bounding box center [766, 390] width 1171 height 26
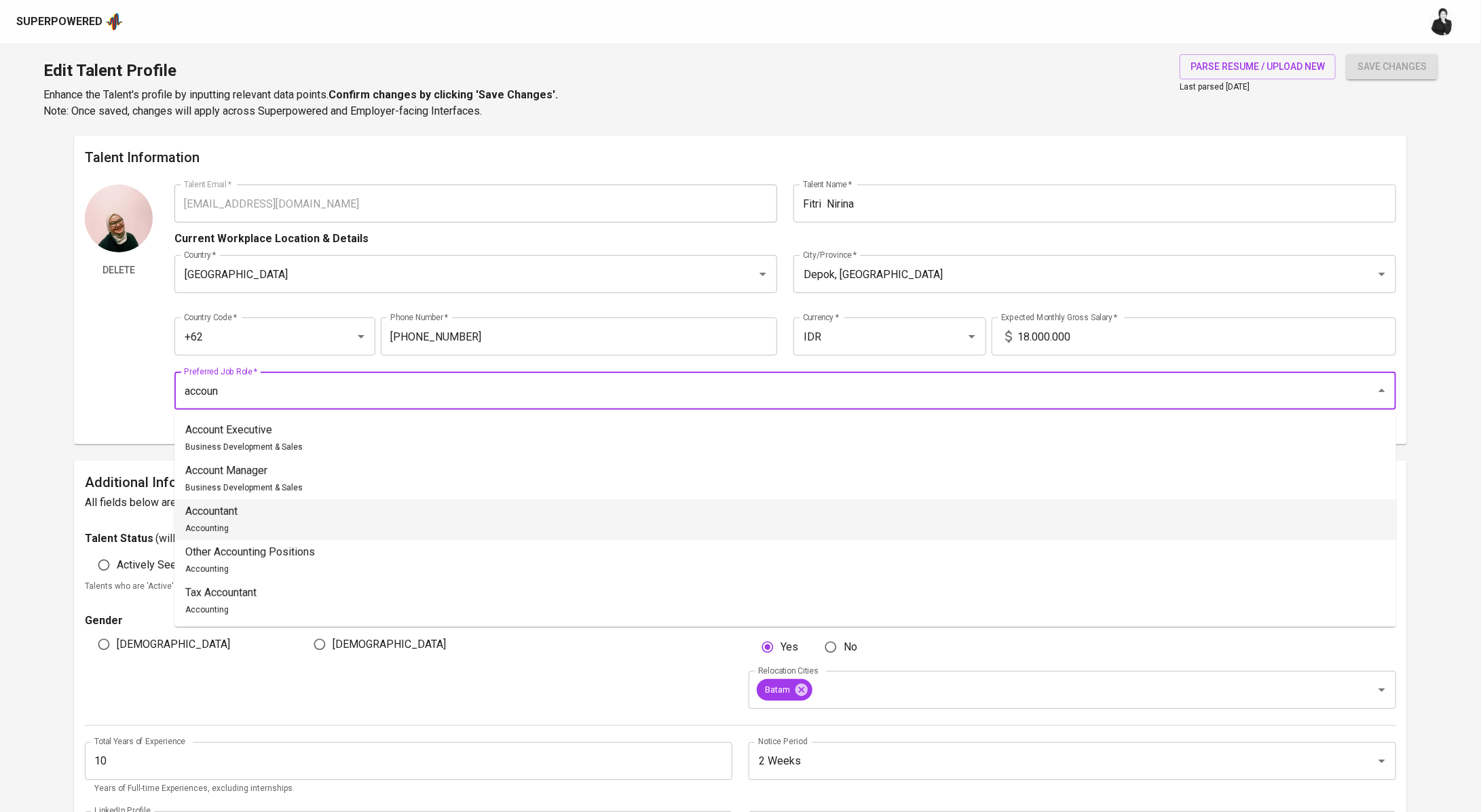
click at [391, 526] on li "Accountant Accounting" at bounding box center [784, 519] width 1221 height 41
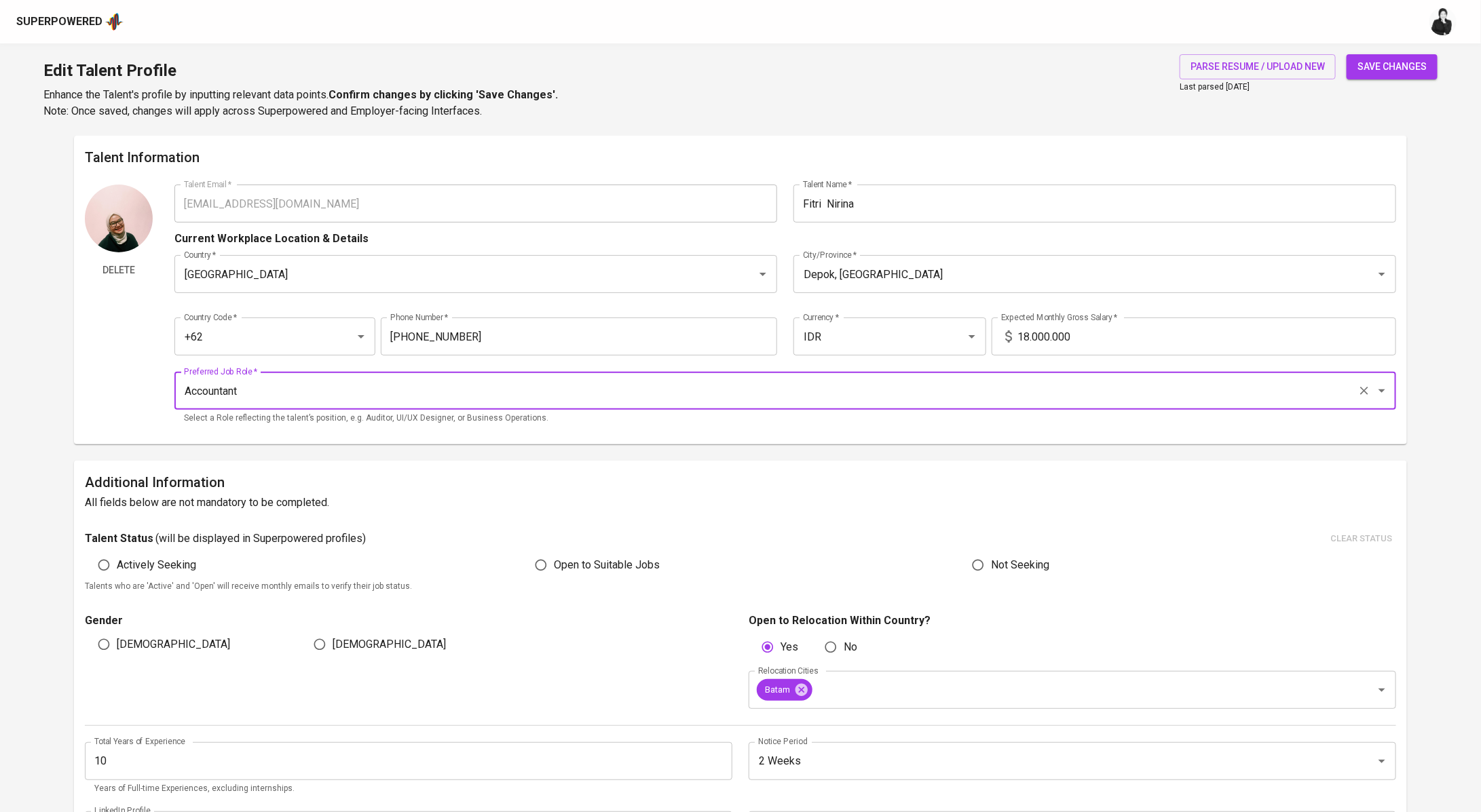
type input "Accountant"
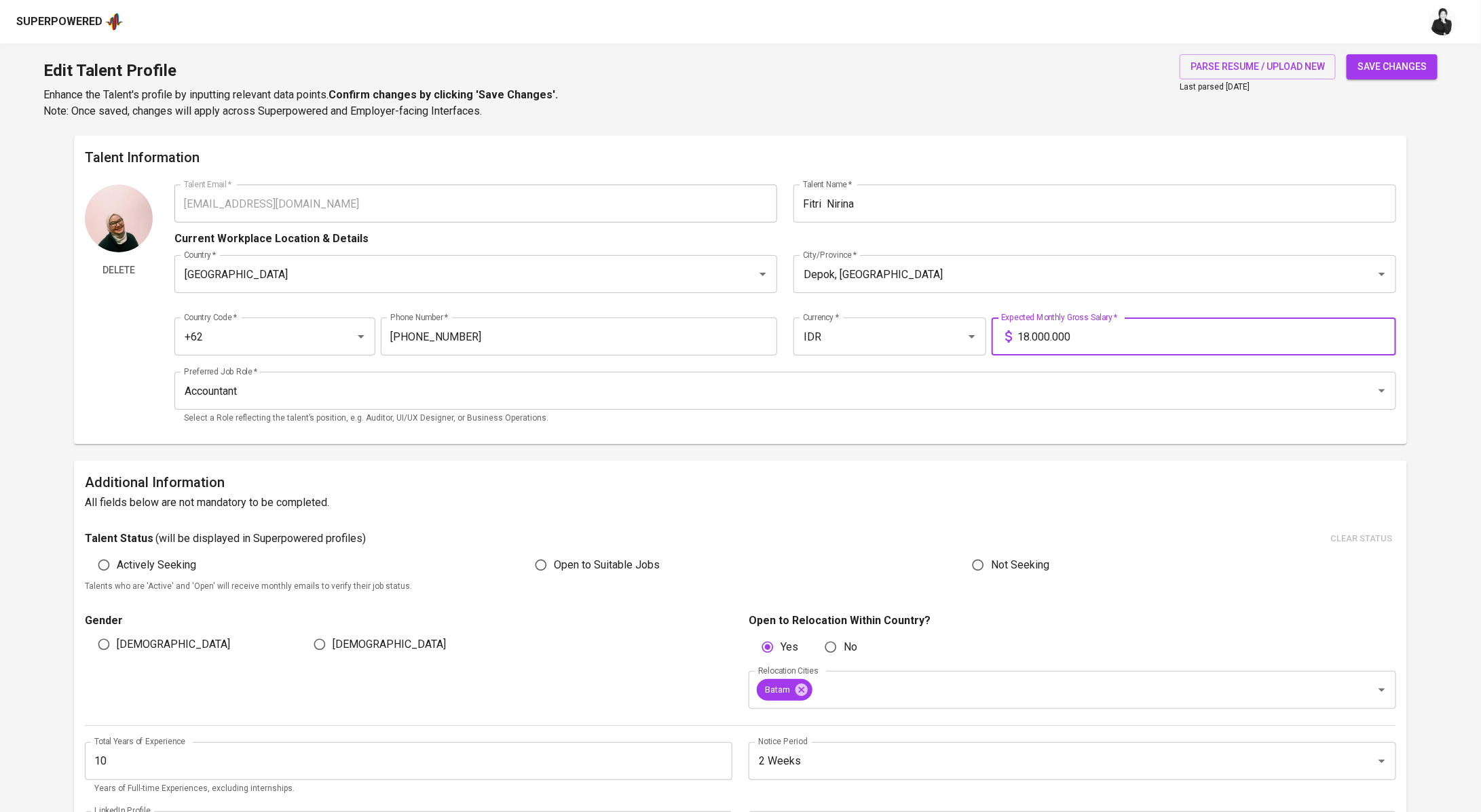
drag, startPoint x: 1105, startPoint y: 345, endPoint x: 1016, endPoint y: 341, distance: 89.1
click at [1016, 341] on div "18.000.000 Expected Monthly Gross Salary *" at bounding box center [1194, 336] width 404 height 38
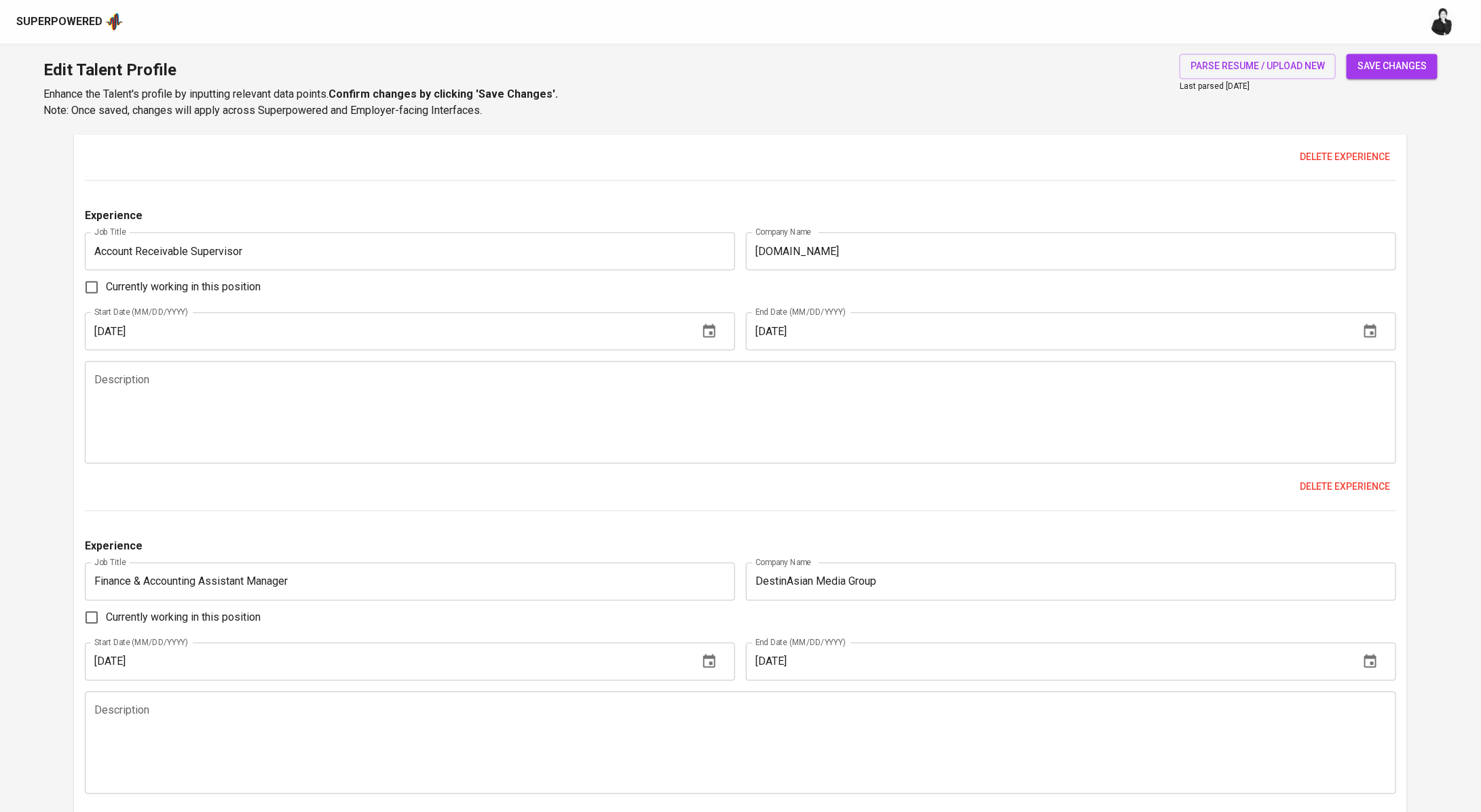
scroll to position [1924, 0]
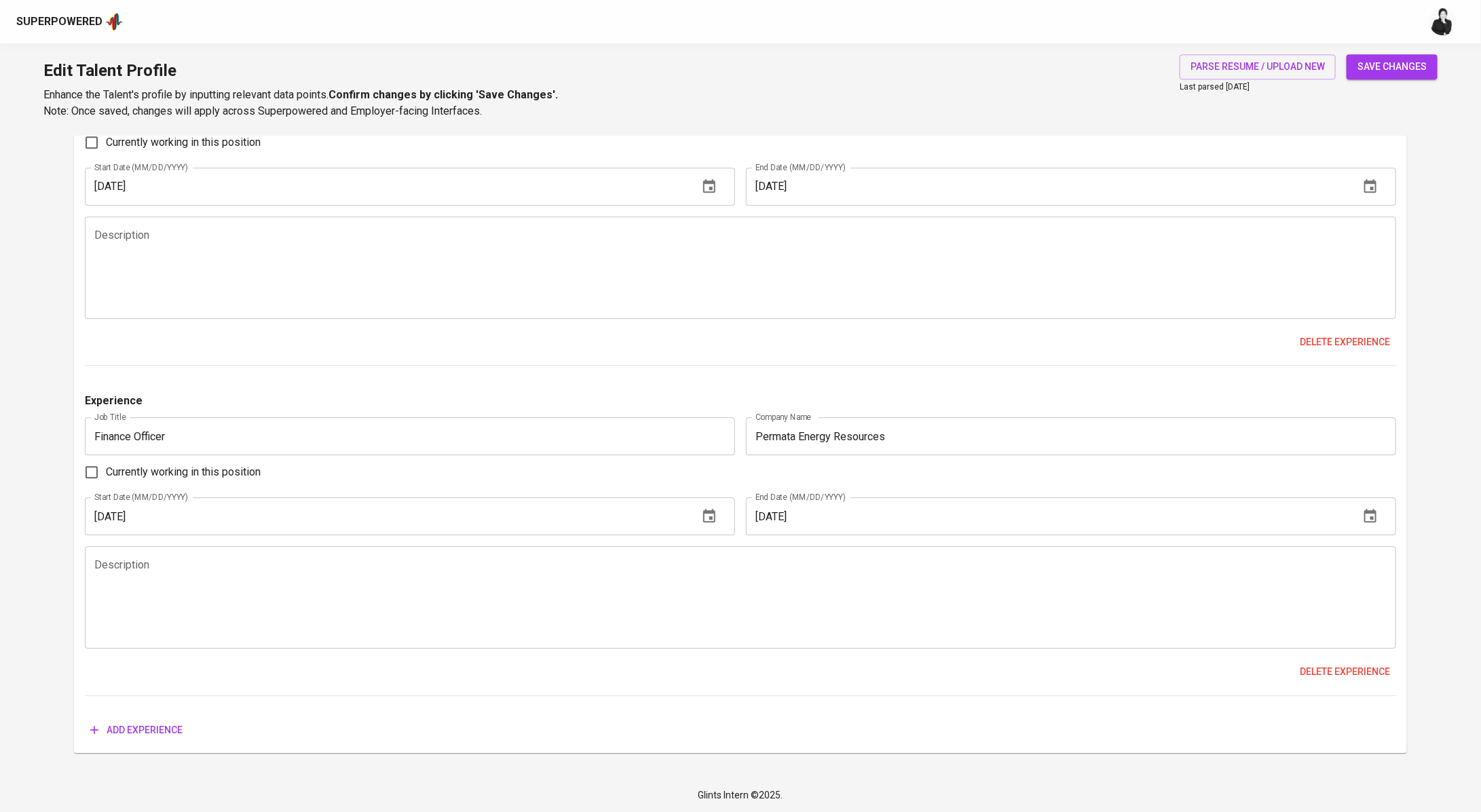
type input "20.000.000"
click at [1391, 75] on button "save changes" at bounding box center [1392, 67] width 91 height 25
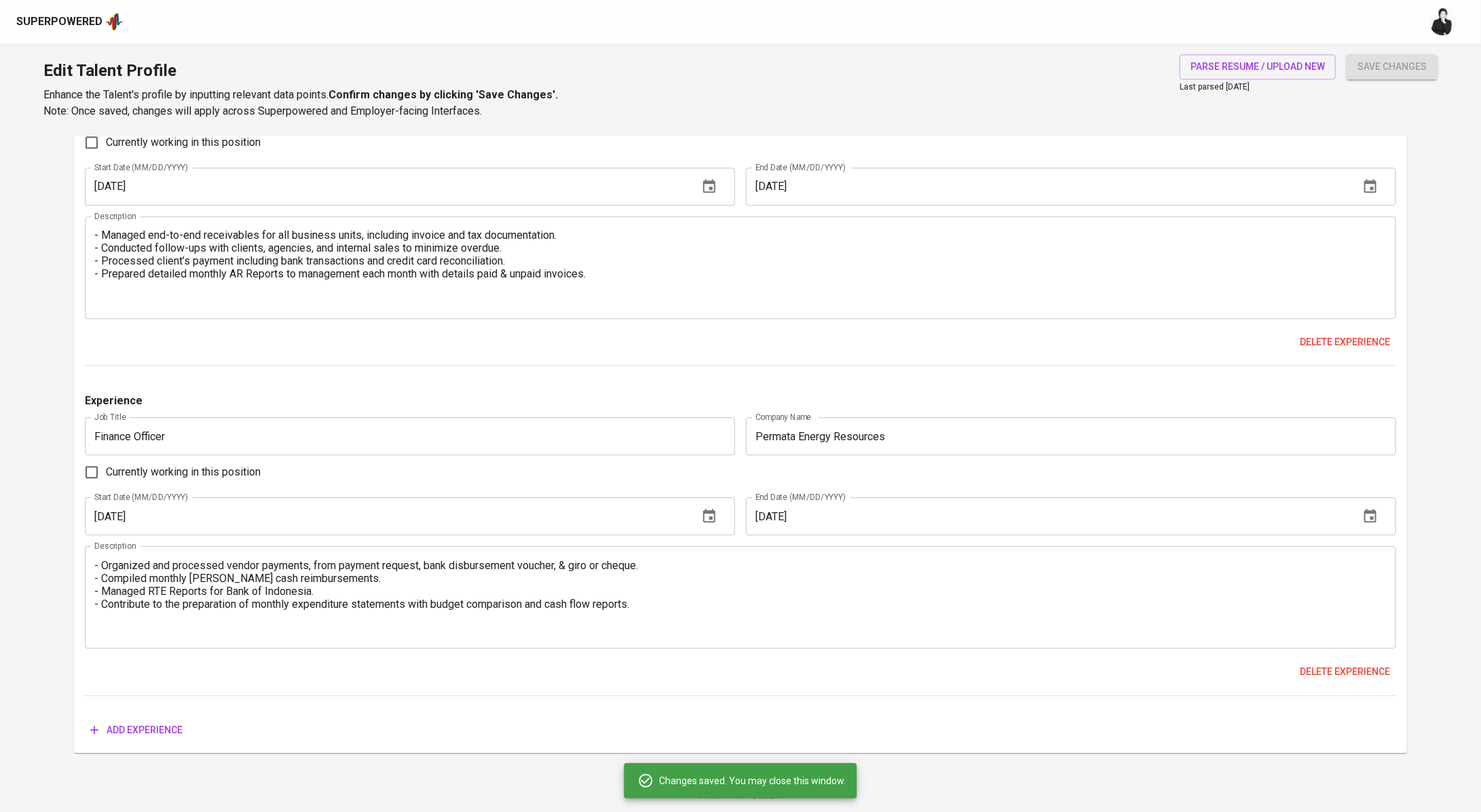
type input "Bank Reconciliation"
type input "Bookkeeping"
type input "Accounts Payable"
type input "Accounts Receivable"
type input "SAP"
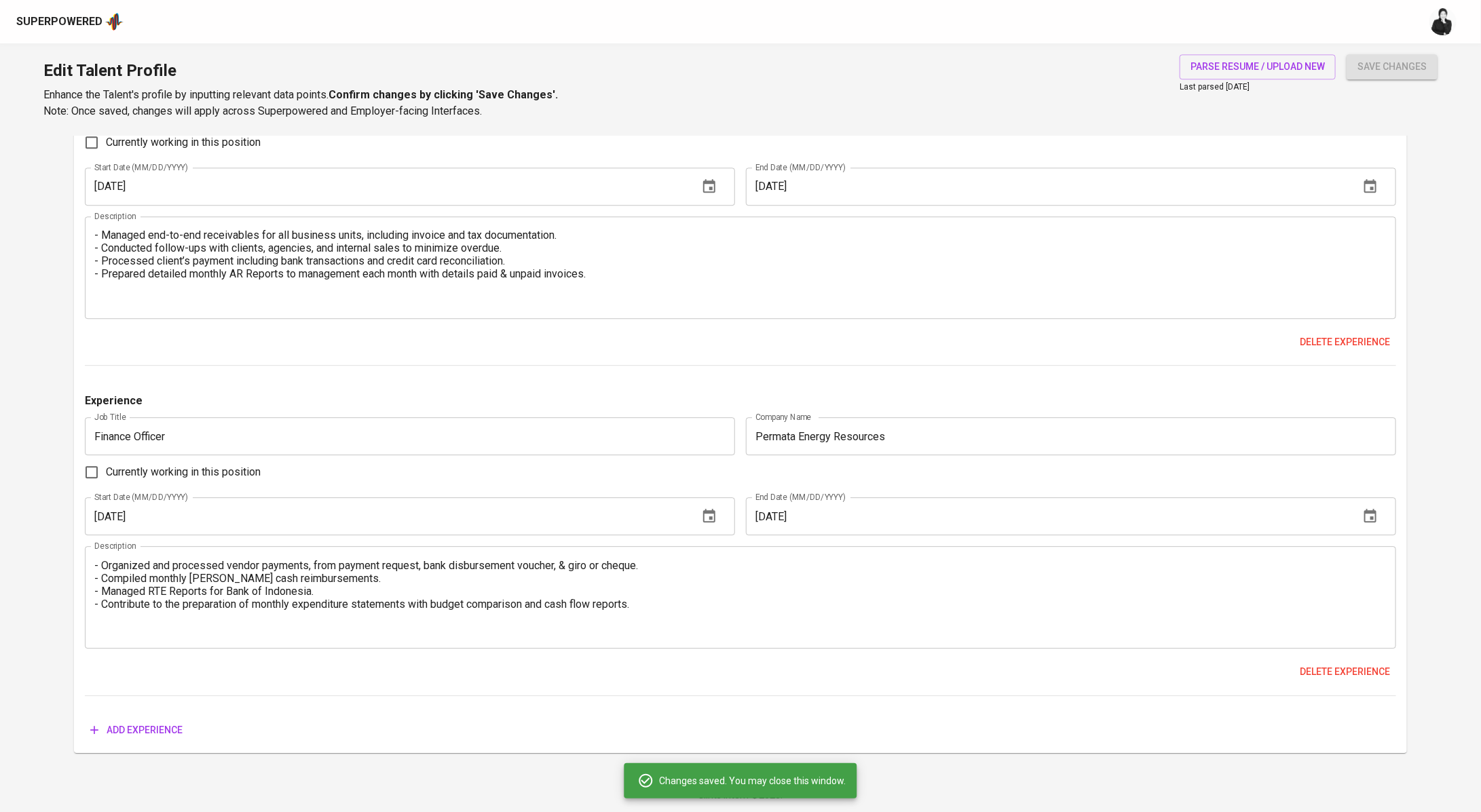
type input "Oracle Fusion"
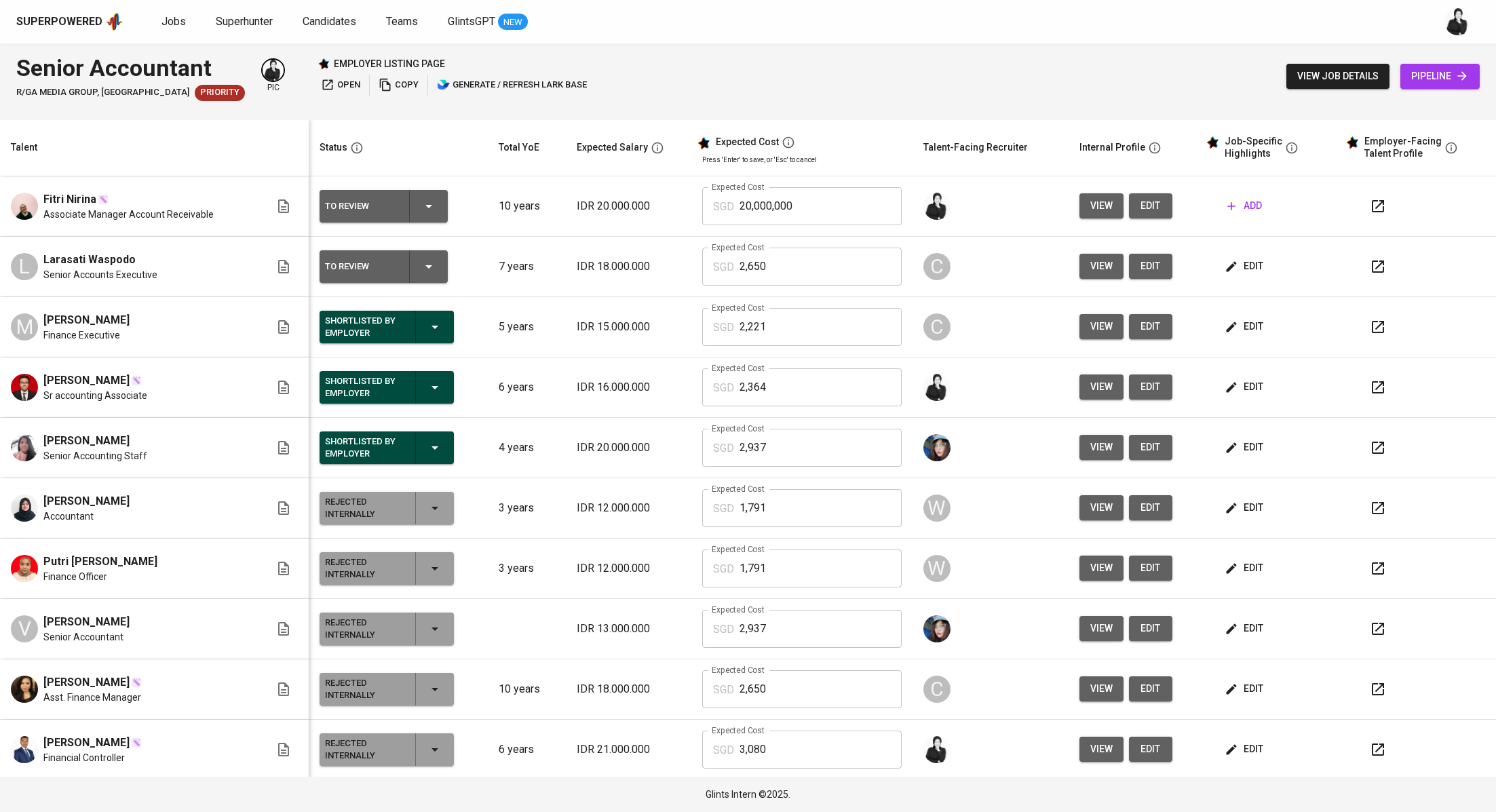
click at [1227, 215] on span "add" at bounding box center [1244, 206] width 35 height 17
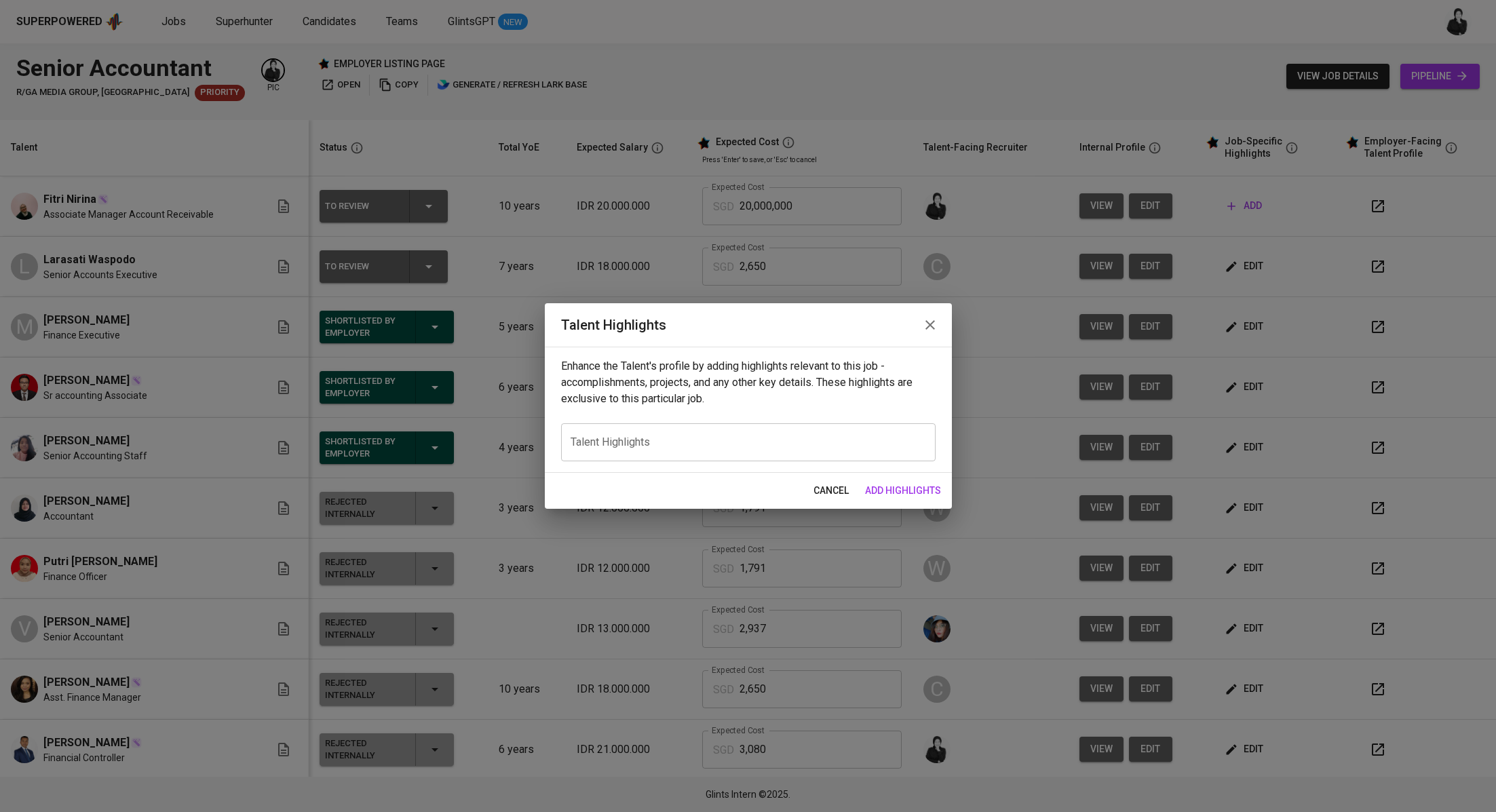
click at [931, 319] on icon "button" at bounding box center [930, 325] width 16 height 16
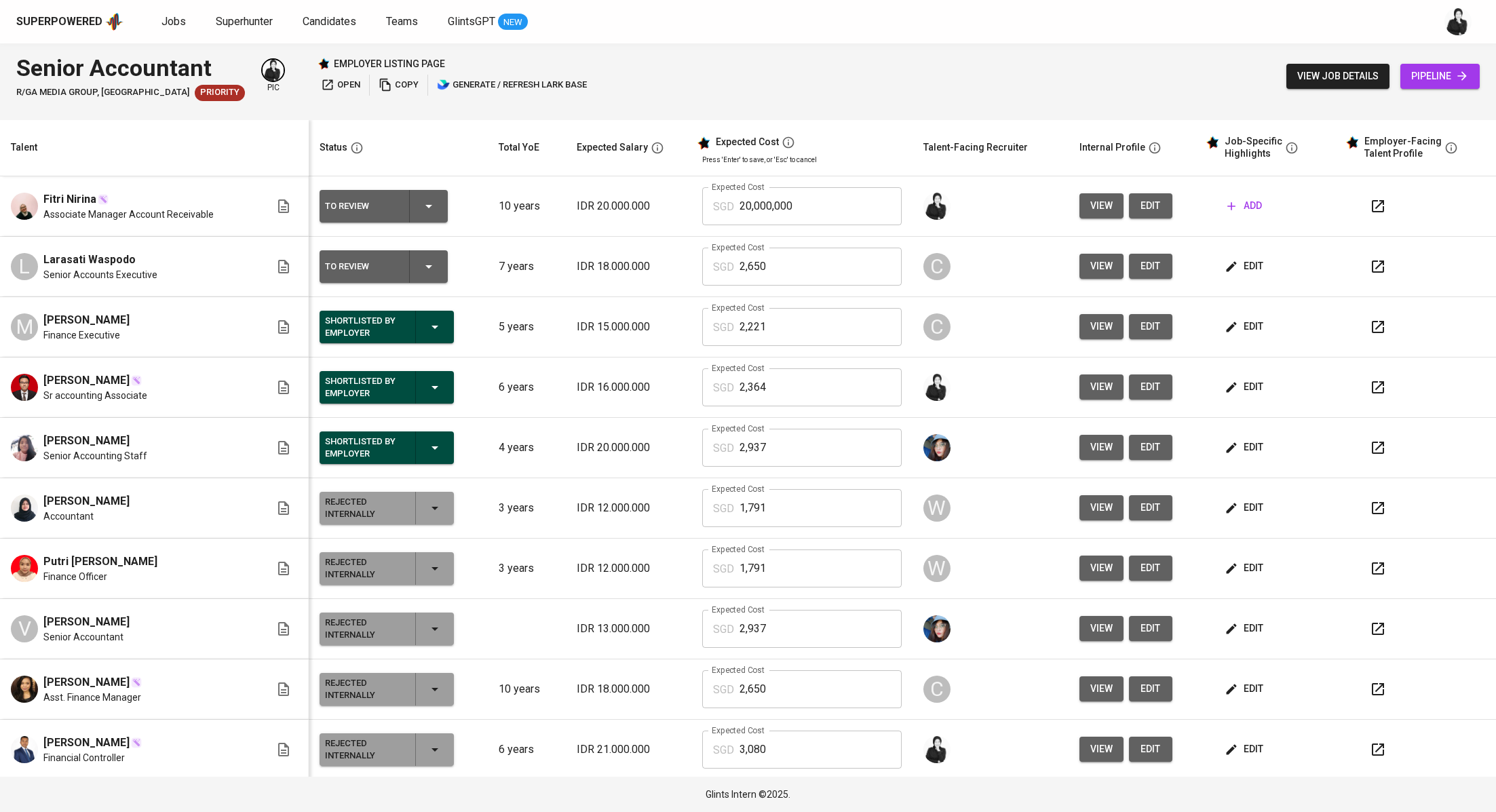
click at [1372, 204] on icon "button" at bounding box center [1378, 206] width 13 height 13
click at [167, 24] on span "Jobs" at bounding box center [173, 21] width 24 height 13
